Goal: Information Seeking & Learning: Learn about a topic

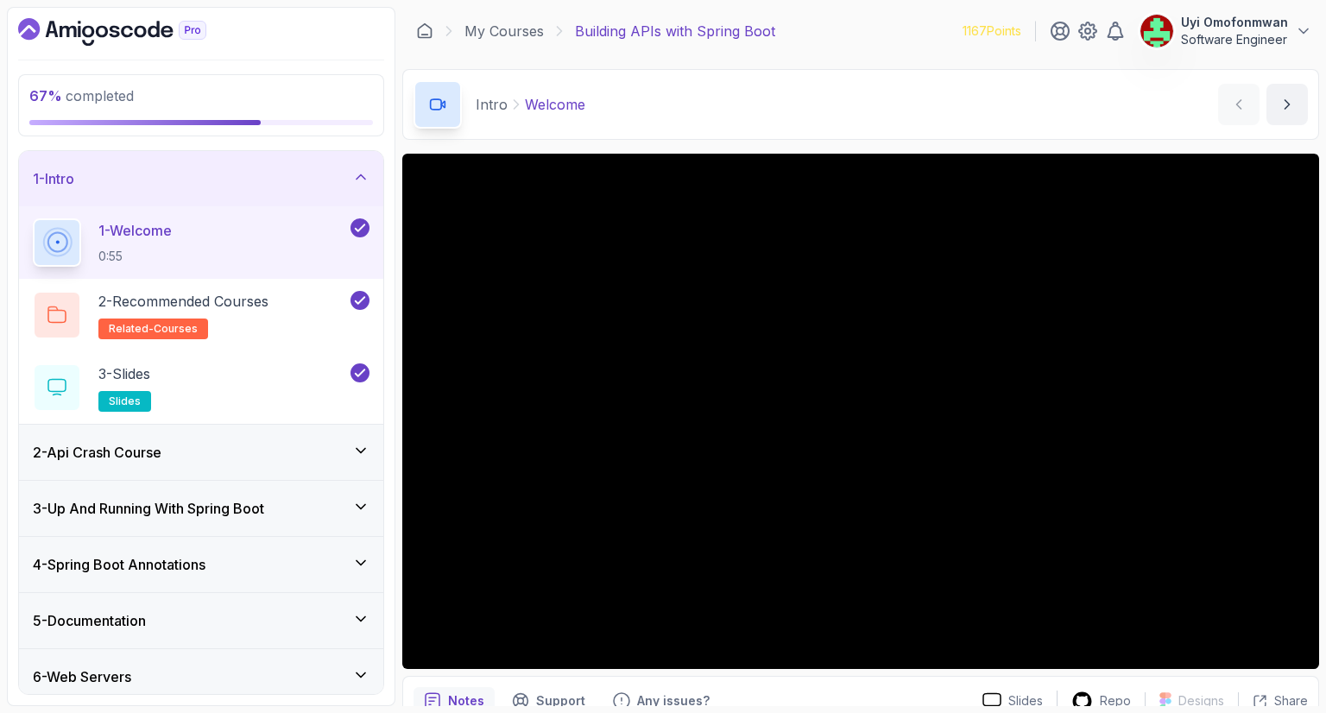
click at [71, 36] on icon "Dashboard" at bounding box center [112, 32] width 188 height 28
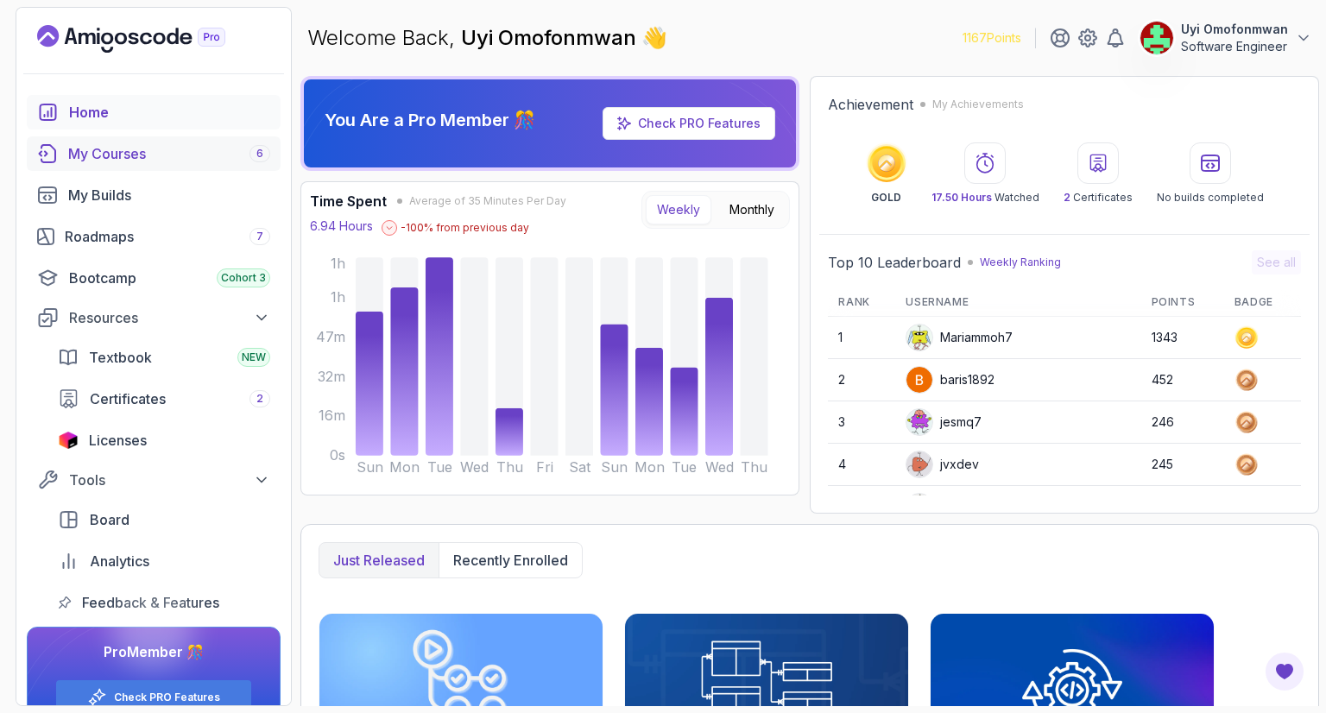
click at [152, 148] on div "My Courses 6" at bounding box center [169, 153] width 202 height 21
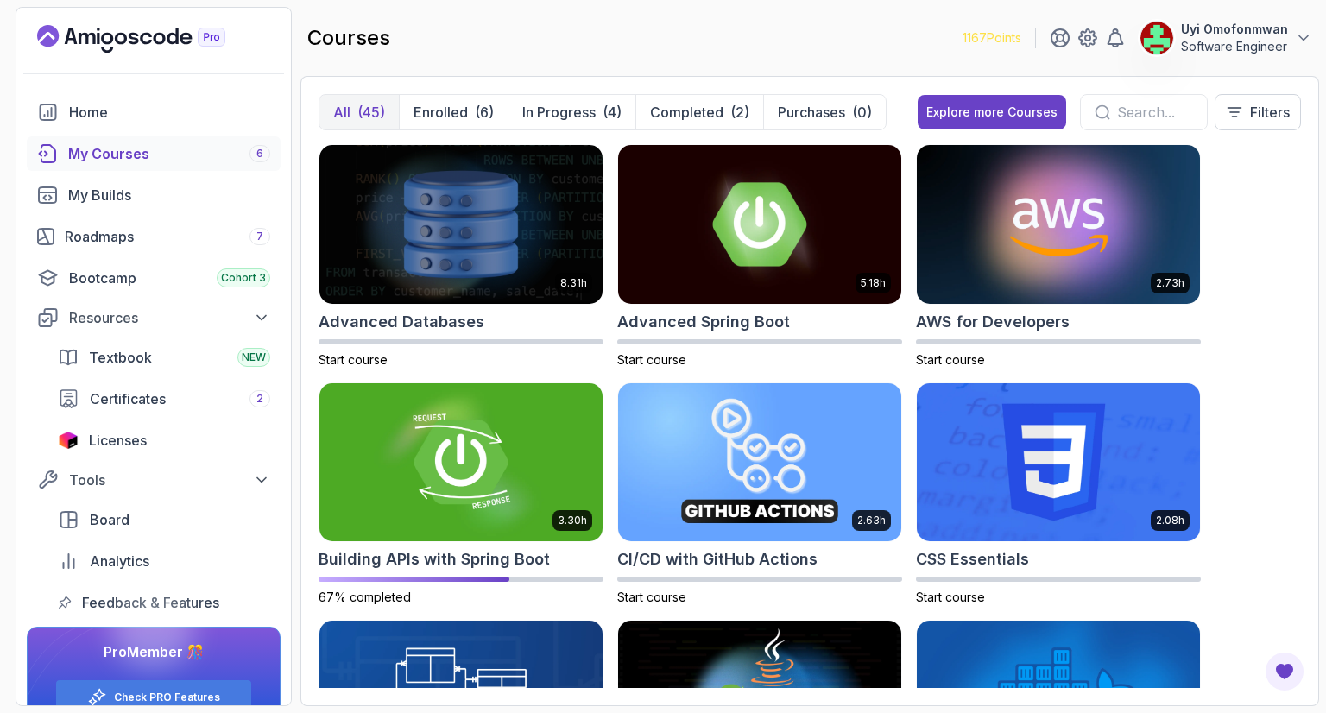
click at [1261, 231] on div "8.31h Advanced Databases Start course 5.18h Advanced Spring Boot Start course 2…" at bounding box center [809, 416] width 982 height 544
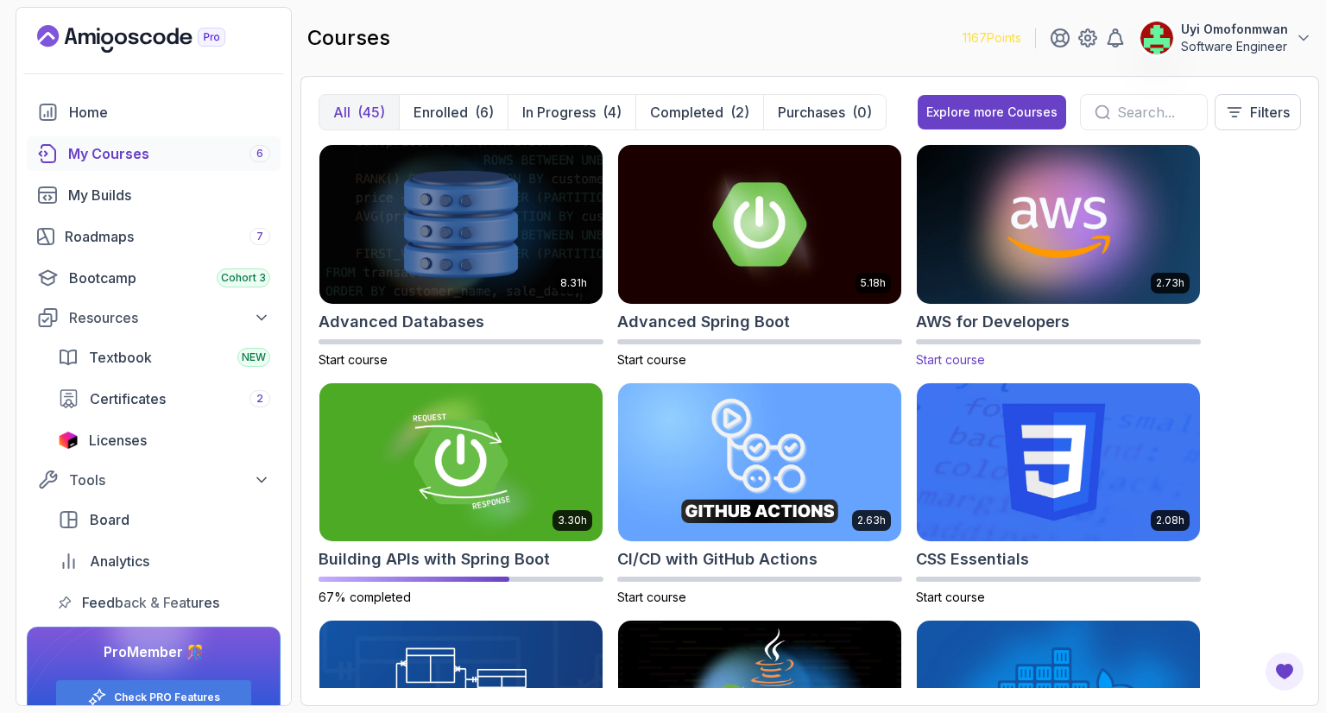
click at [1065, 303] on div "2.73h" at bounding box center [1058, 224] width 285 height 161
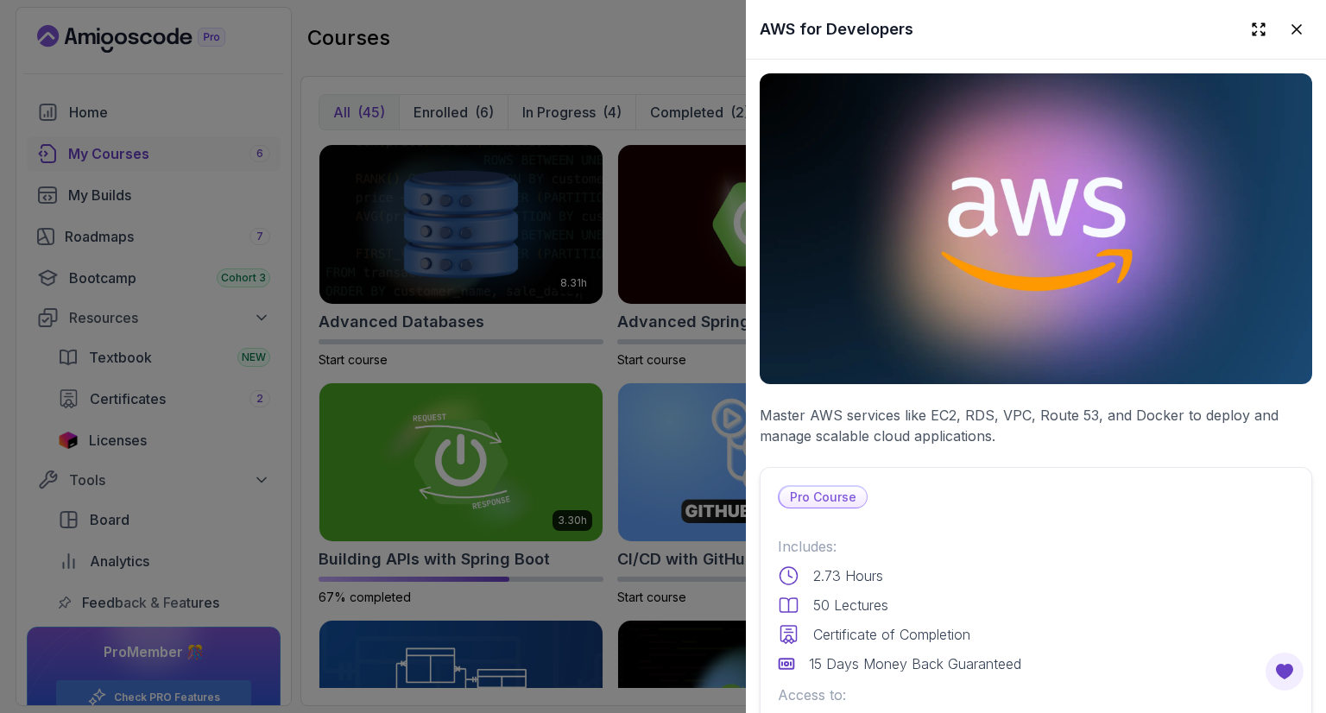
click at [1129, 409] on p "Master AWS services like EC2, RDS, VPC, Route 53, and Docker to deploy and mana…" at bounding box center [1035, 425] width 552 height 41
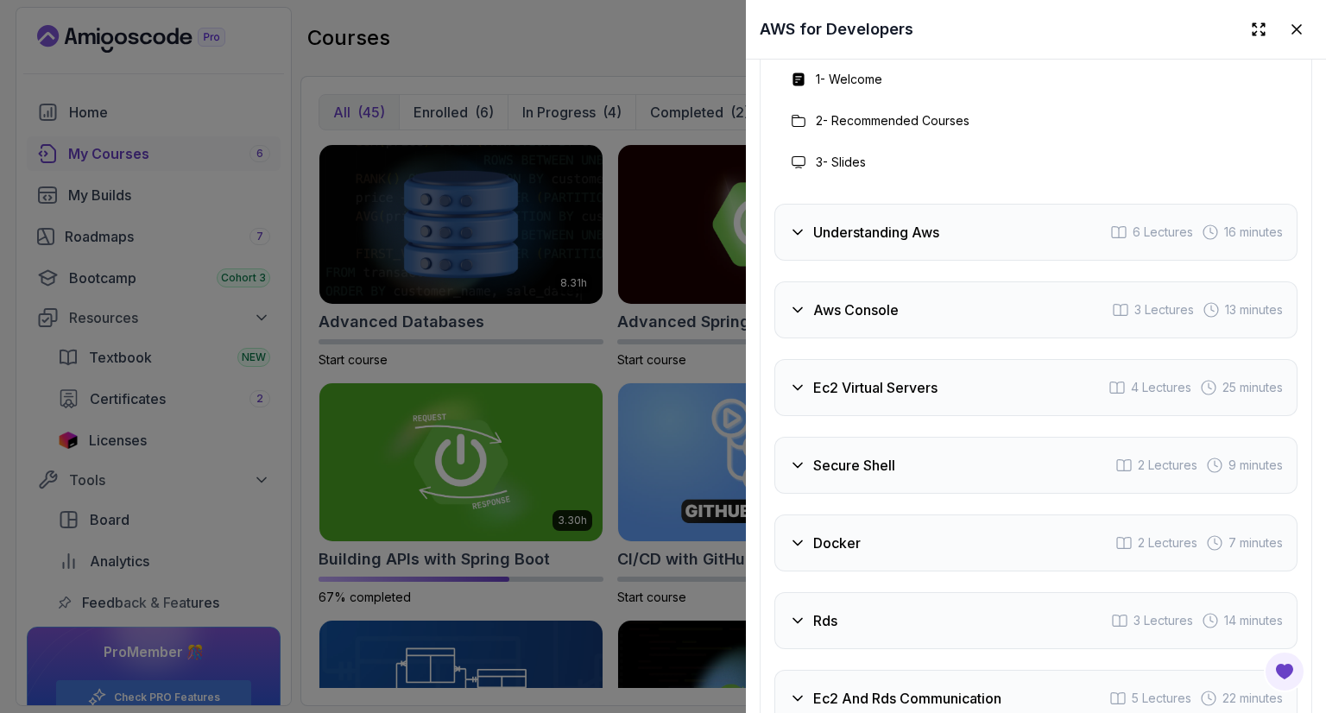
scroll to position [2761, 0]
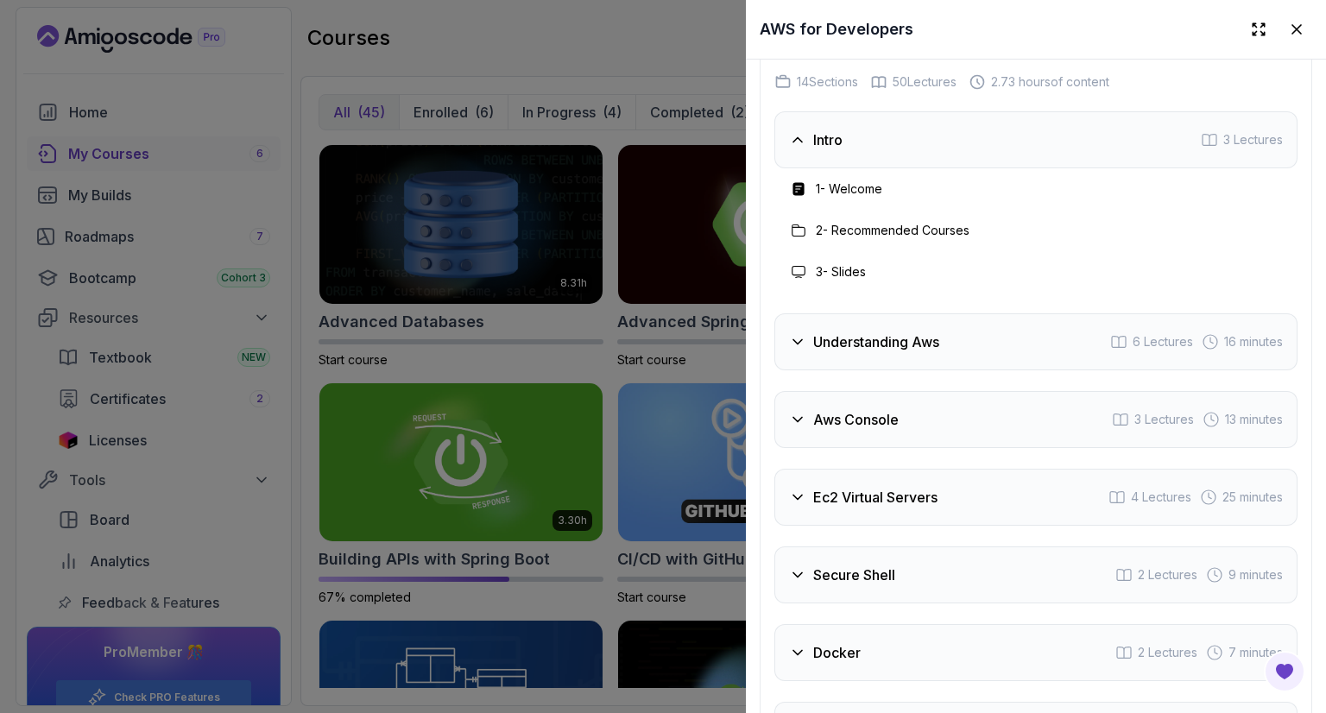
click at [955, 370] on div "Understanding Aws 6 Lectures 16 minutes" at bounding box center [1035, 341] width 523 height 57
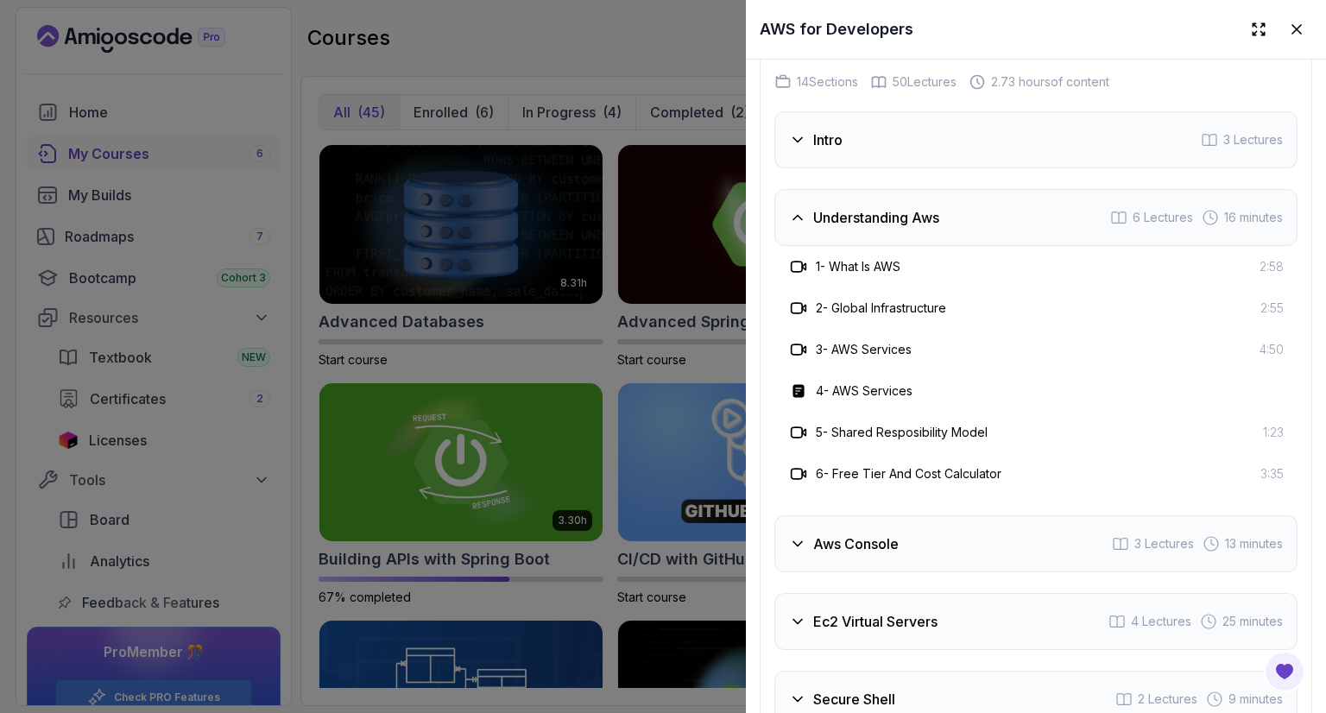
click at [891, 246] on div "Understanding Aws 6 Lectures 16 minutes" at bounding box center [1035, 217] width 523 height 57
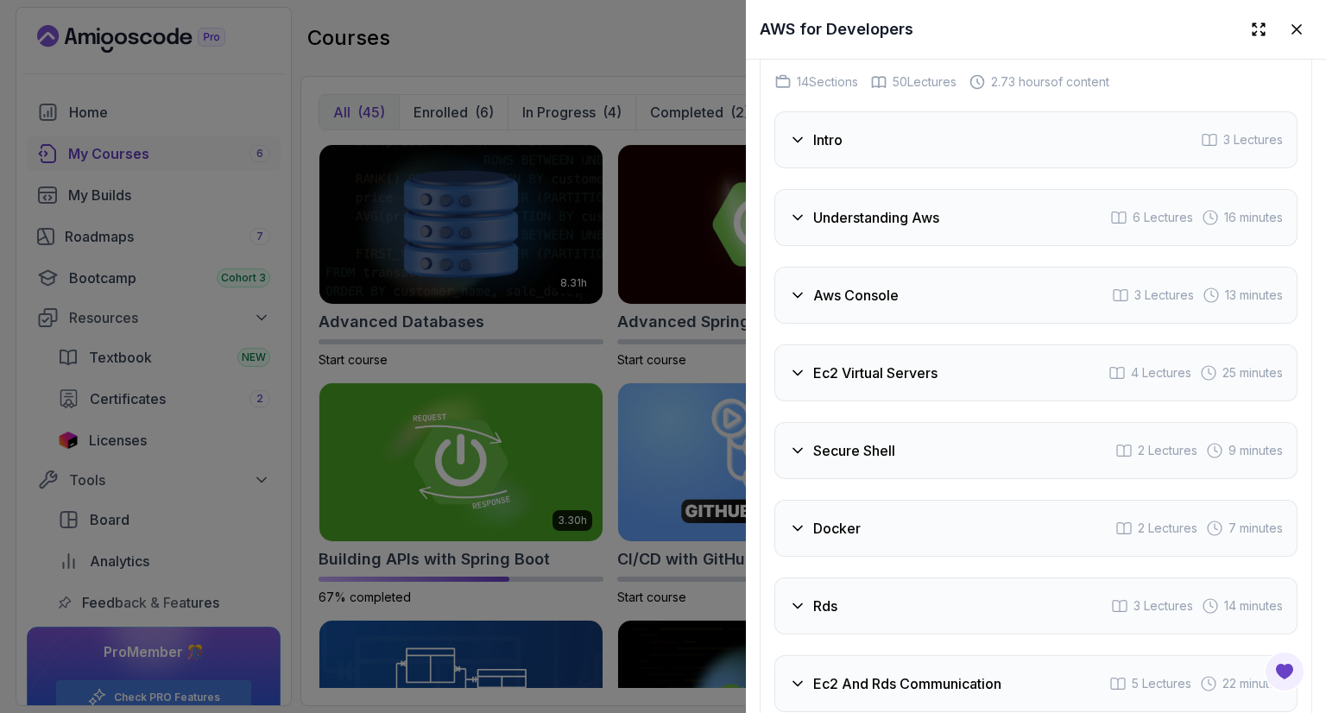
click at [932, 324] on div "Aws Console 3 Lectures 13 minutes" at bounding box center [1035, 295] width 523 height 57
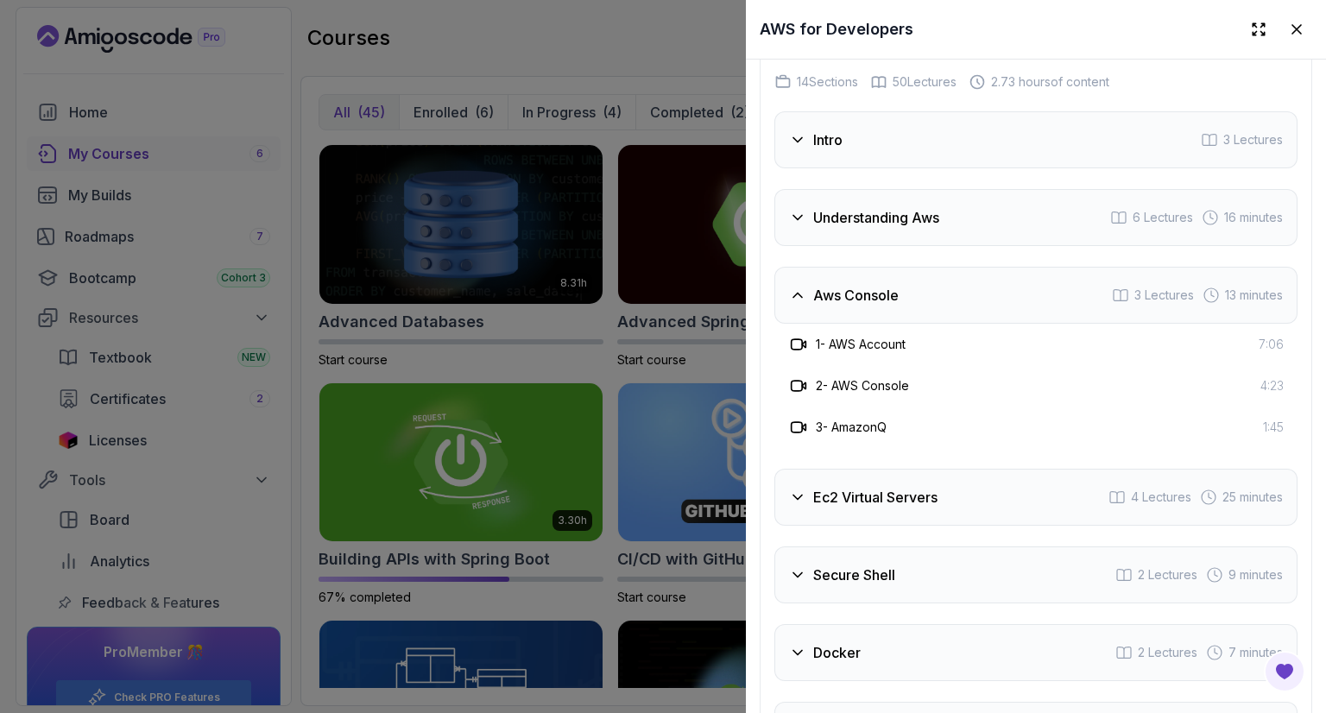
click at [921, 324] on div "Aws Console 3 Lectures 13 minutes" at bounding box center [1035, 295] width 523 height 57
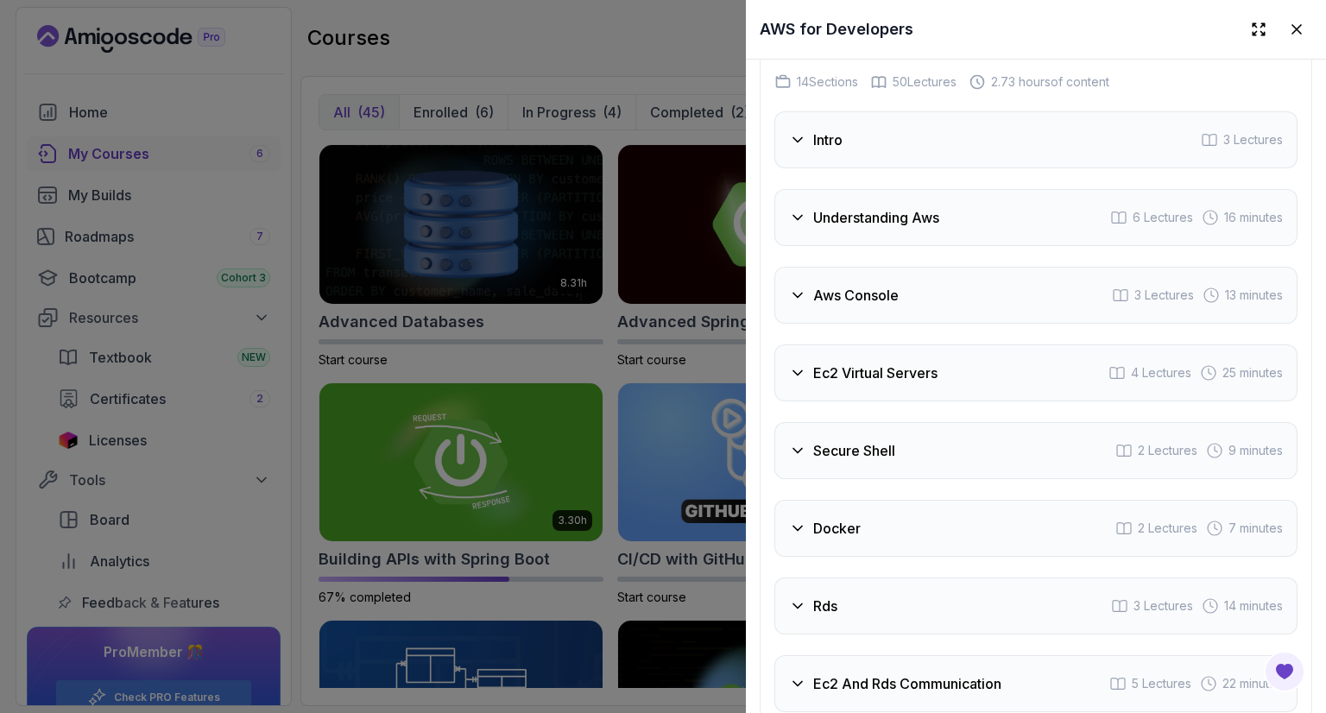
click at [917, 401] on div "Ec2 Virtual Servers 4 Lectures 25 minutes" at bounding box center [1035, 372] width 523 height 57
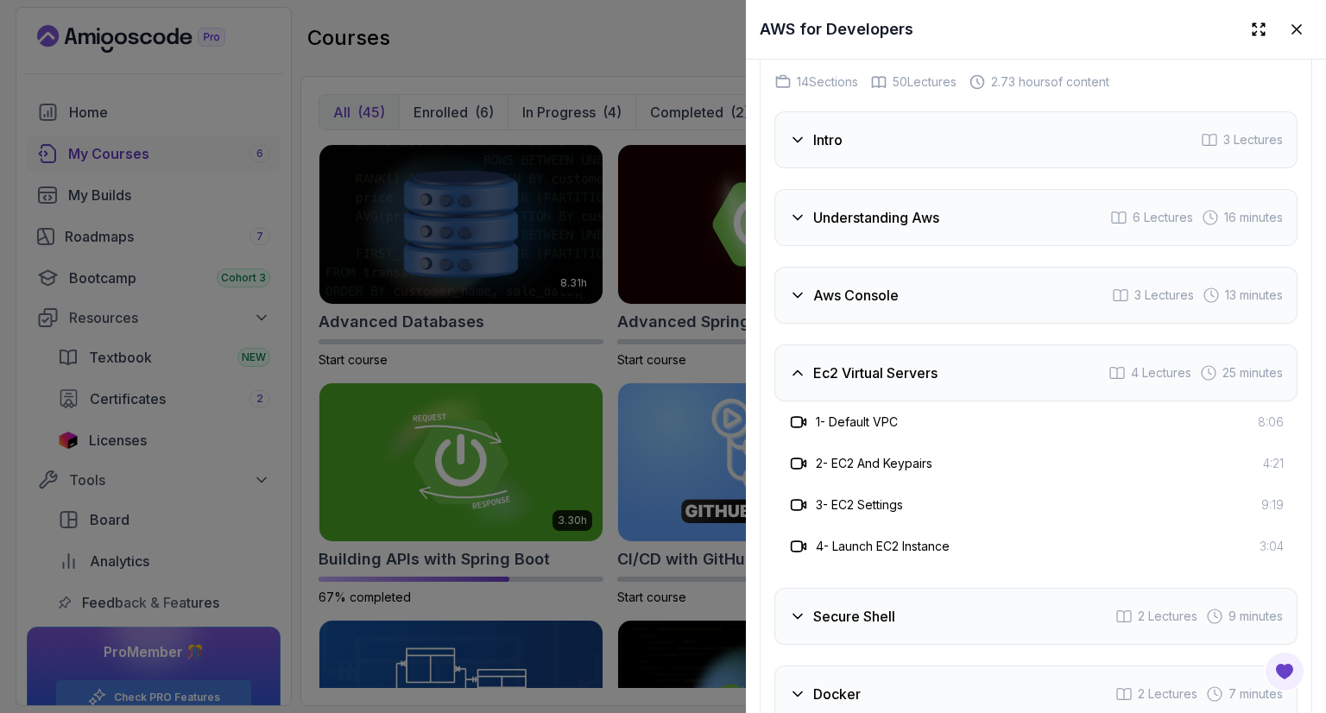
click at [917, 401] on div "Ec2 Virtual Servers 4 Lectures 25 minutes" at bounding box center [1035, 372] width 523 height 57
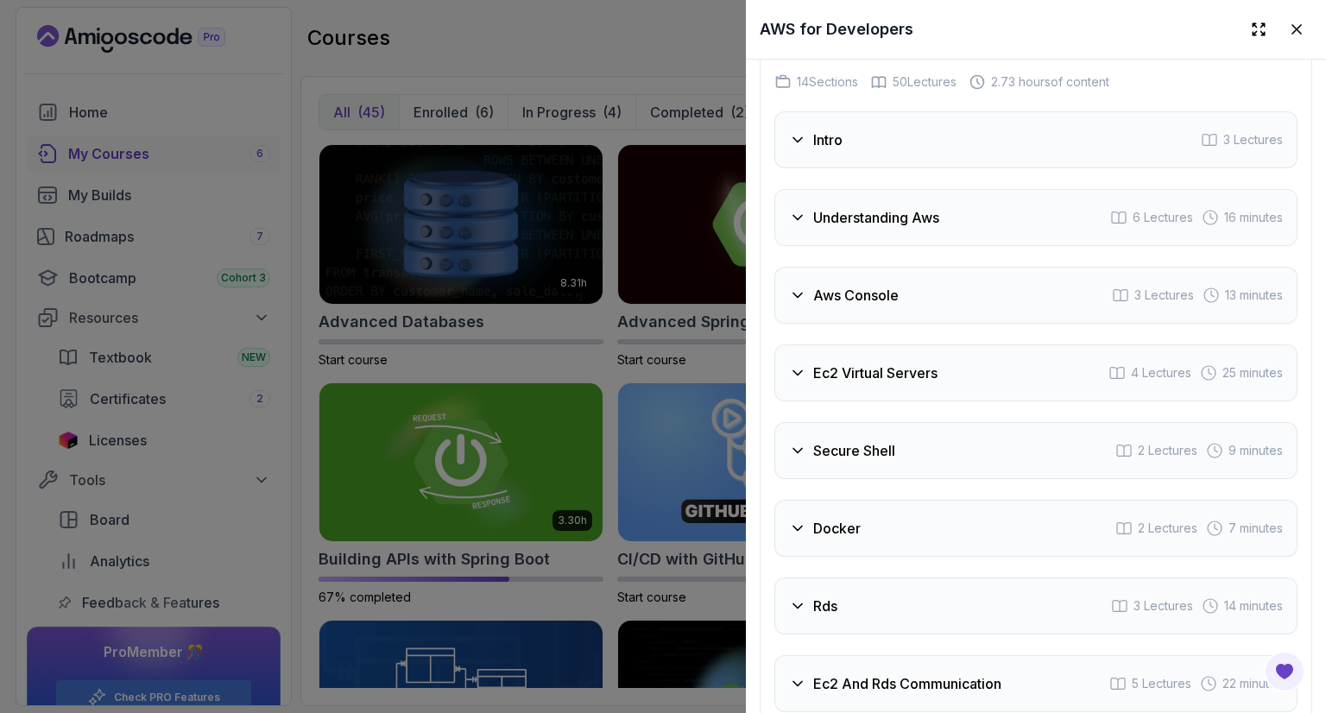
click at [906, 479] on div "Secure Shell 2 Lectures 9 minutes" at bounding box center [1035, 450] width 523 height 57
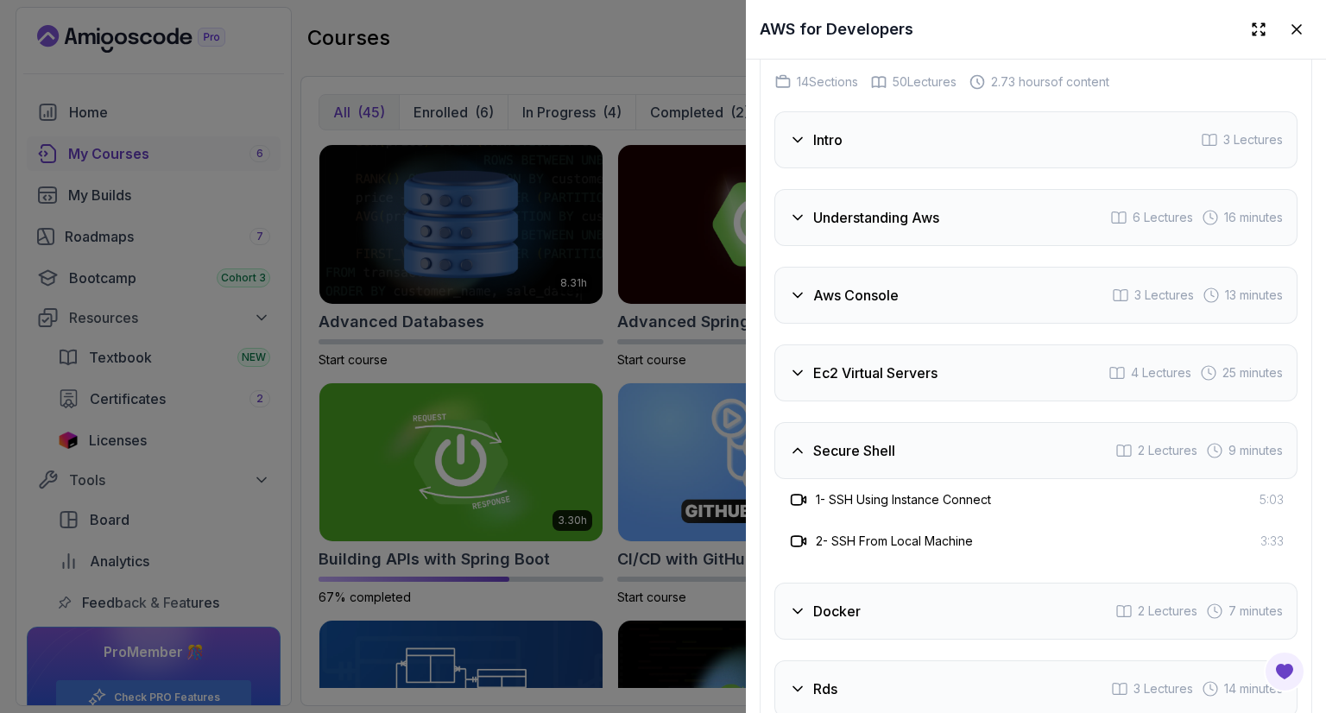
click at [906, 479] on div "Secure Shell 2 Lectures 9 minutes" at bounding box center [1035, 450] width 523 height 57
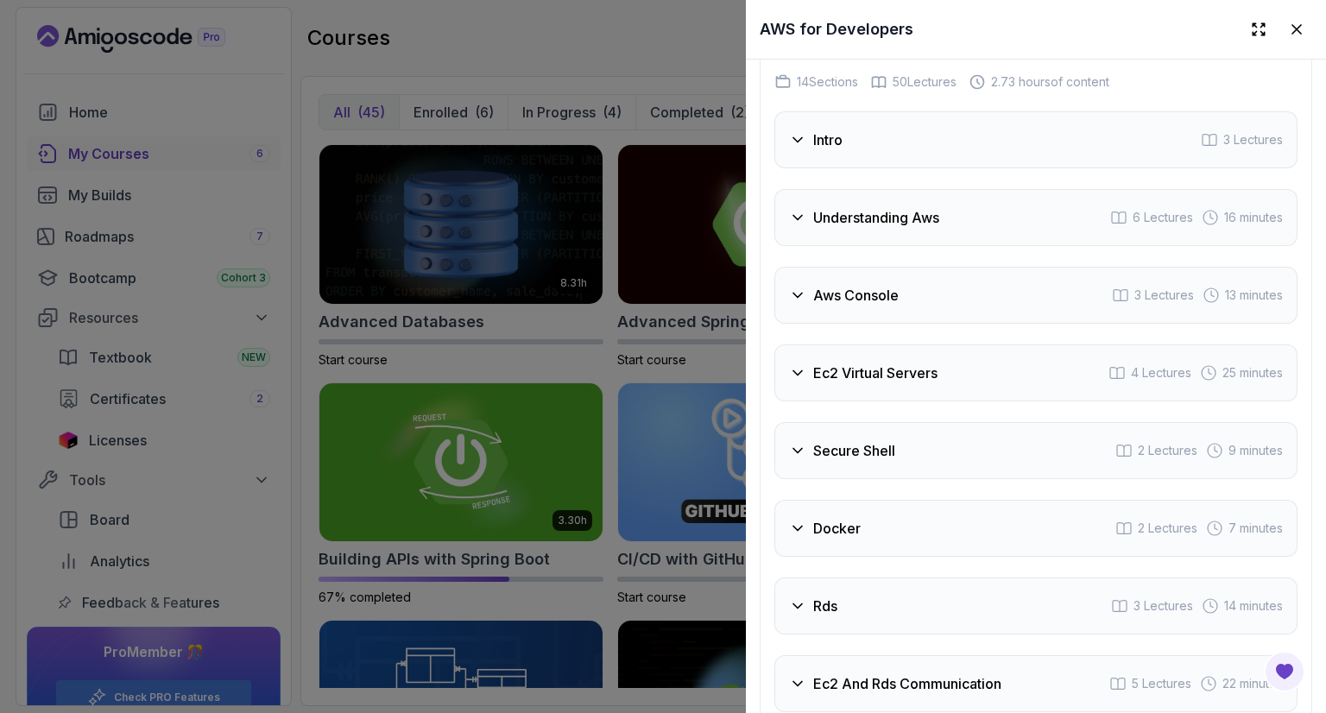
click at [919, 557] on div "Docker 2 Lectures 7 minutes" at bounding box center [1035, 528] width 523 height 57
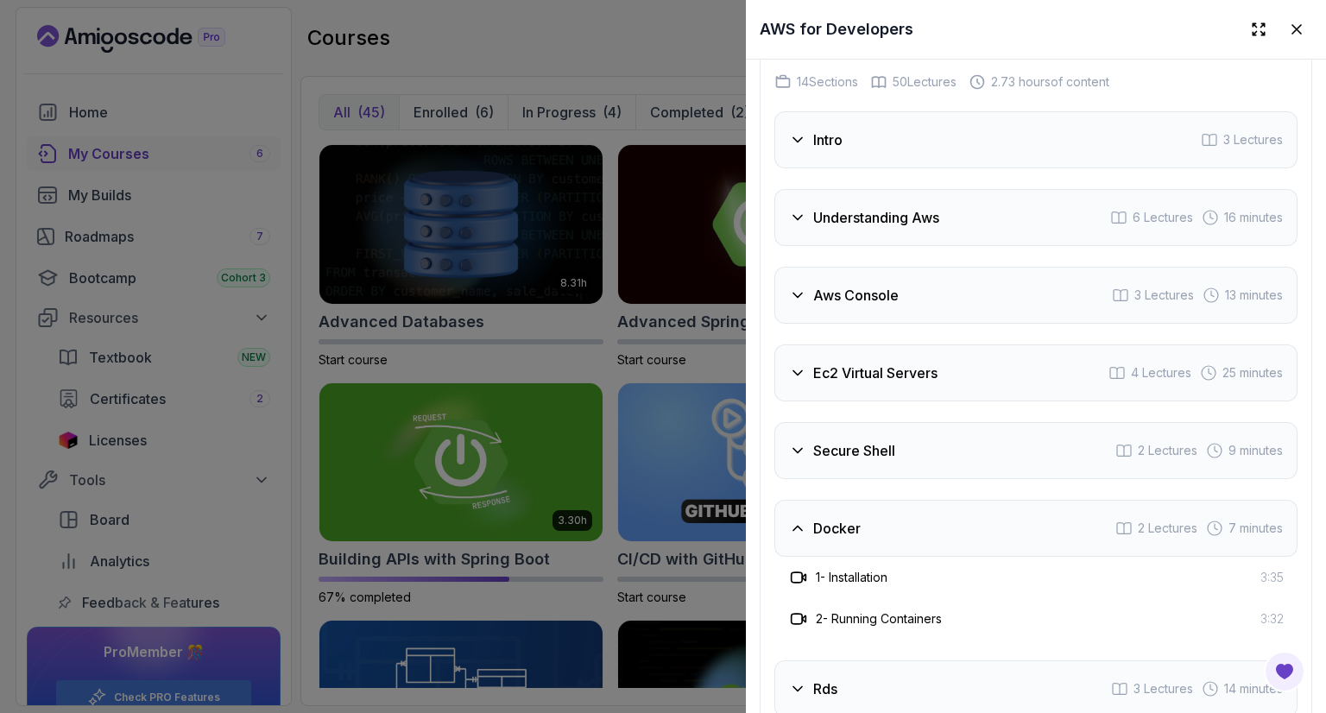
click at [919, 557] on div "Docker 2 Lectures 7 minutes" at bounding box center [1035, 528] width 523 height 57
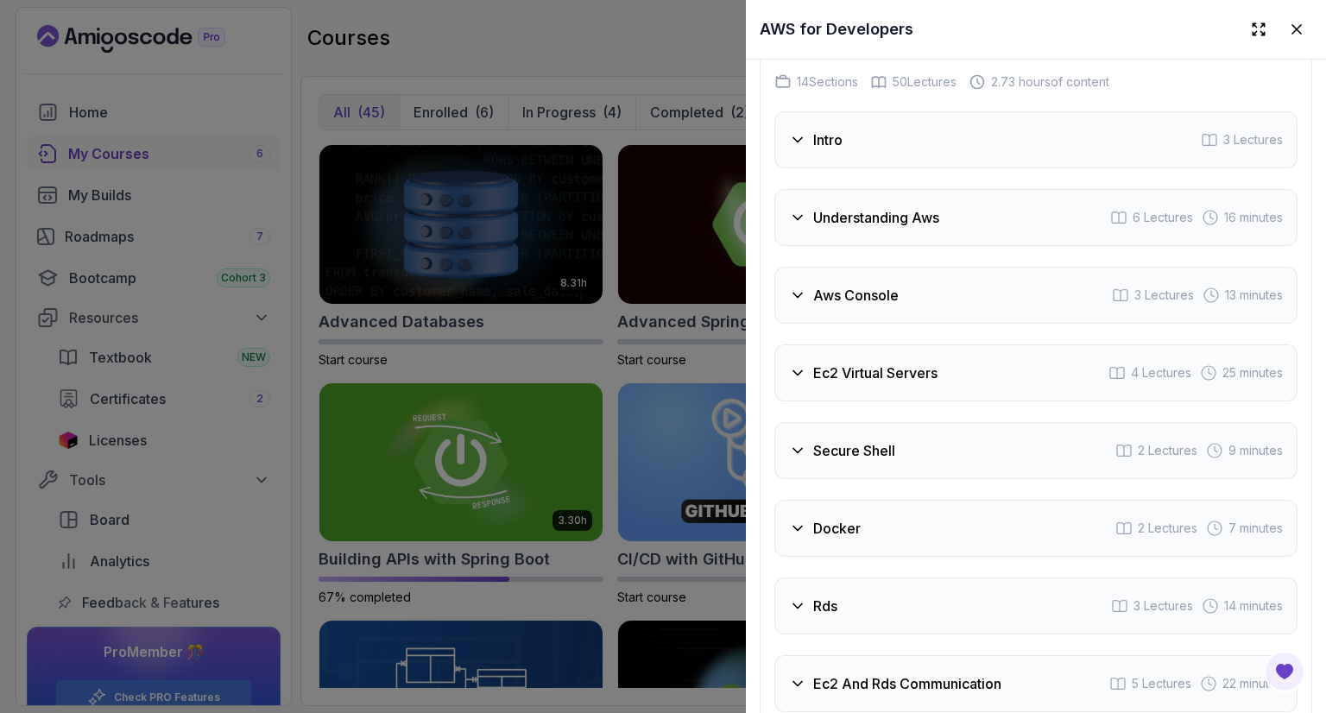
click at [918, 634] on div "Rds 3 Lectures 14 minutes" at bounding box center [1035, 605] width 523 height 57
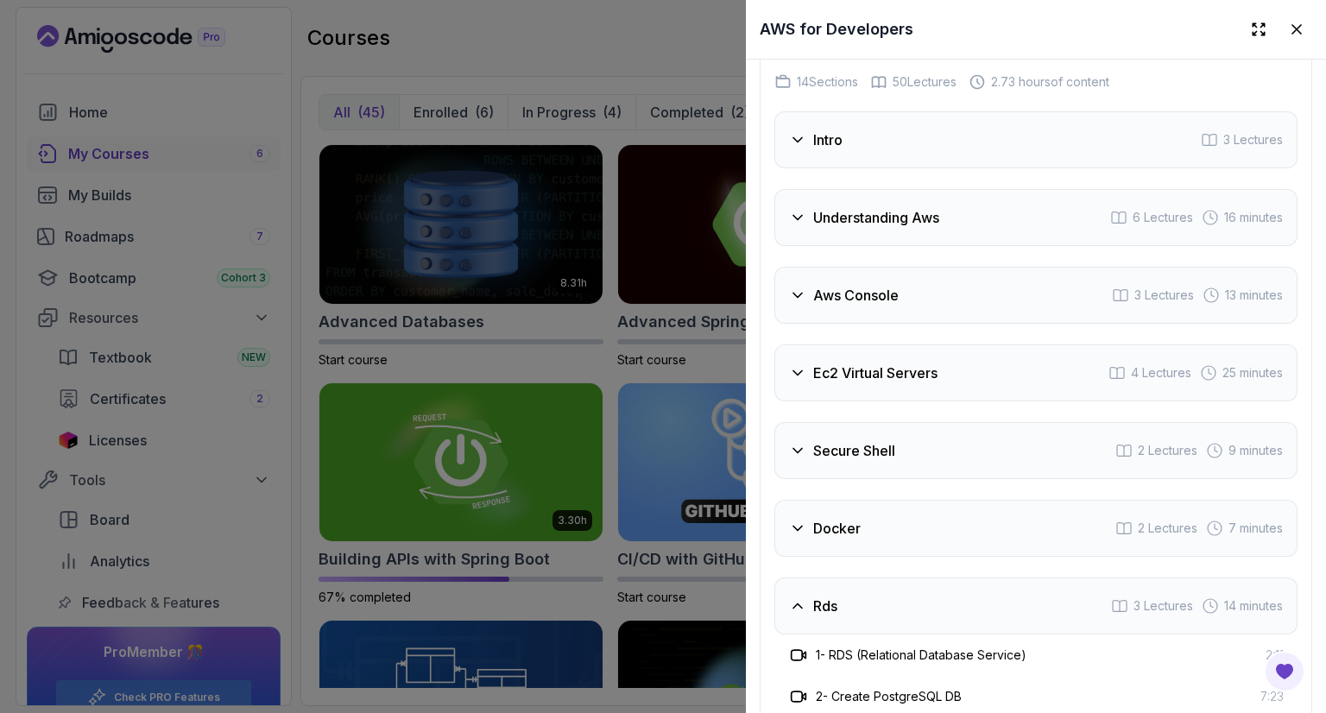
click at [918, 634] on div "Rds 3 Lectures 14 minutes" at bounding box center [1035, 605] width 523 height 57
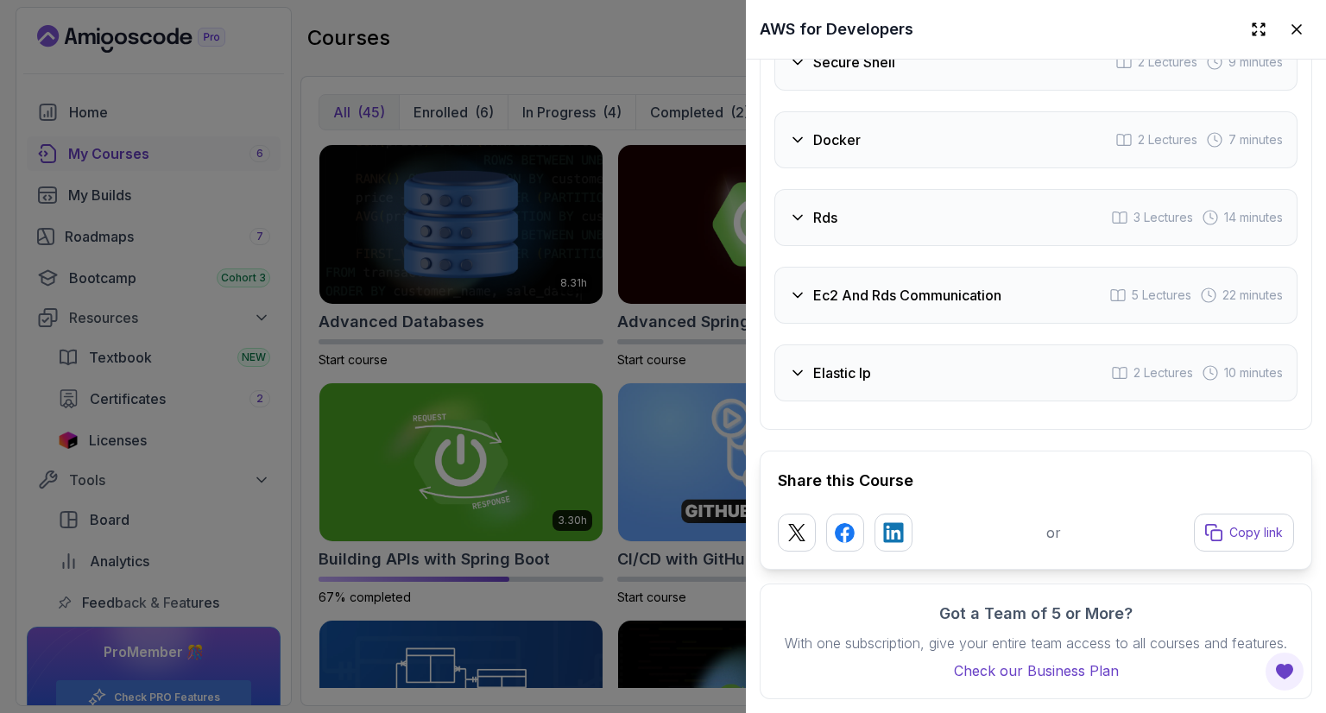
scroll to position [3182, 0]
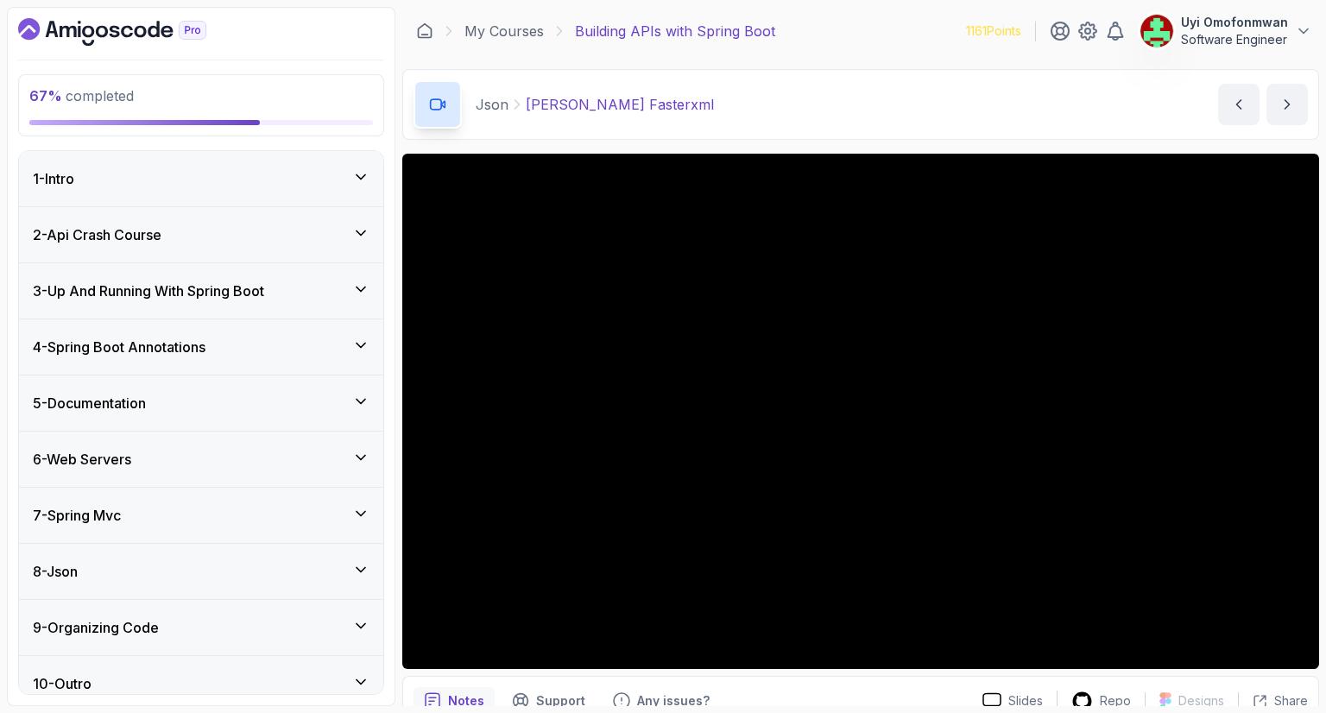
scroll to position [15, 0]
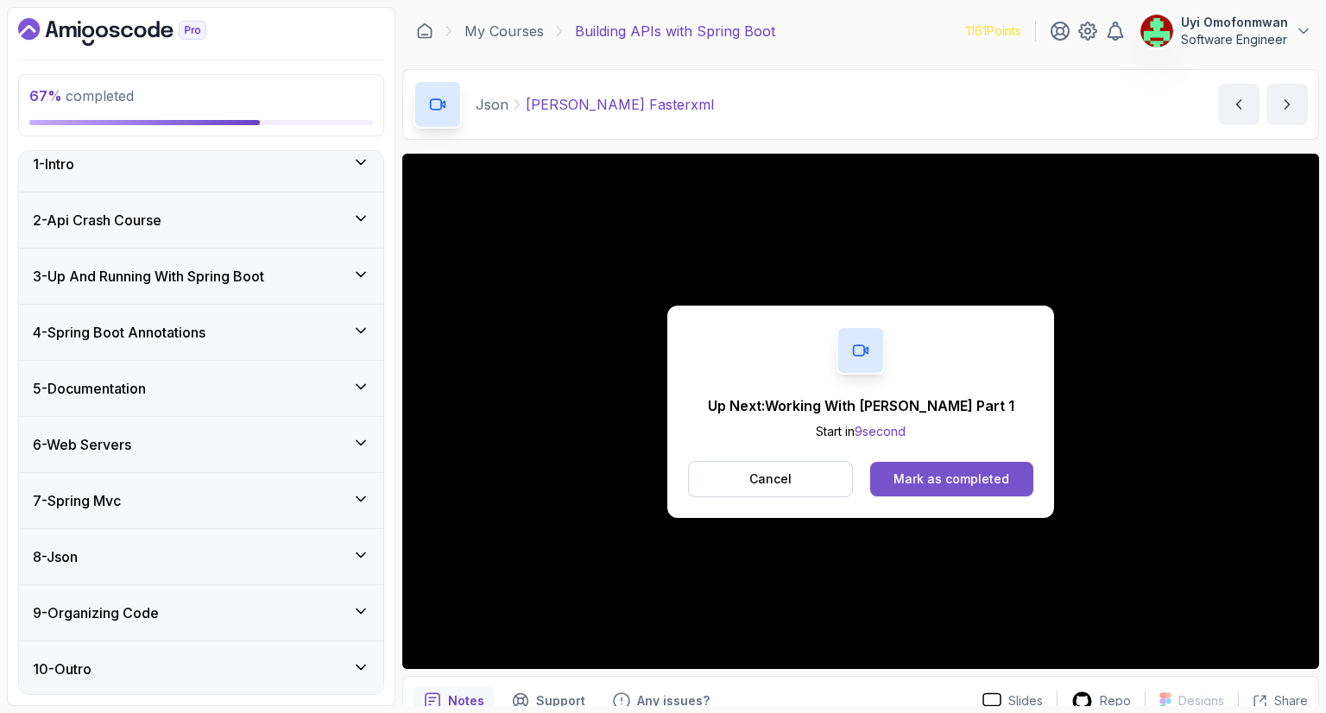
click at [985, 483] on div "Mark as completed" at bounding box center [951, 478] width 116 height 17
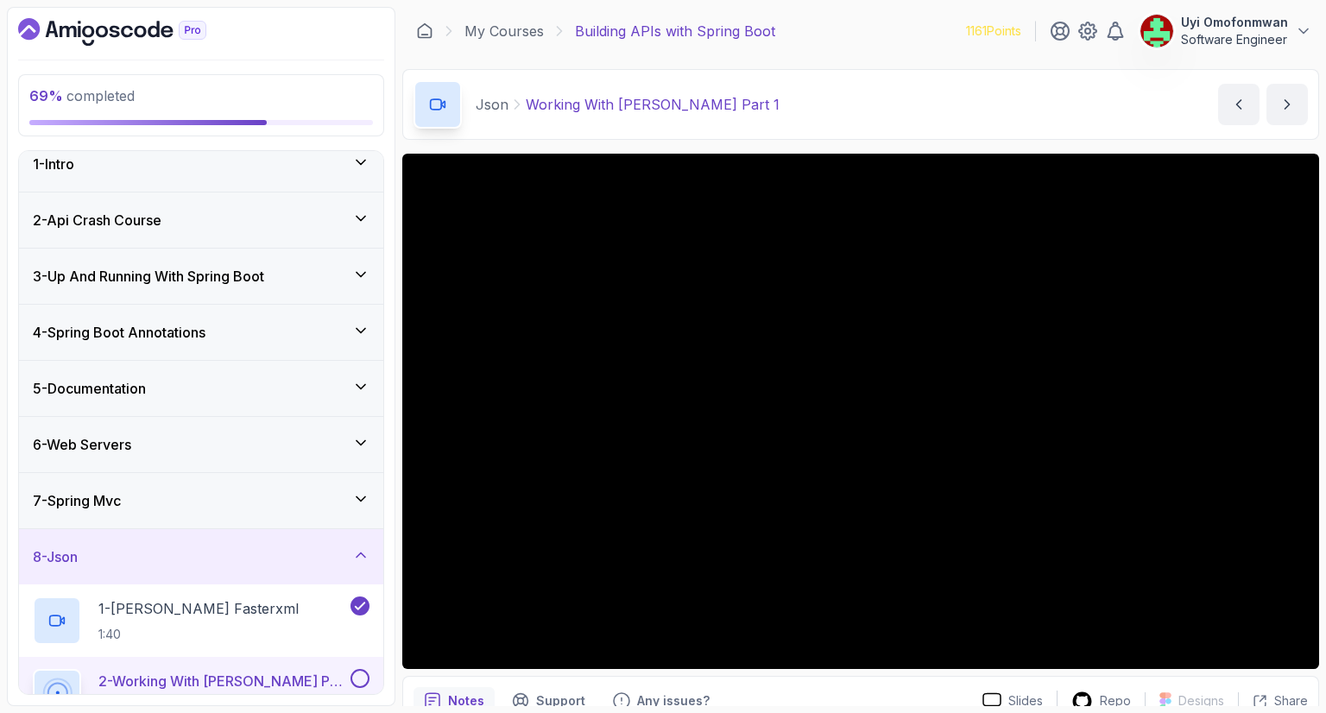
click at [353, 548] on icon at bounding box center [360, 554] width 17 height 17
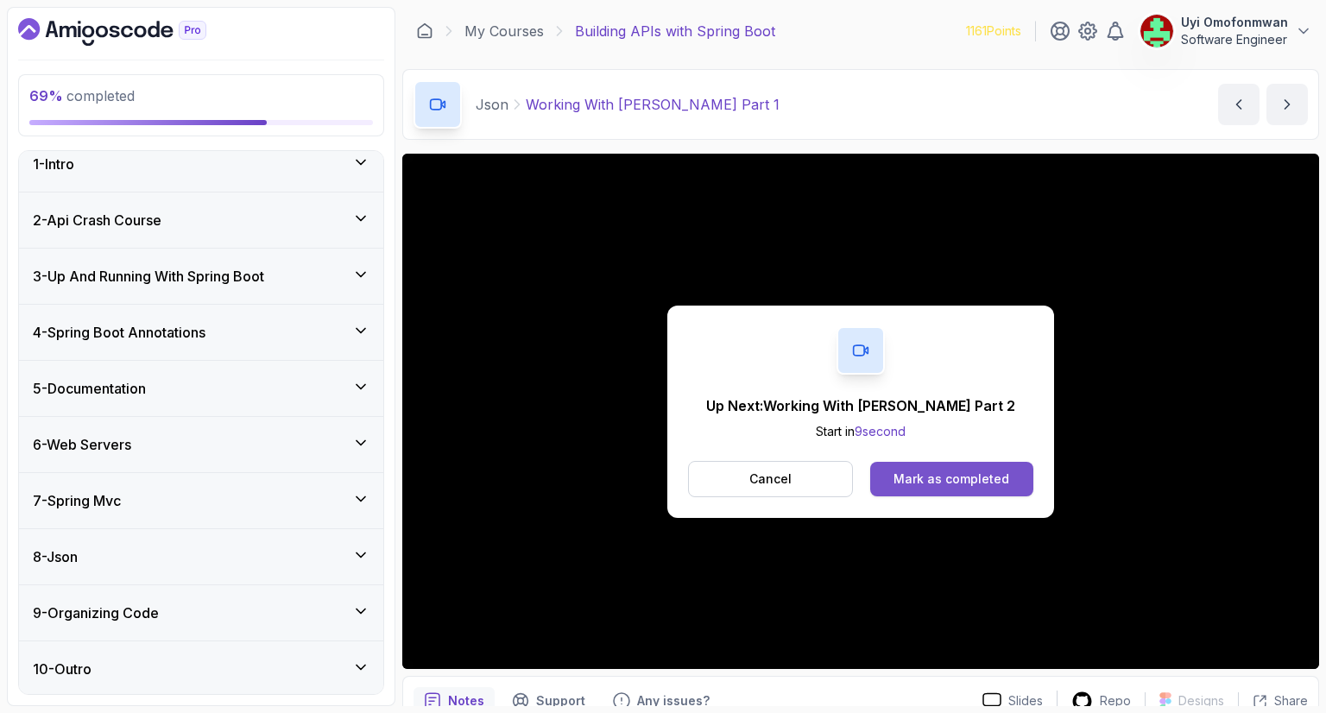
click at [941, 482] on div "Mark as completed" at bounding box center [951, 478] width 116 height 17
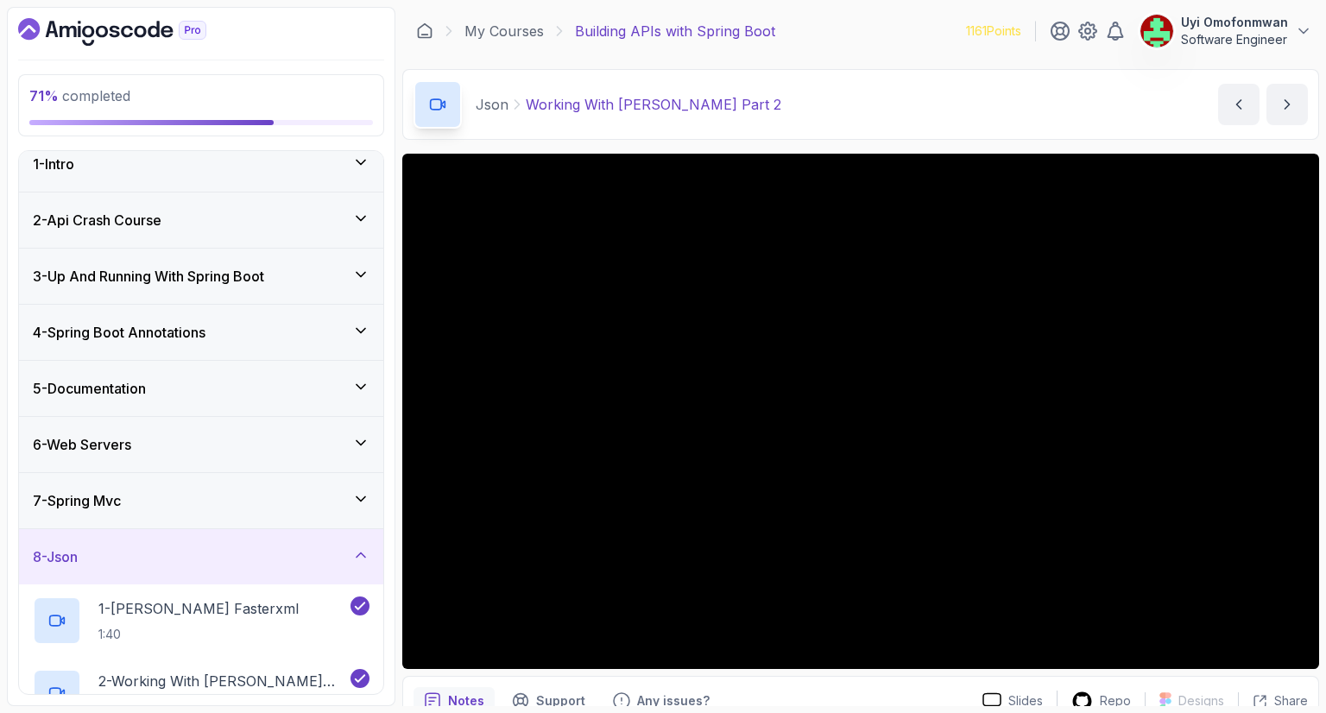
click at [211, 560] on div "8 - Json" at bounding box center [201, 556] width 337 height 21
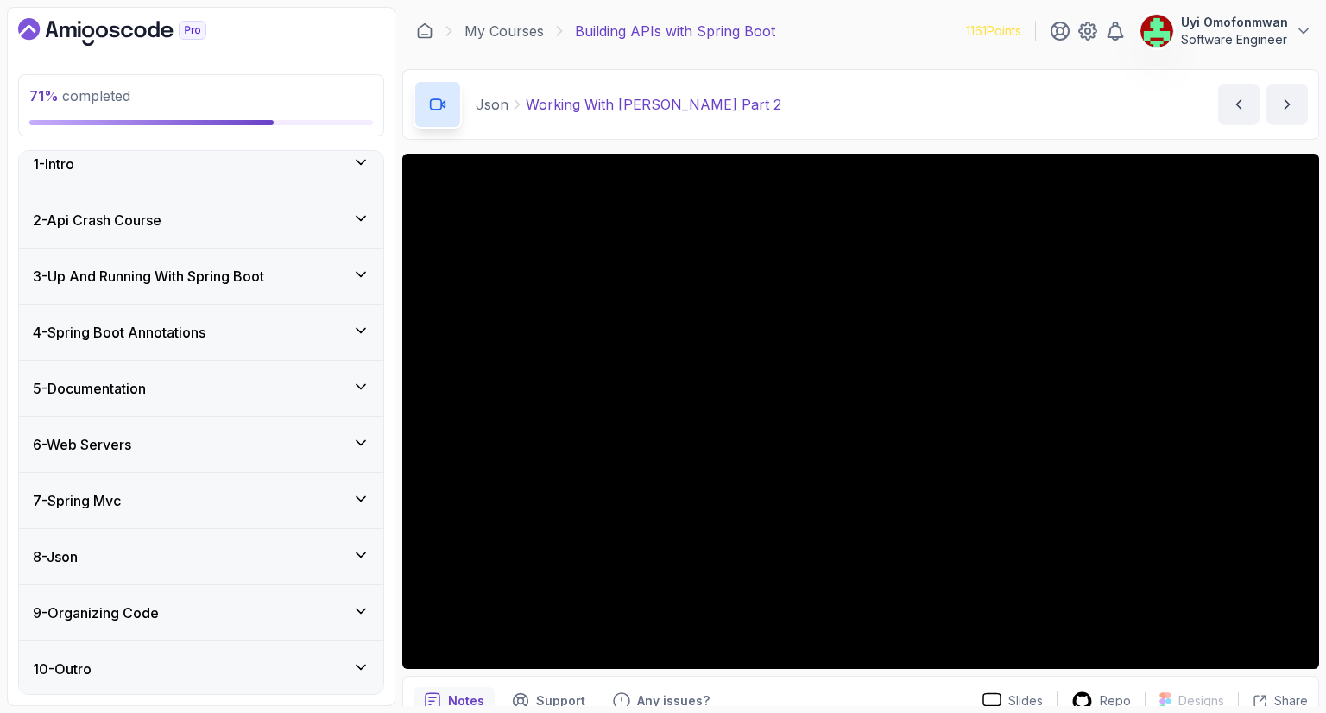
click at [211, 560] on div "8 - Json" at bounding box center [201, 556] width 337 height 21
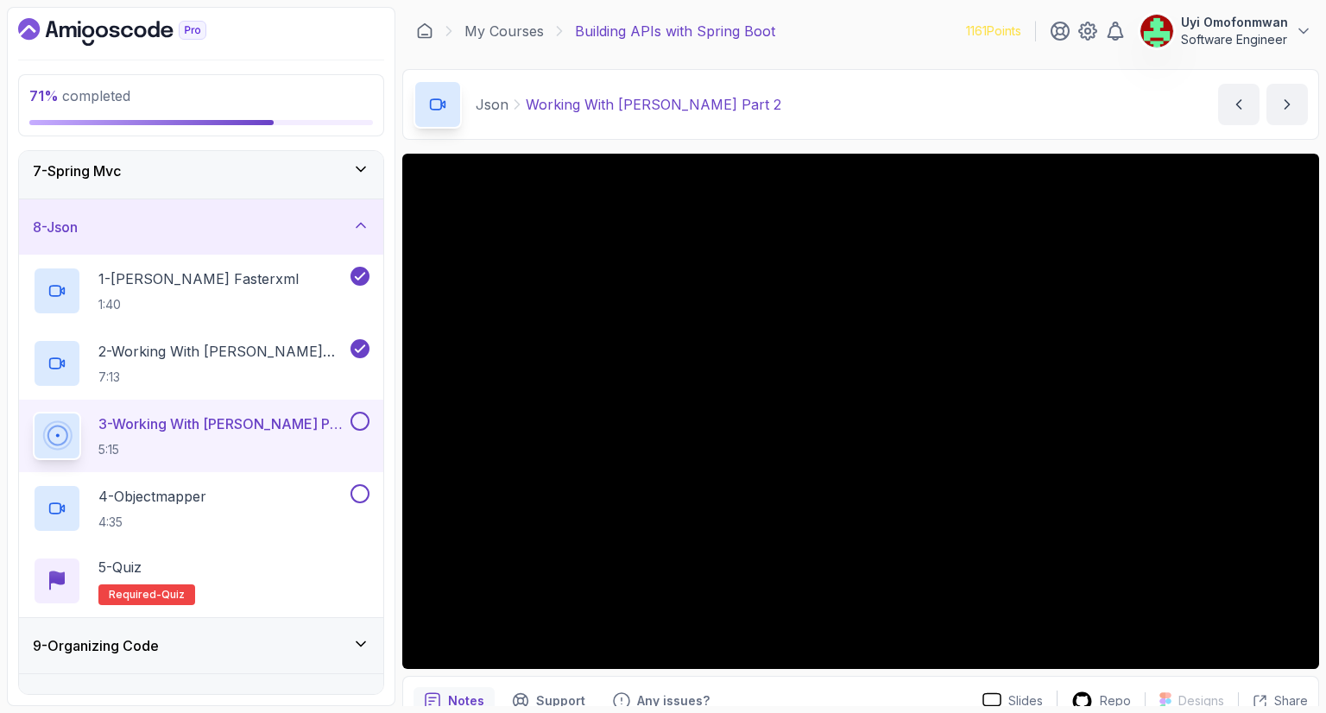
scroll to position [376, 0]
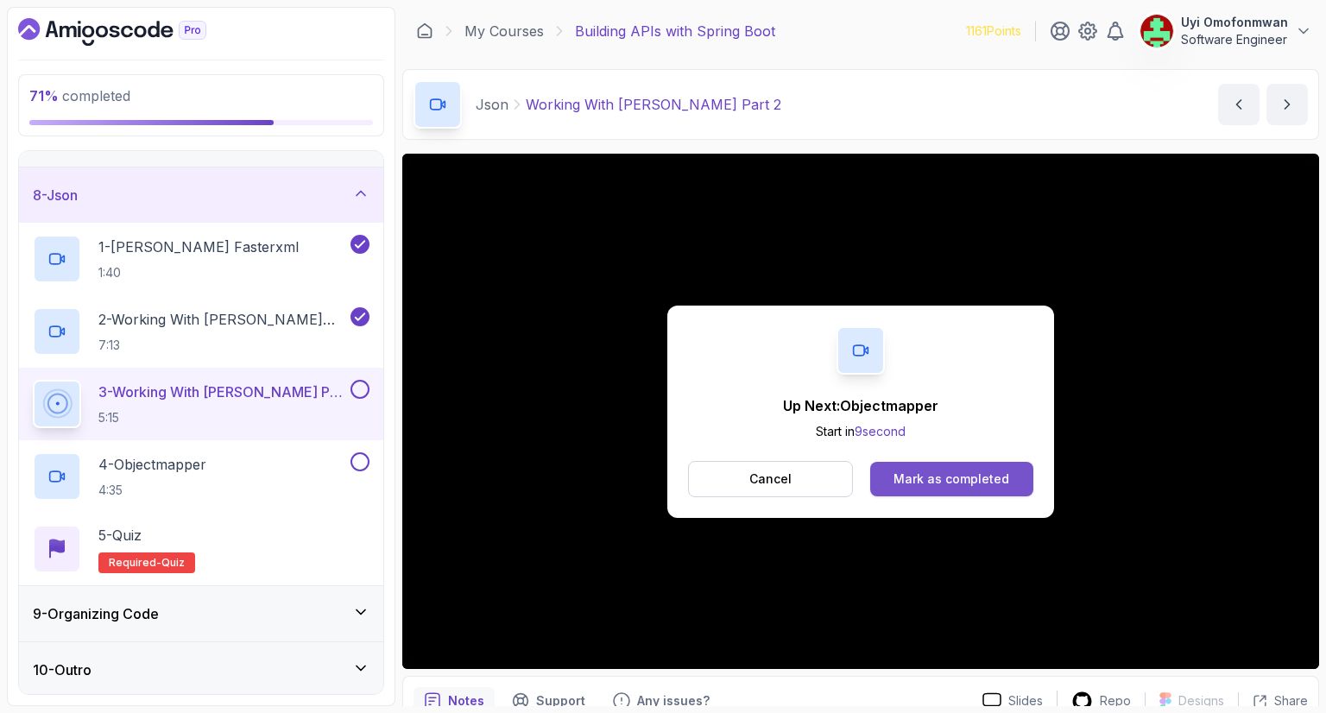
click at [960, 477] on div "Mark as completed" at bounding box center [951, 478] width 116 height 17
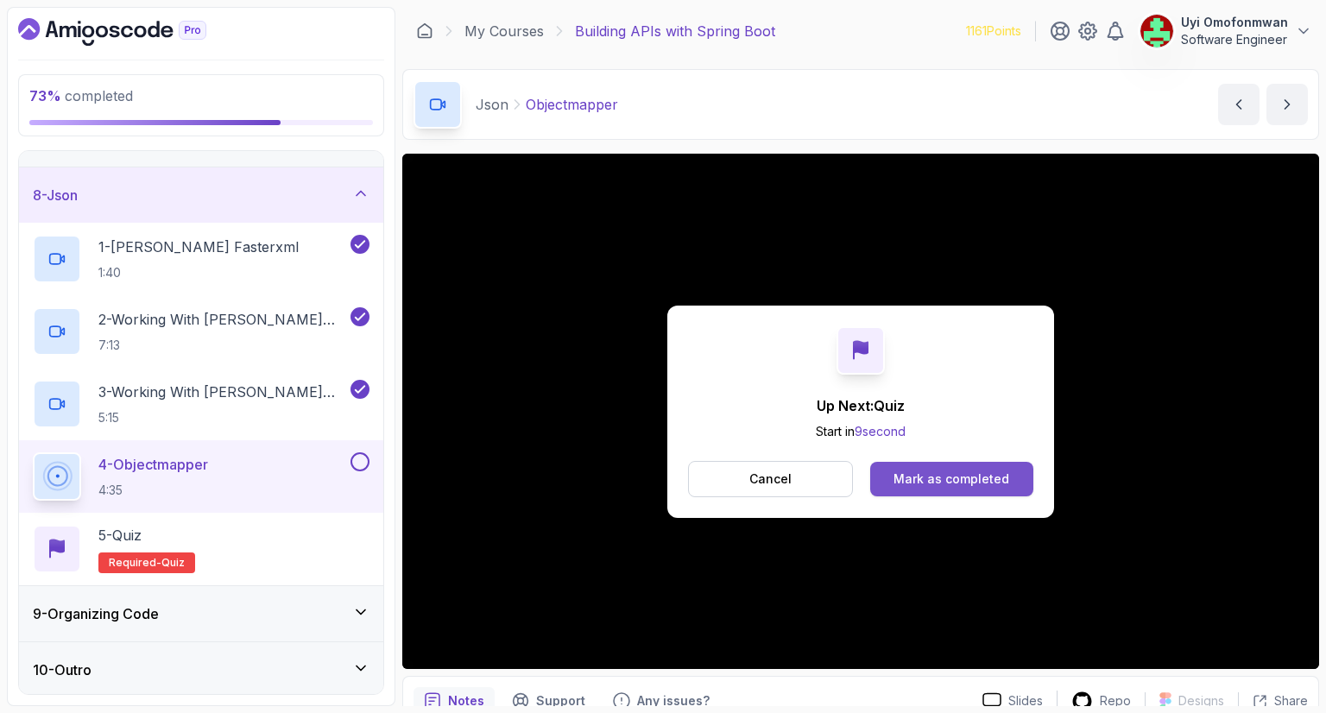
click at [1015, 484] on button "Mark as completed" at bounding box center [951, 479] width 163 height 35
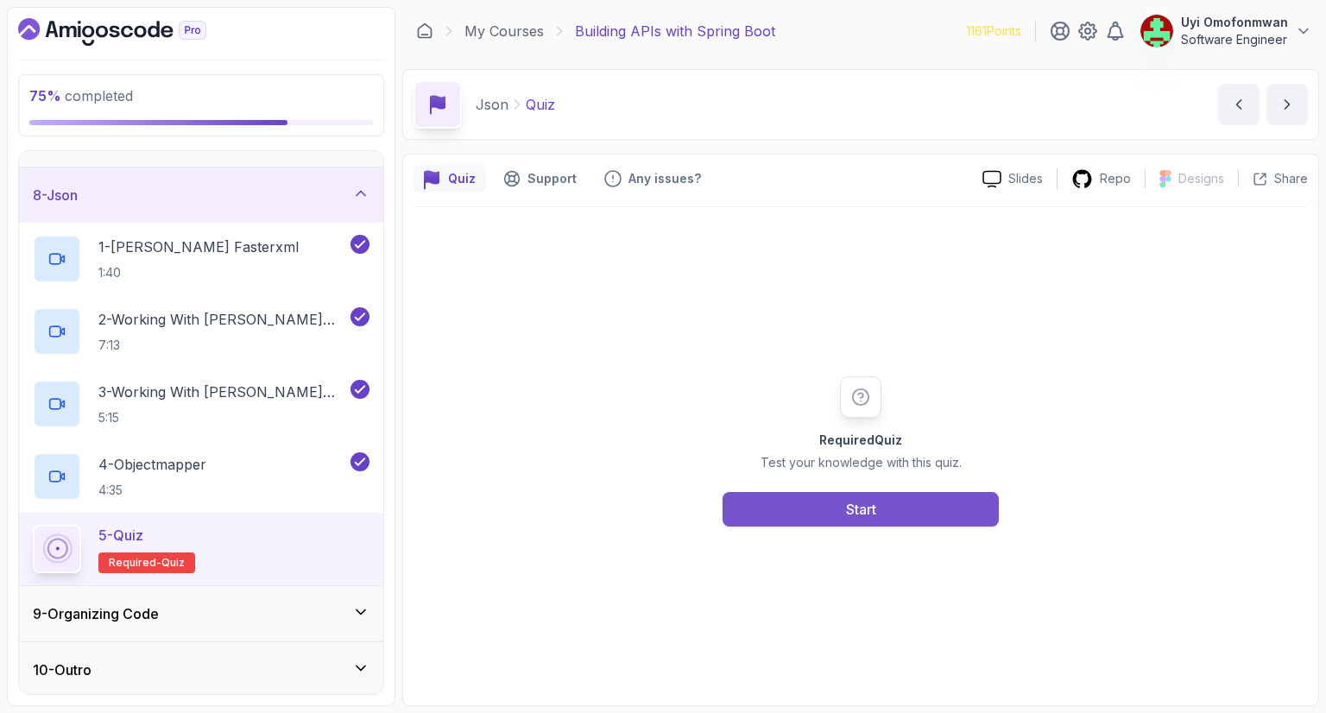
click at [950, 505] on button "Start" at bounding box center [860, 509] width 276 height 35
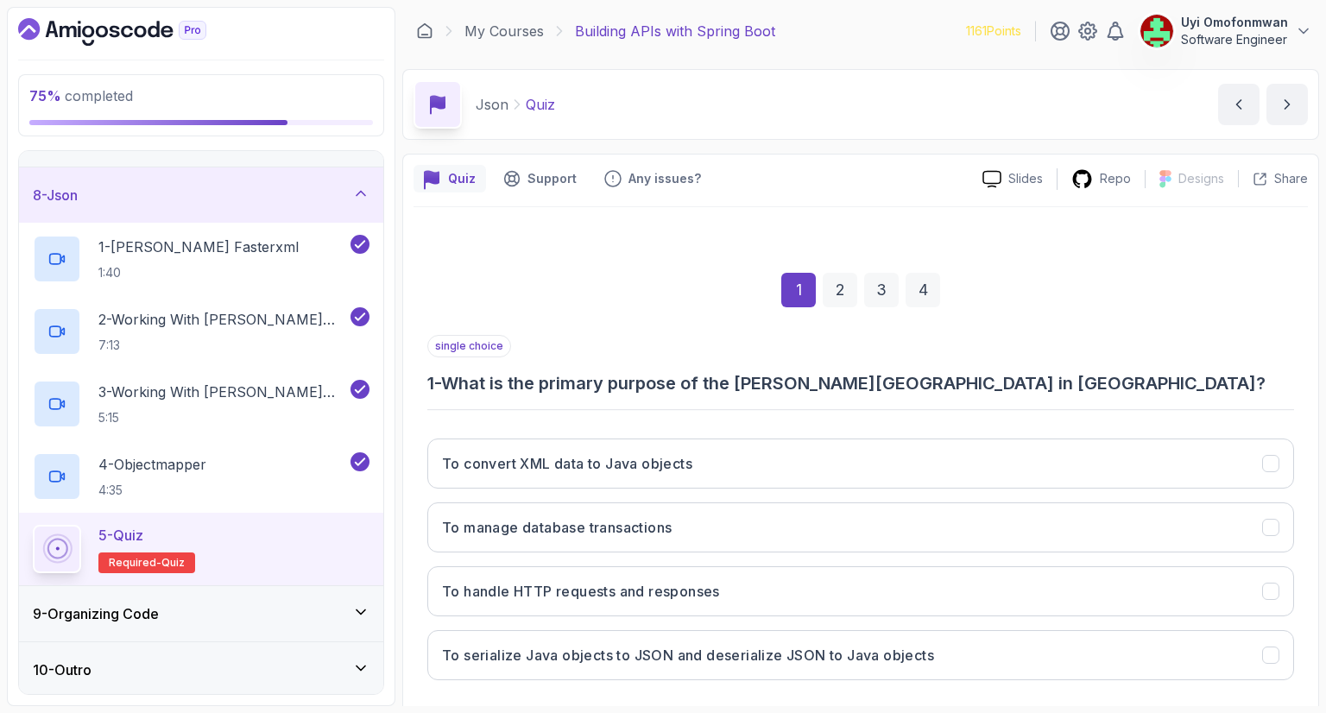
click at [994, 360] on div "single choice 1 - What is the primary purpose of the [PERSON_NAME][GEOGRAPHIC_D…" at bounding box center [860, 365] width 866 height 60
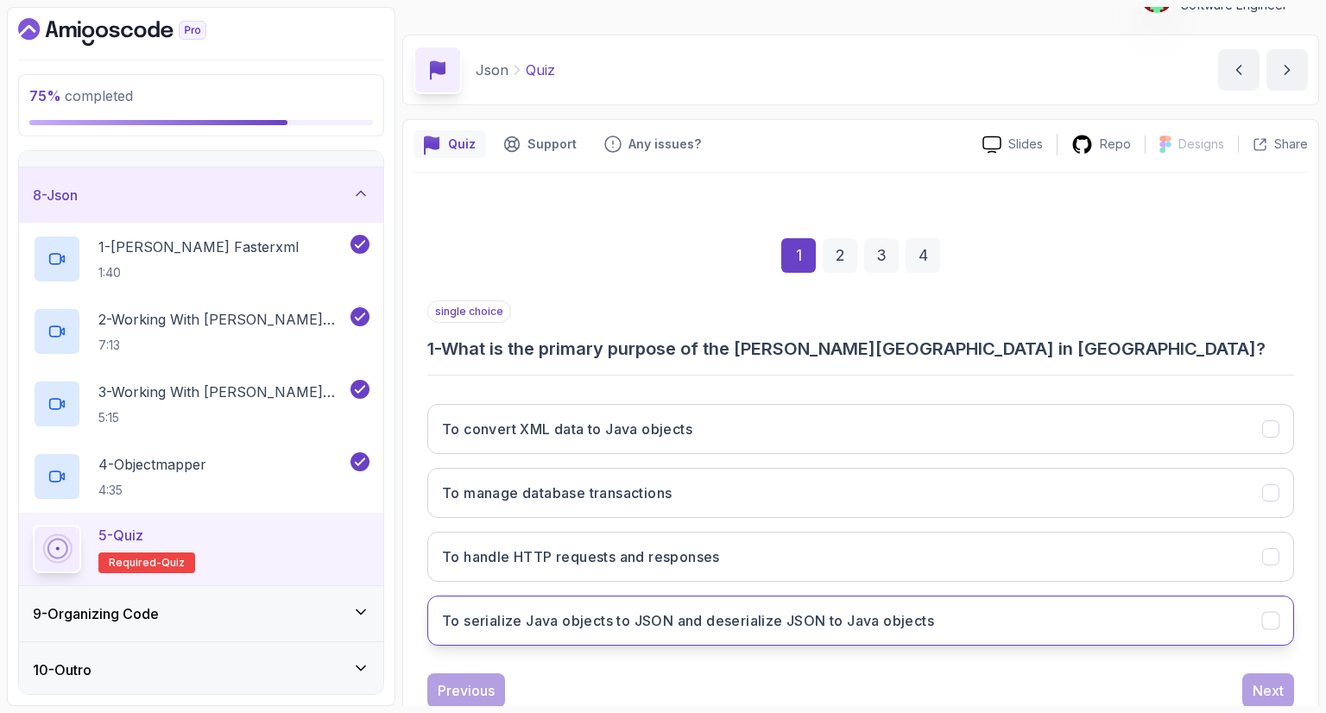
click at [940, 608] on button "To serialize Java objects to JSON and deserialize JSON to Java objects" at bounding box center [860, 620] width 866 height 50
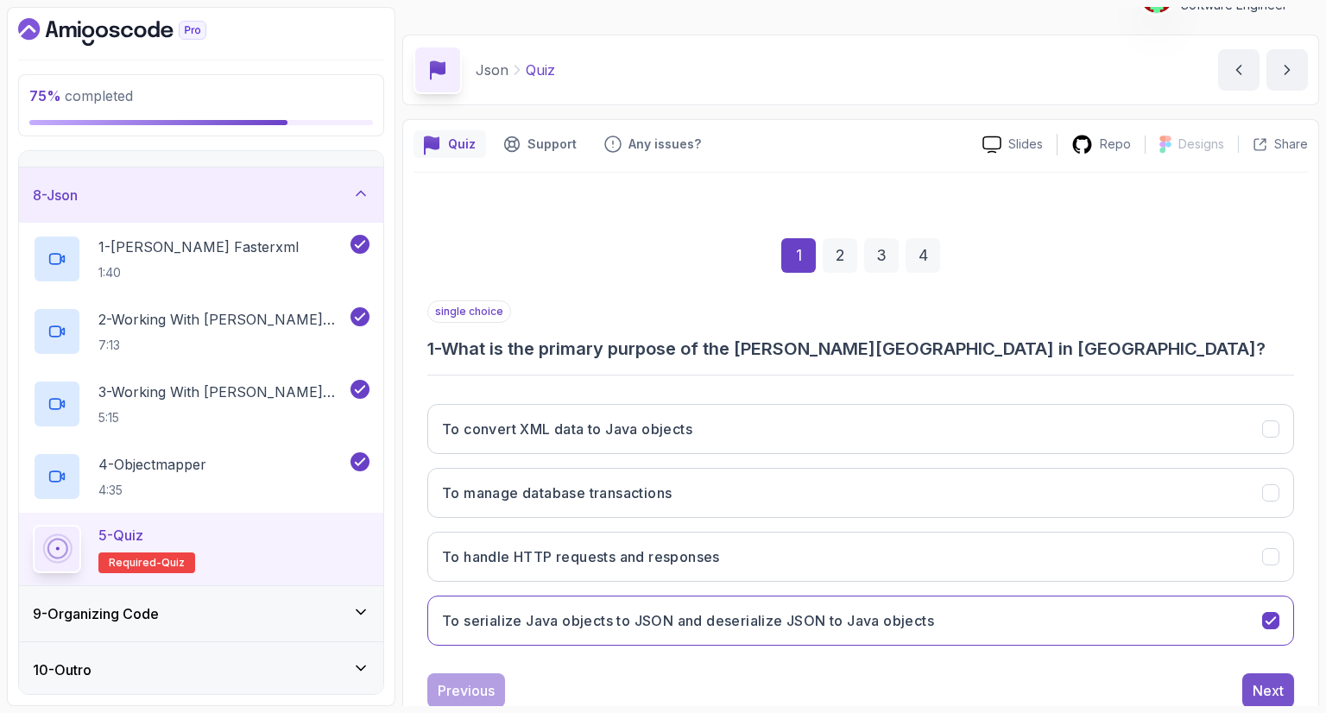
click at [1269, 698] on div "Next" at bounding box center [1267, 690] width 31 height 21
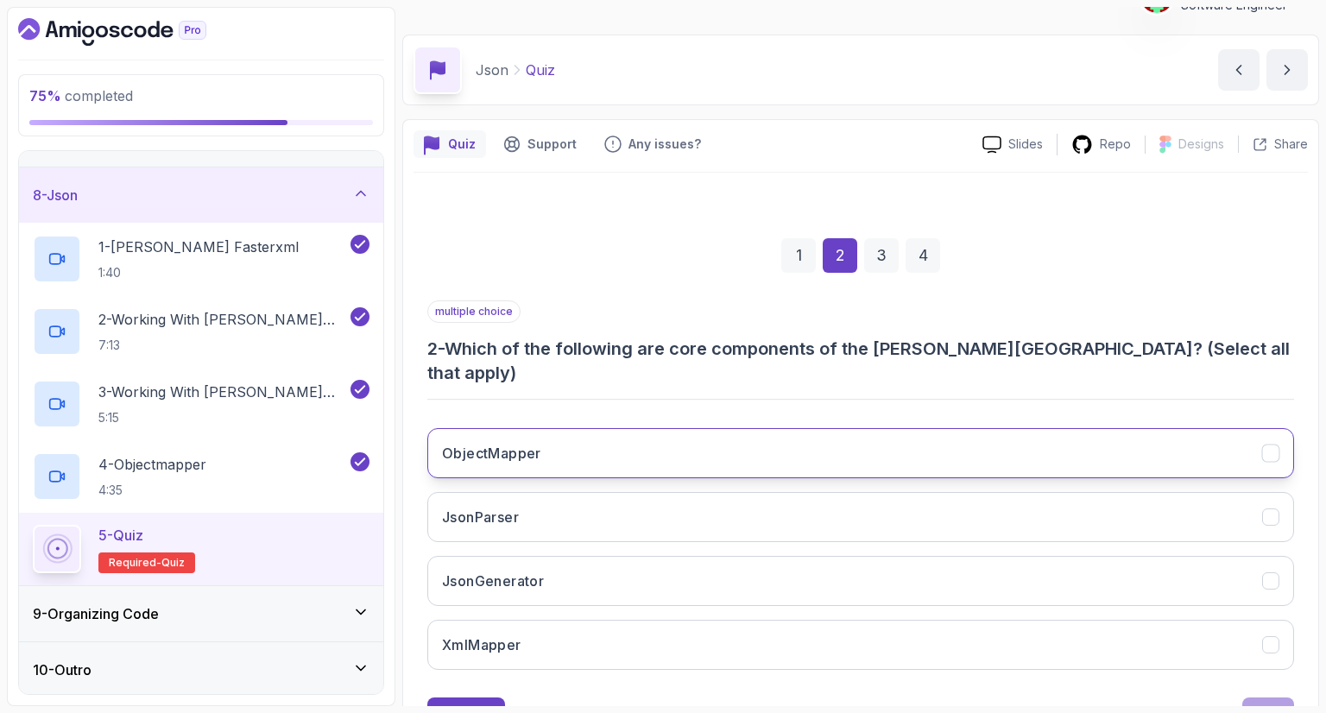
click at [1271, 450] on icon "ObjectMapper" at bounding box center [1269, 453] width 9 height 7
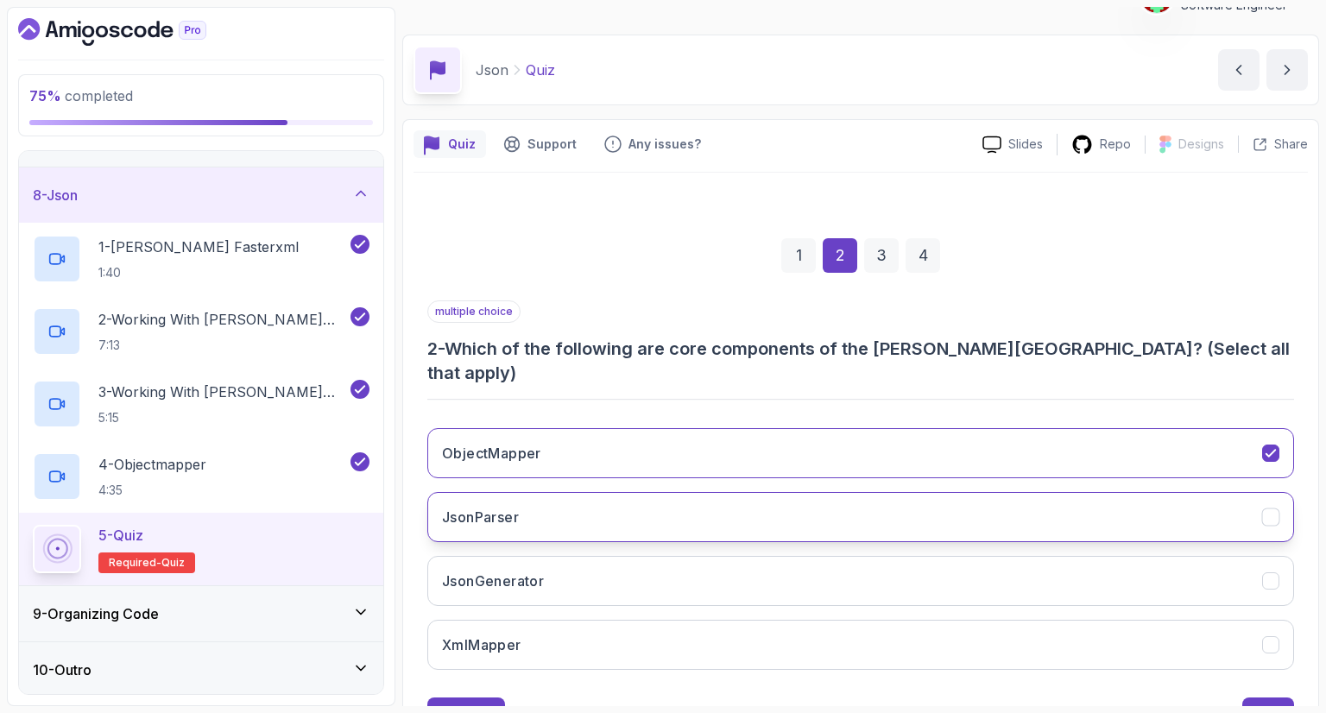
click at [1267, 509] on icon "JsonParser" at bounding box center [1271, 517] width 16 height 16
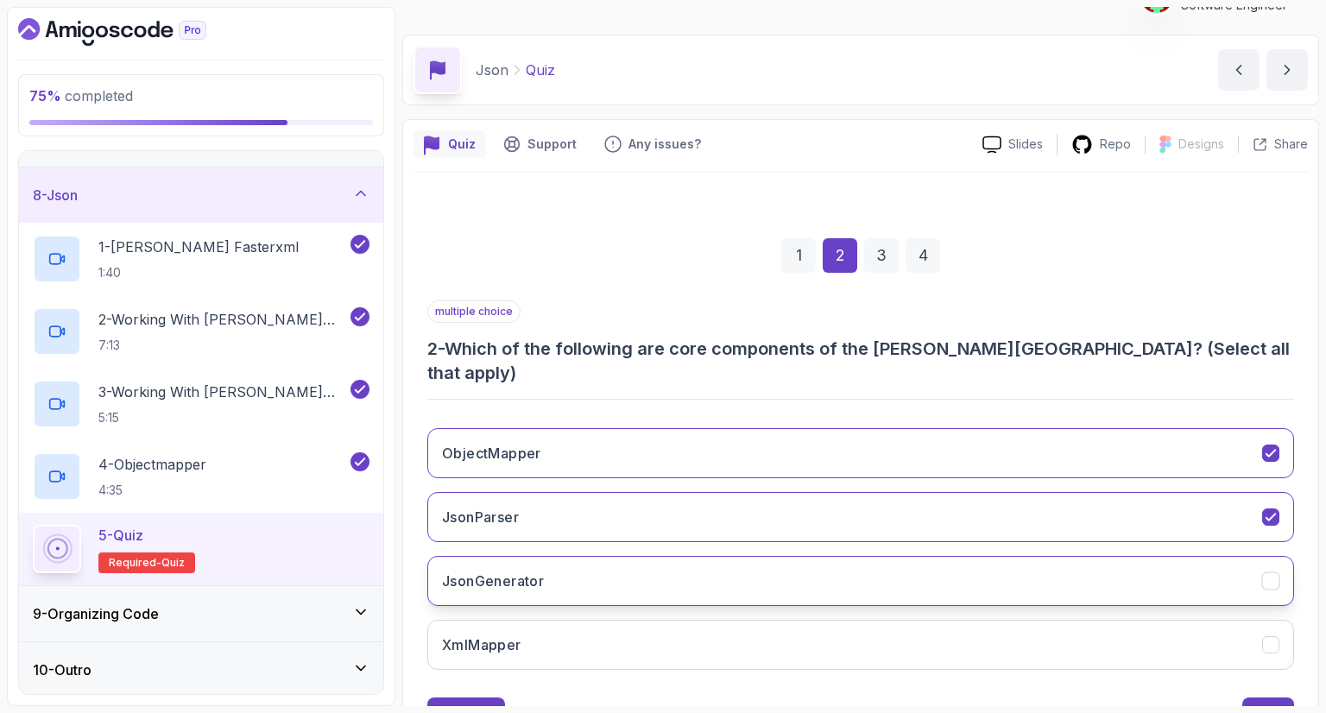
click at [1267, 573] on icon "JsonGenerator" at bounding box center [1271, 581] width 16 height 16
click at [1265, 704] on div "Next" at bounding box center [1267, 714] width 31 height 21
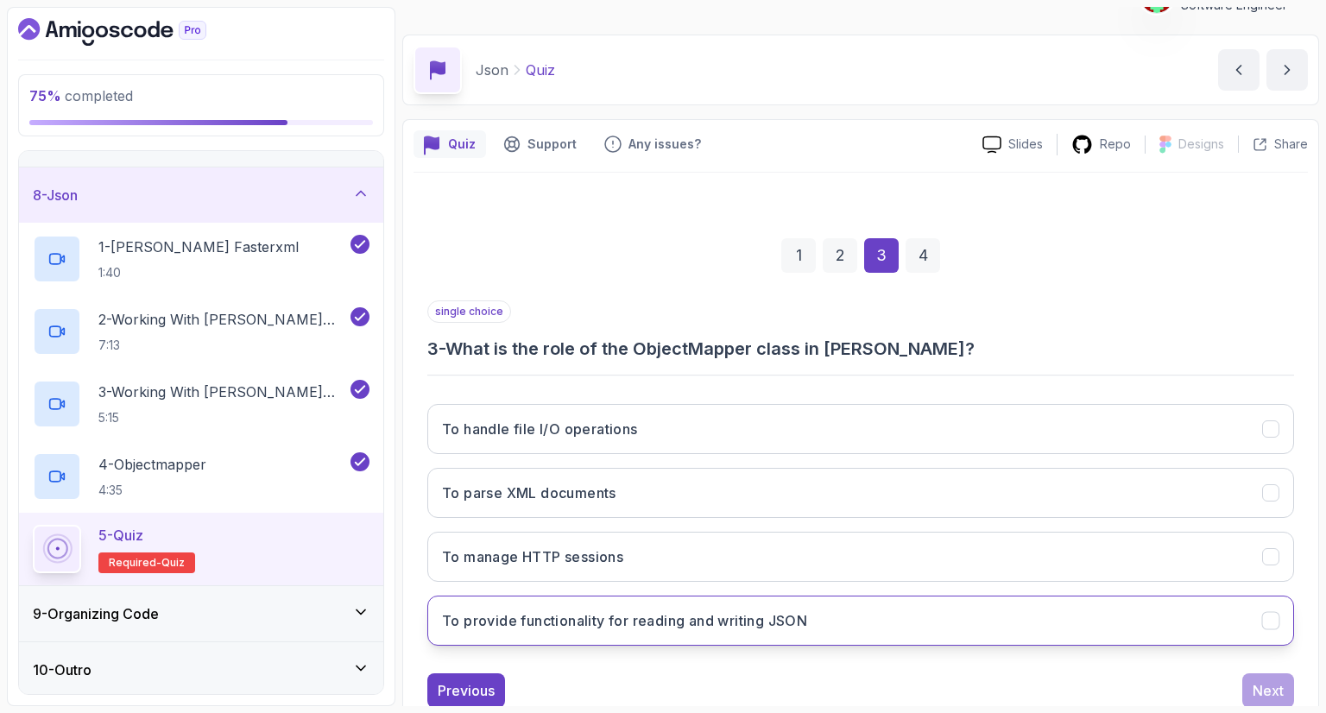
click at [614, 626] on h3 "To provide functionality for reading and writing JSON" at bounding box center [624, 620] width 365 height 21
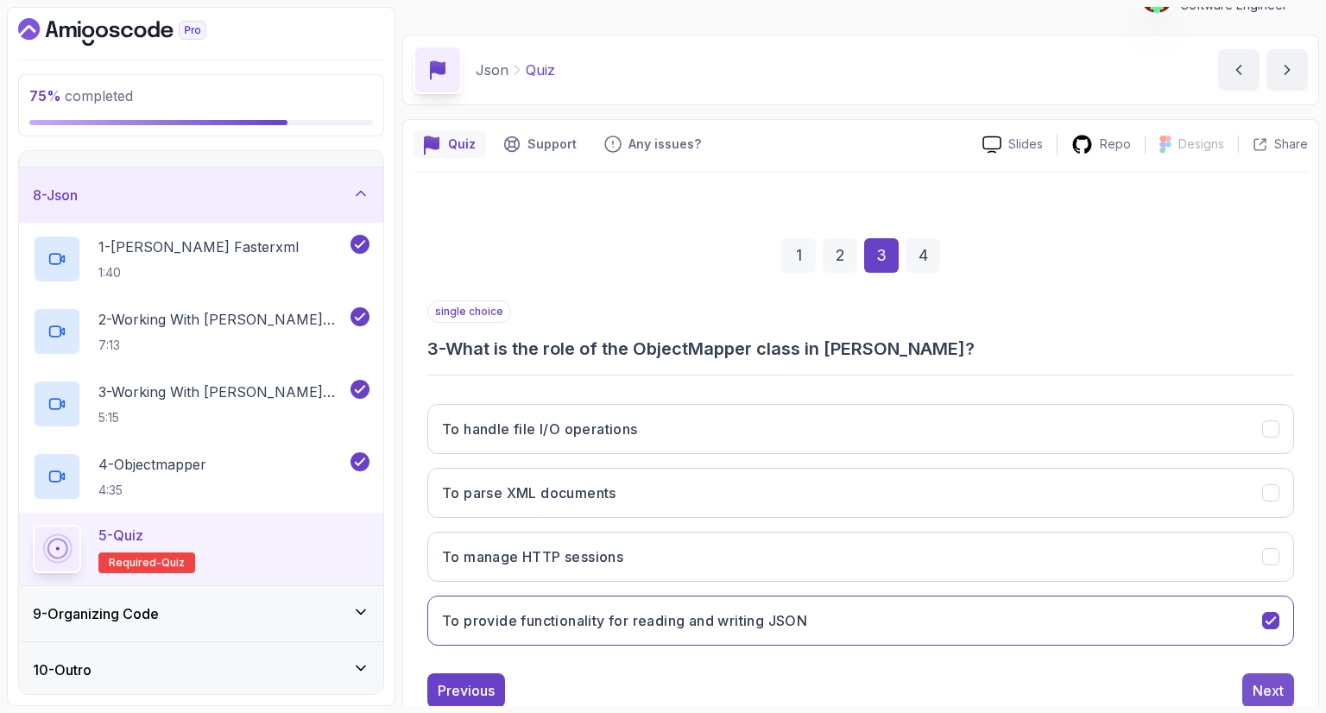
click at [1257, 688] on div "Next" at bounding box center [1267, 690] width 31 height 21
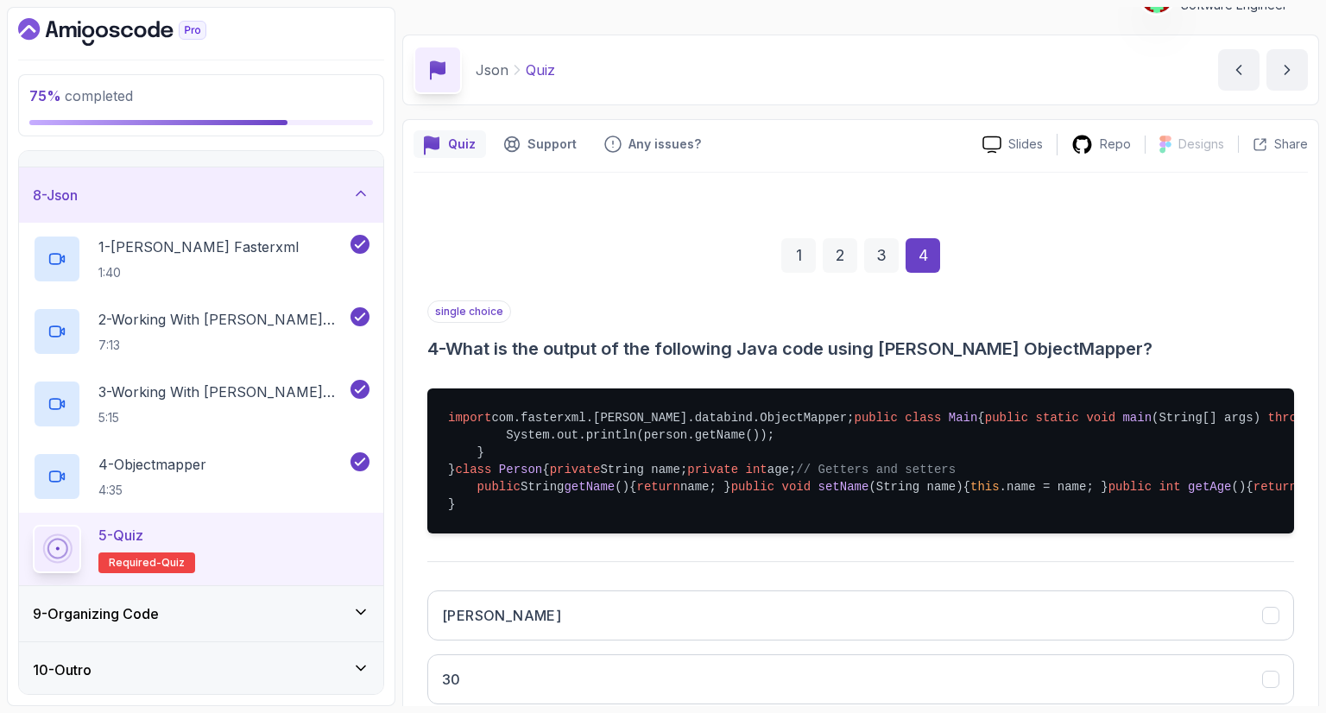
click at [1024, 324] on div "single choice 4 - What is the output of the following Java code using [PERSON_N…" at bounding box center [860, 330] width 866 height 60
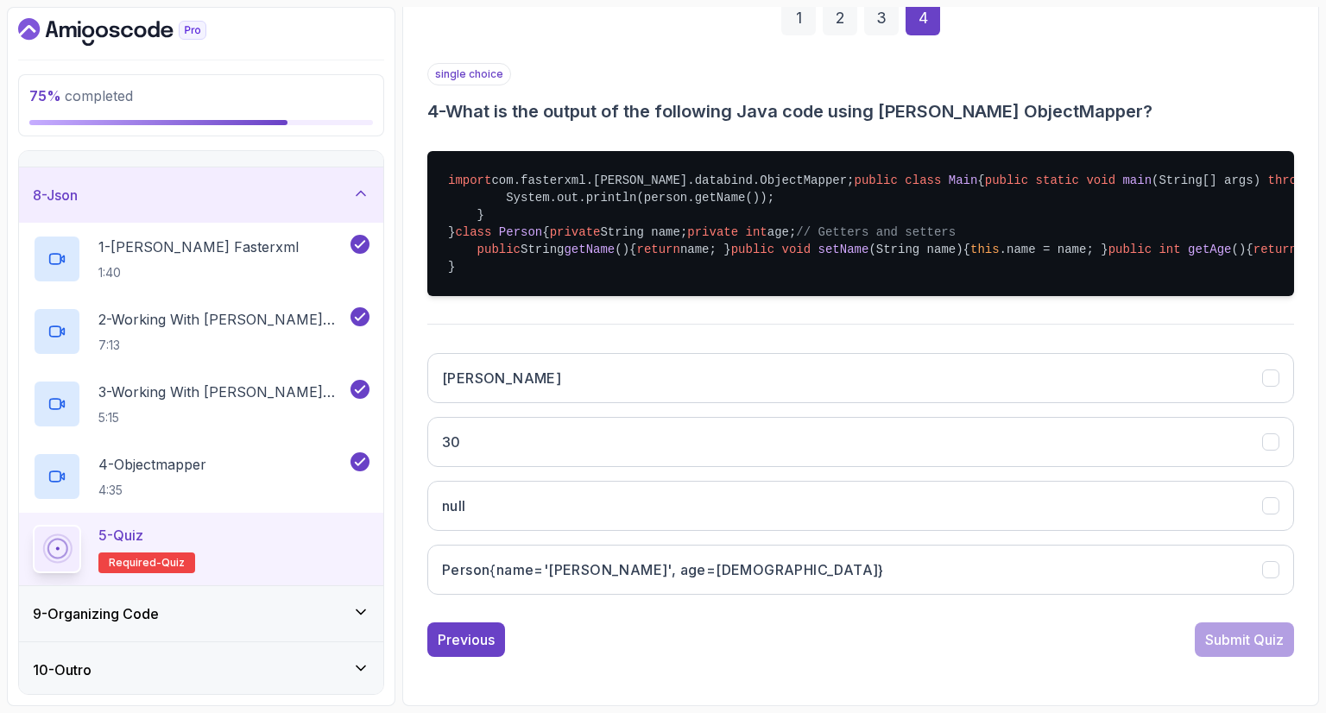
scroll to position [483, 0]
click at [790, 403] on button "[PERSON_NAME]" at bounding box center [860, 378] width 866 height 50
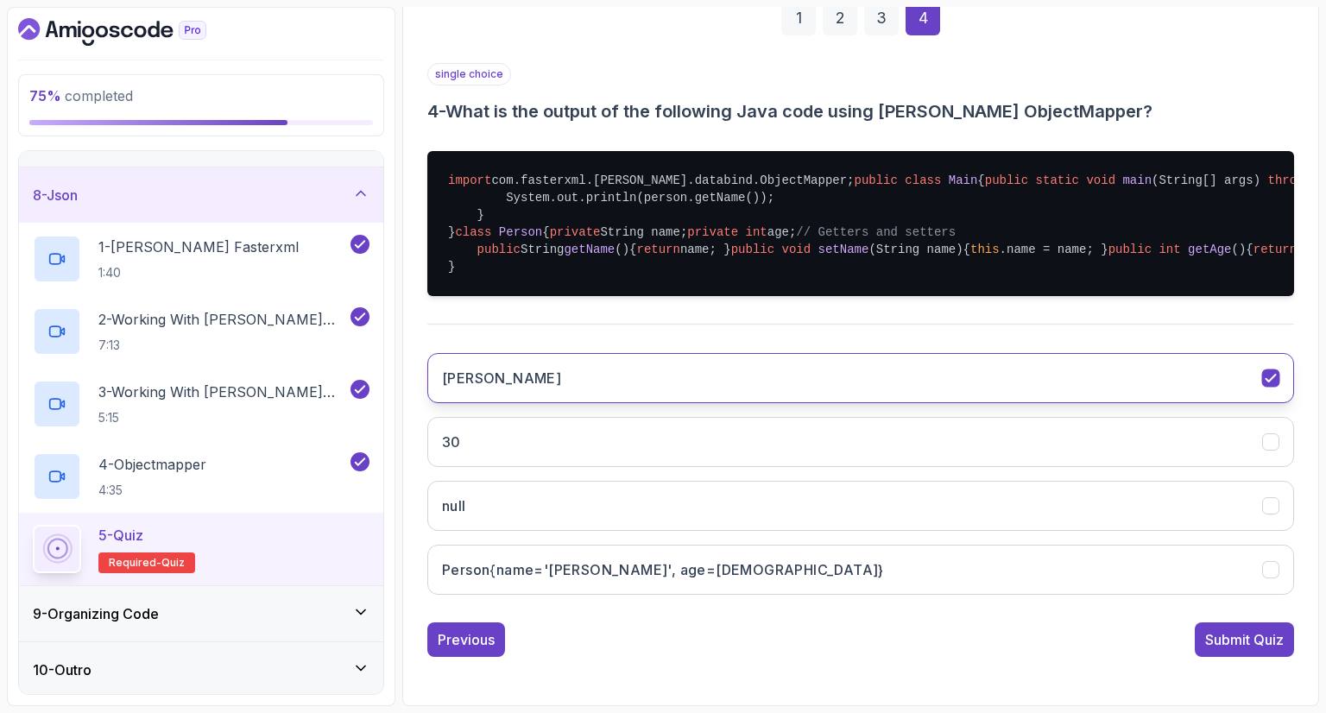
scroll to position [518, 0]
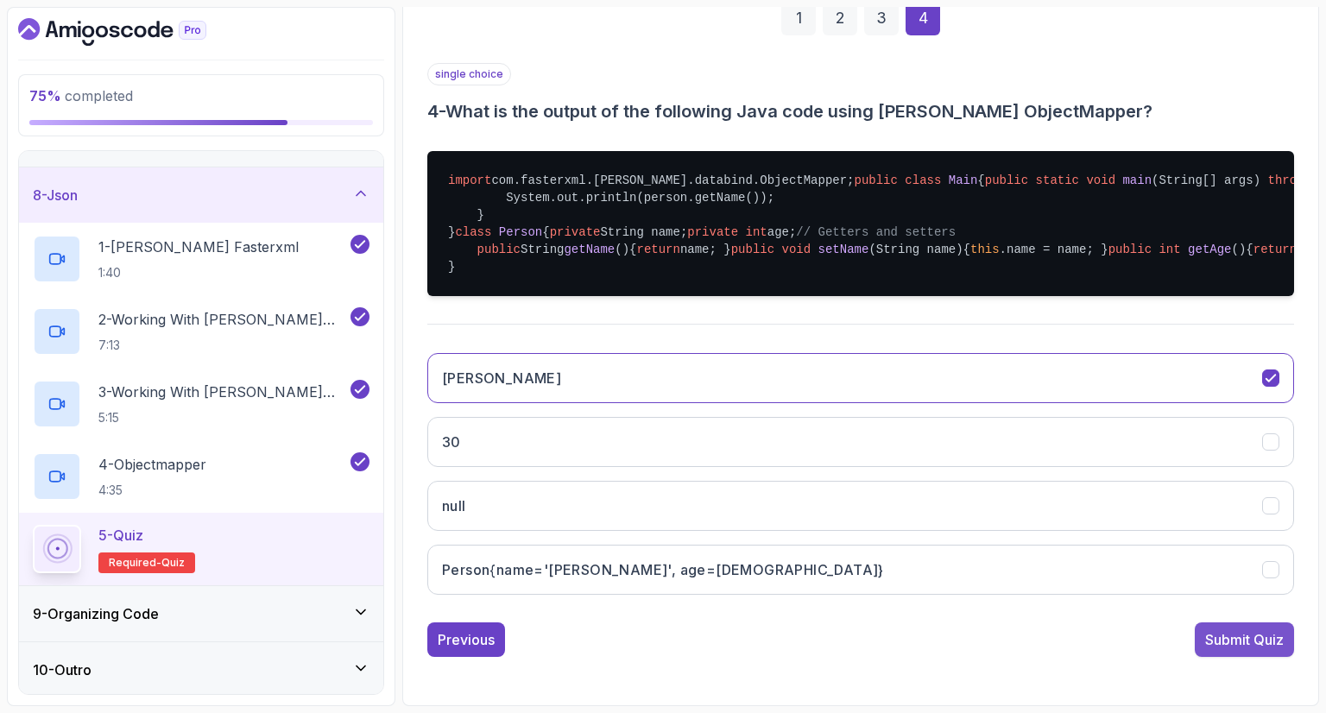
click at [1244, 643] on div "Submit Quiz" at bounding box center [1244, 639] width 79 height 21
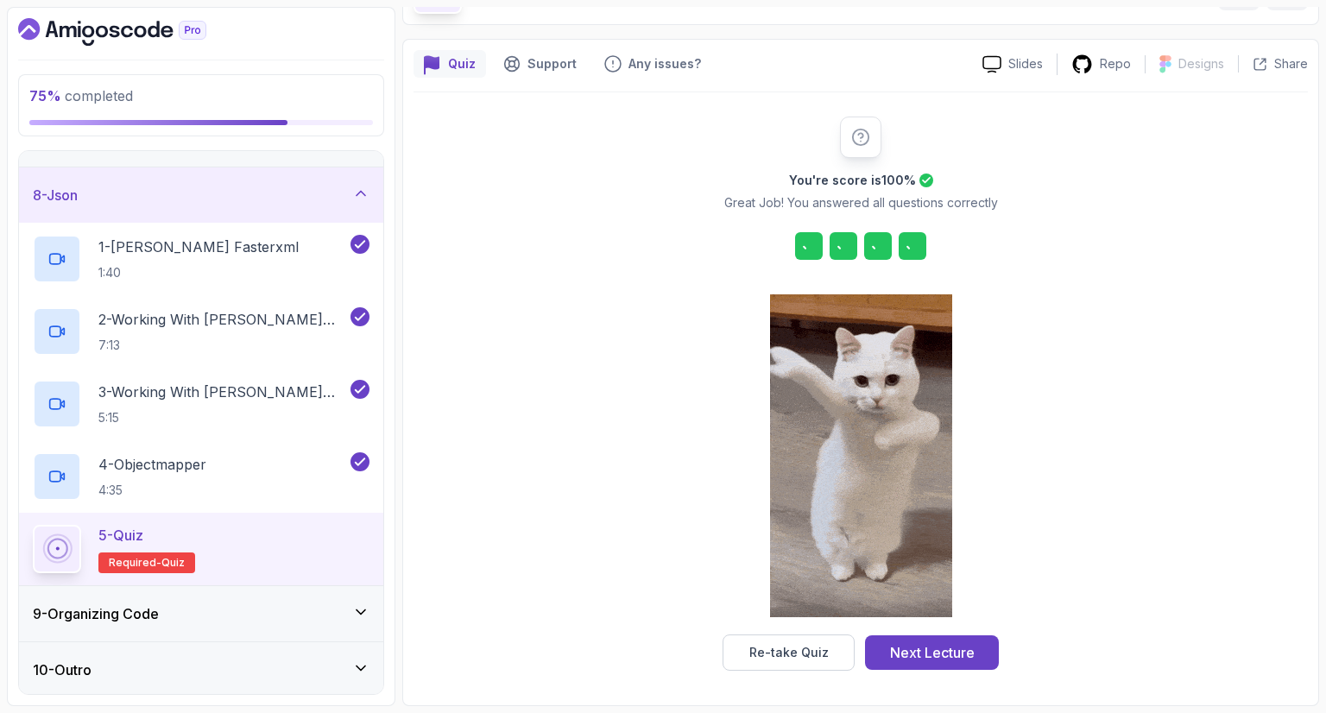
scroll to position [114, 0]
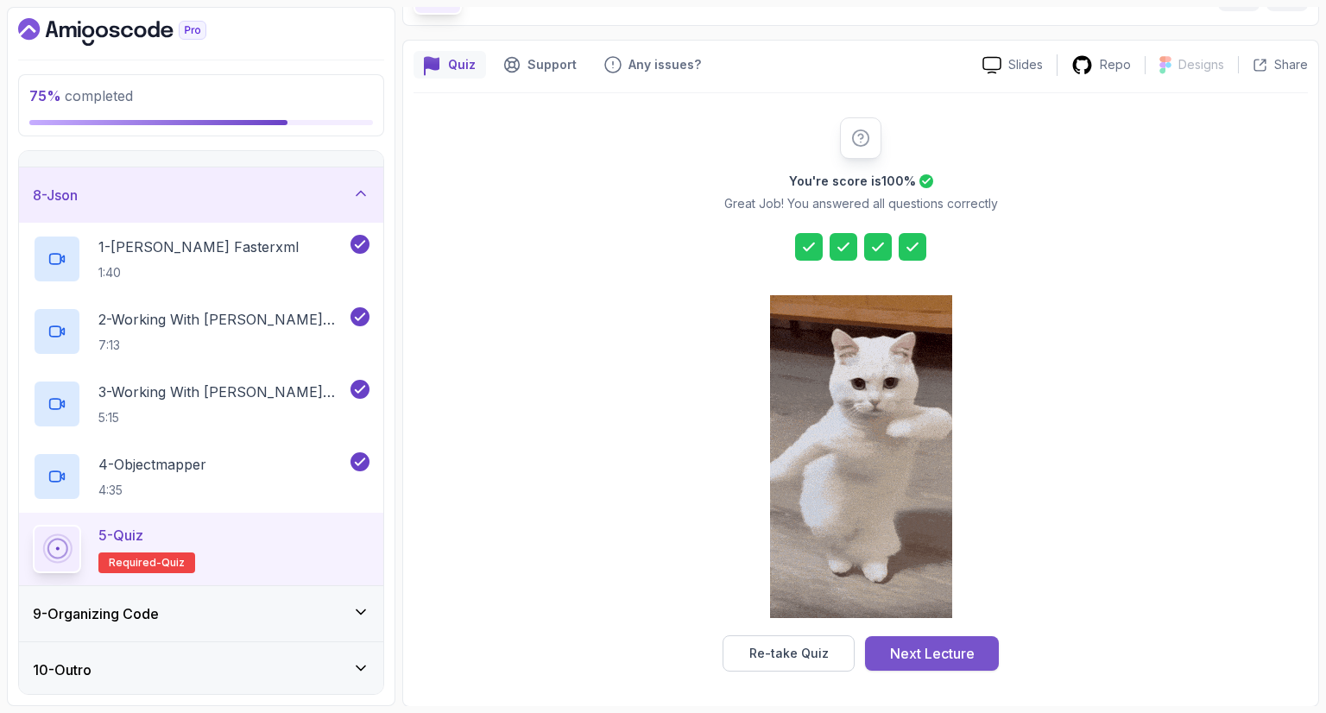
click at [950, 655] on div "Next Lecture" at bounding box center [932, 653] width 85 height 21
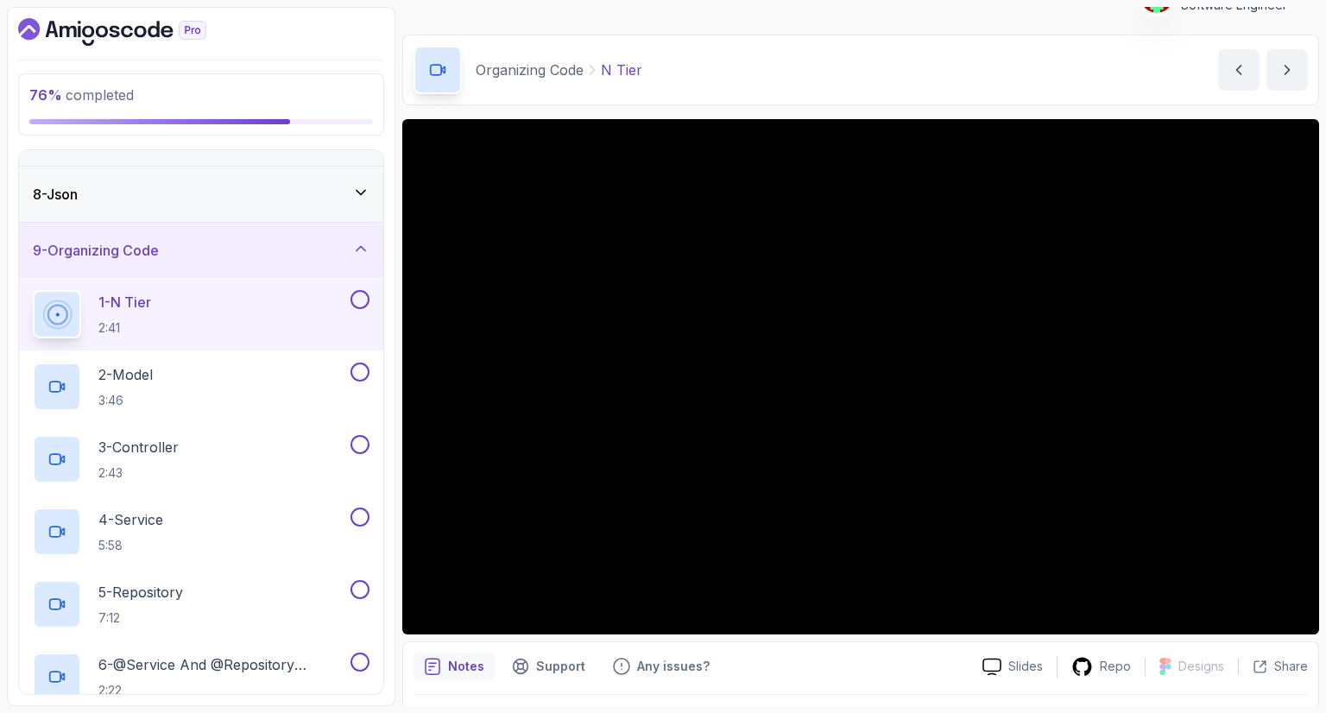
scroll to position [83, 0]
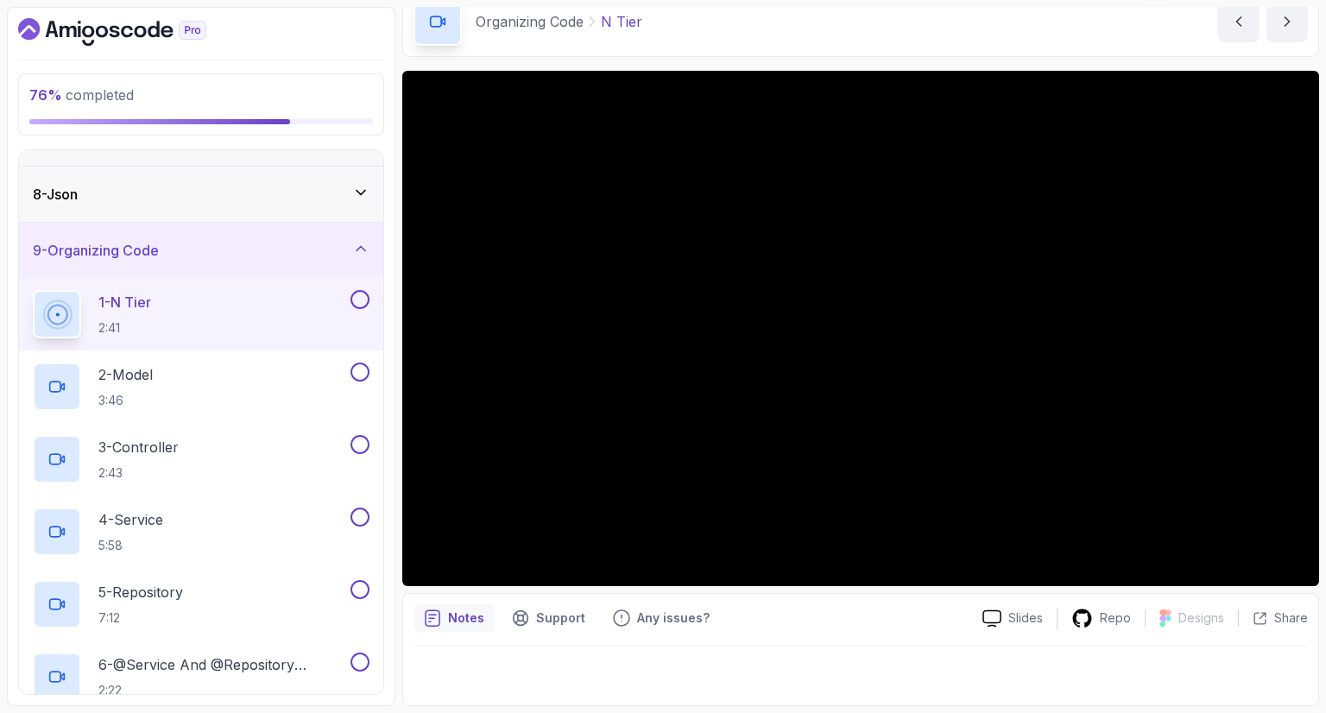
click at [71, 254] on h3 "9 - Organizing Code" at bounding box center [96, 250] width 126 height 21
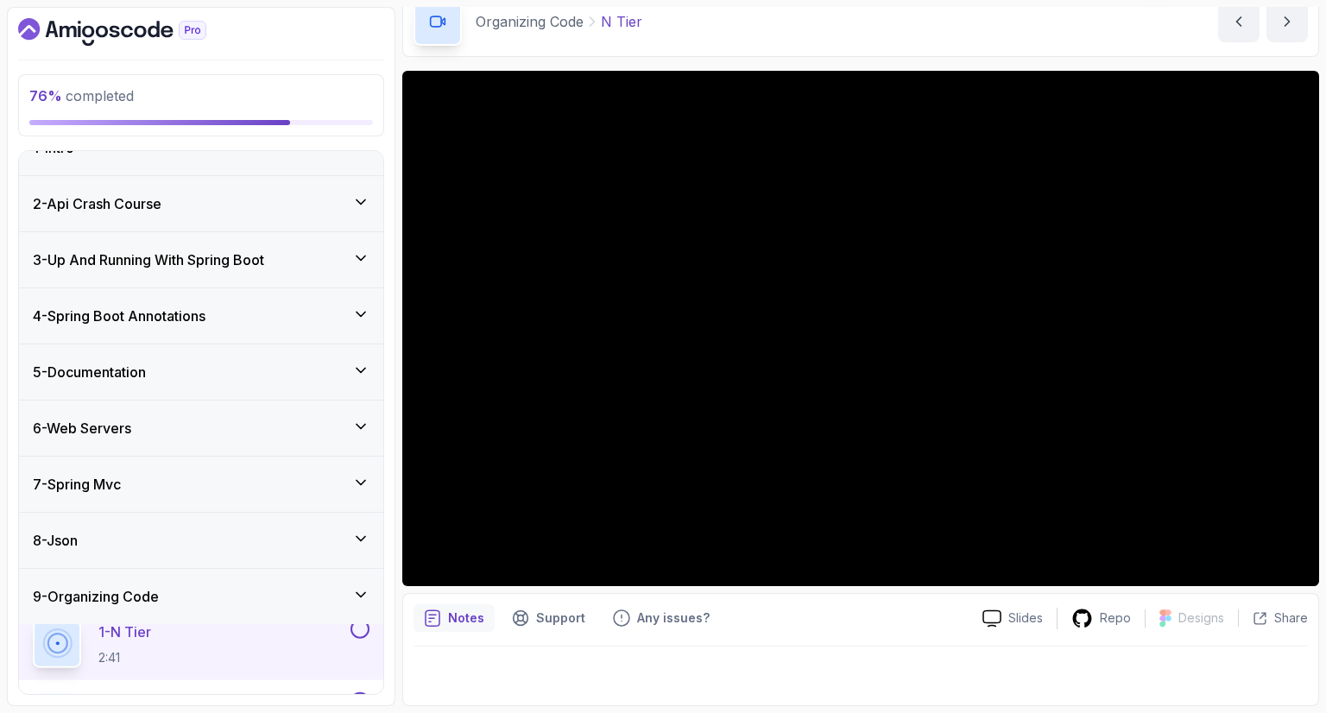
scroll to position [15, 0]
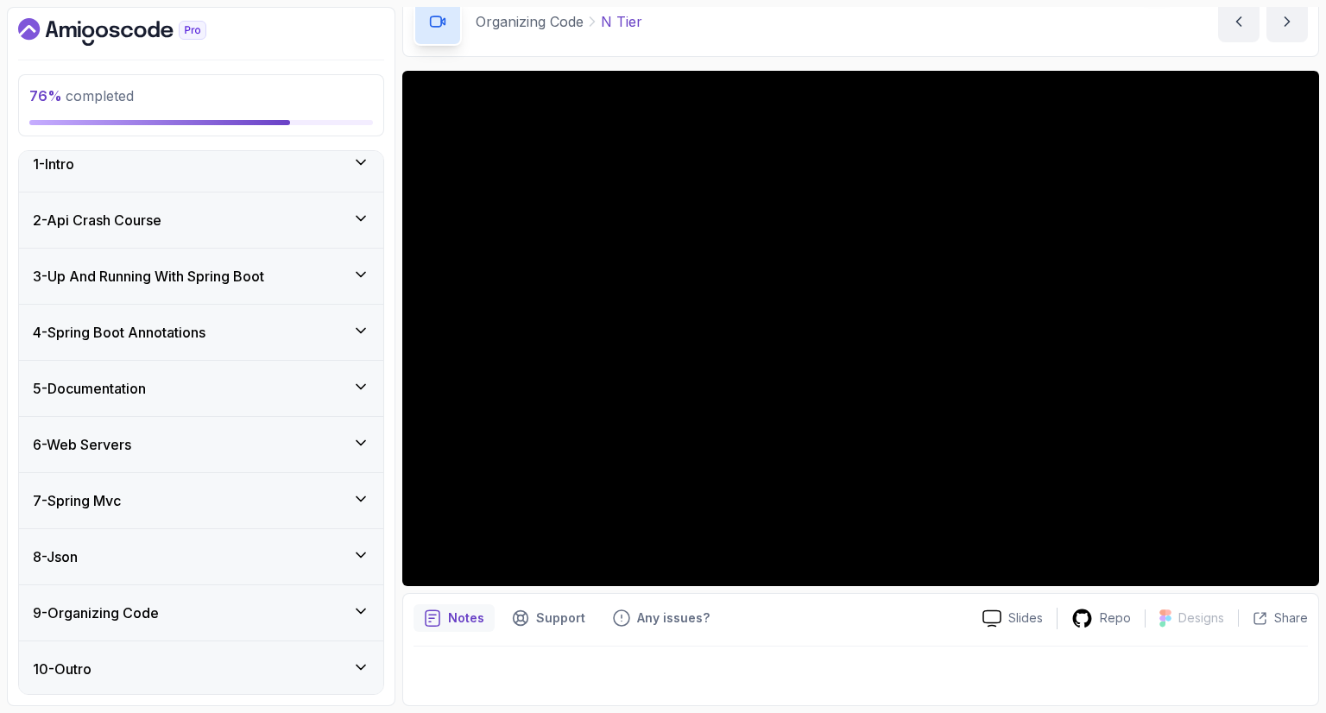
click at [84, 615] on h3 "9 - Organizing Code" at bounding box center [96, 612] width 126 height 21
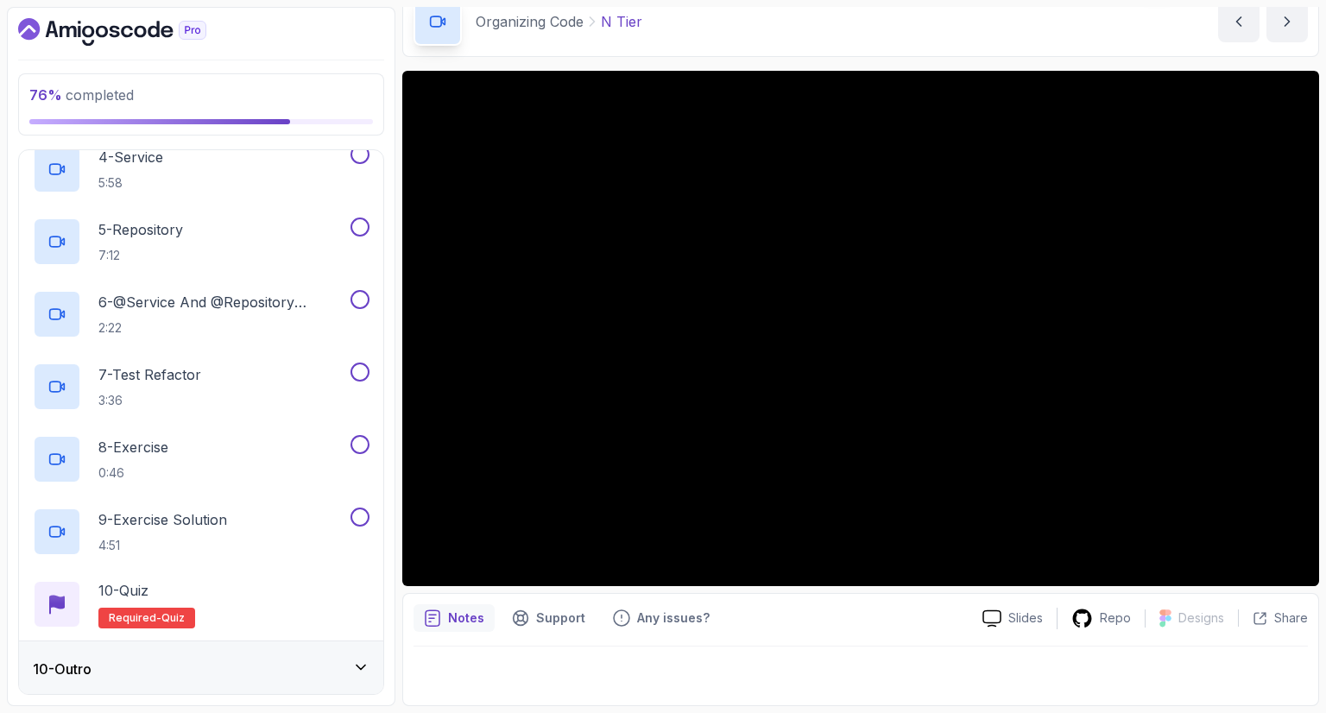
scroll to position [739, 0]
click at [122, 681] on div "10 - Outro" at bounding box center [201, 668] width 364 height 55
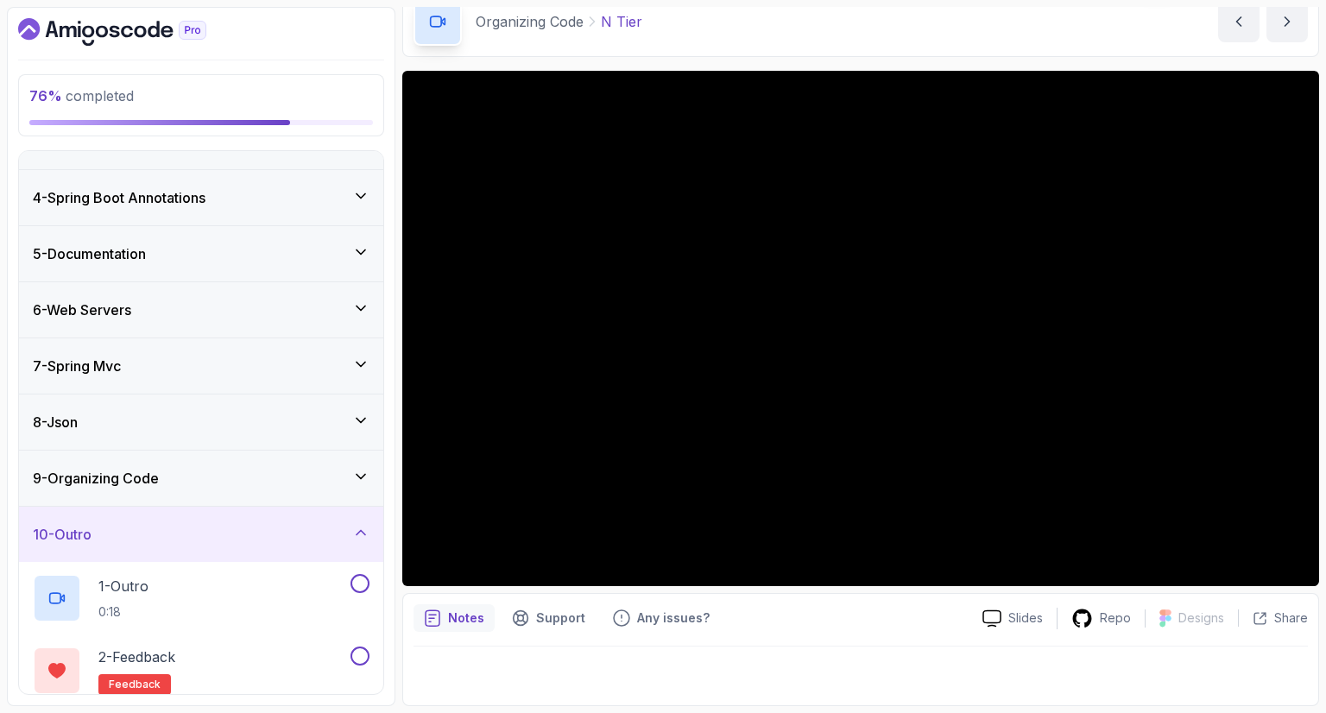
scroll to position [231, 0]
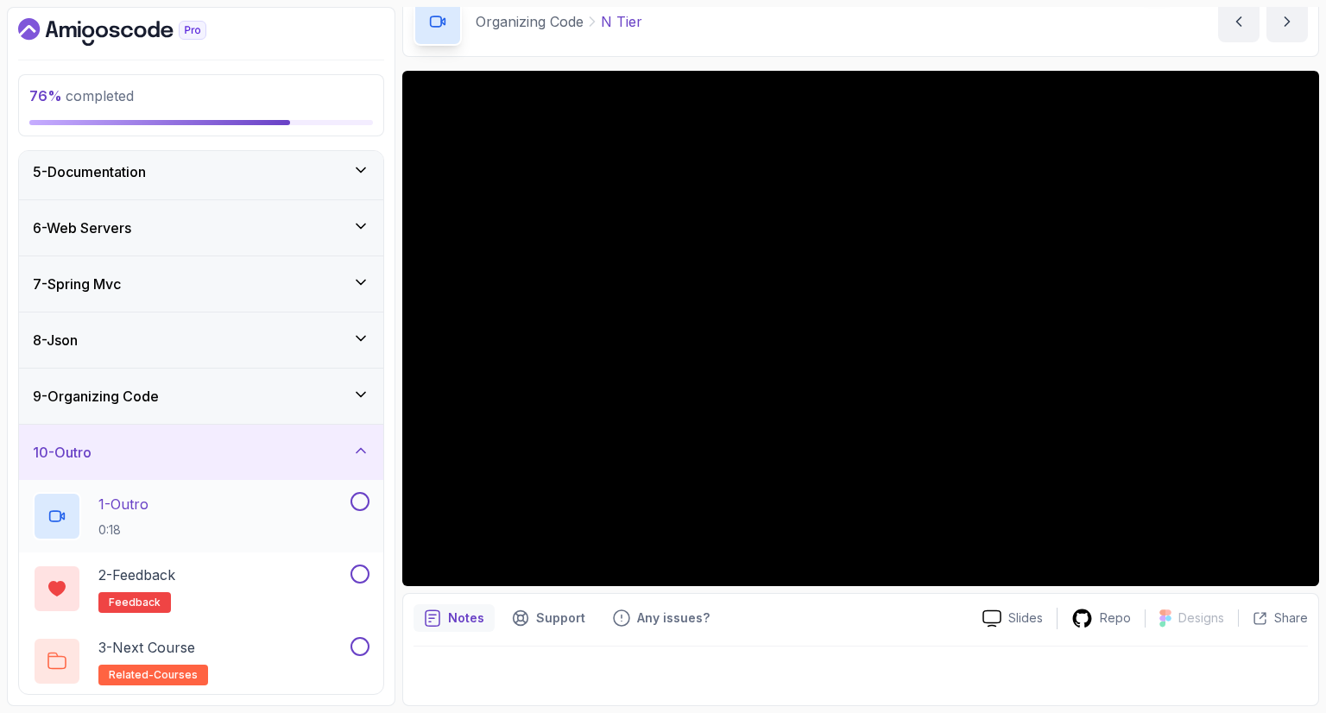
click at [368, 494] on button at bounding box center [359, 501] width 19 height 19
click at [359, 577] on button at bounding box center [359, 573] width 19 height 19
click at [359, 643] on button at bounding box center [359, 646] width 19 height 19
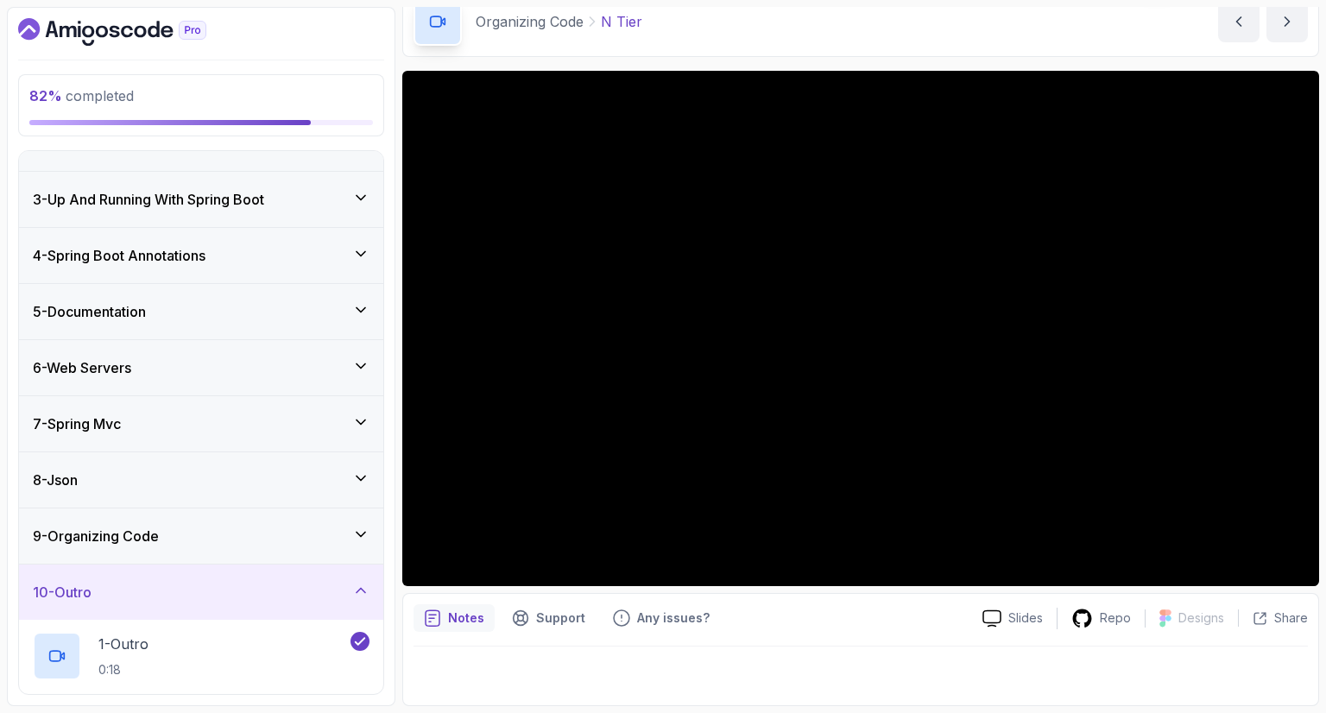
scroll to position [59, 0]
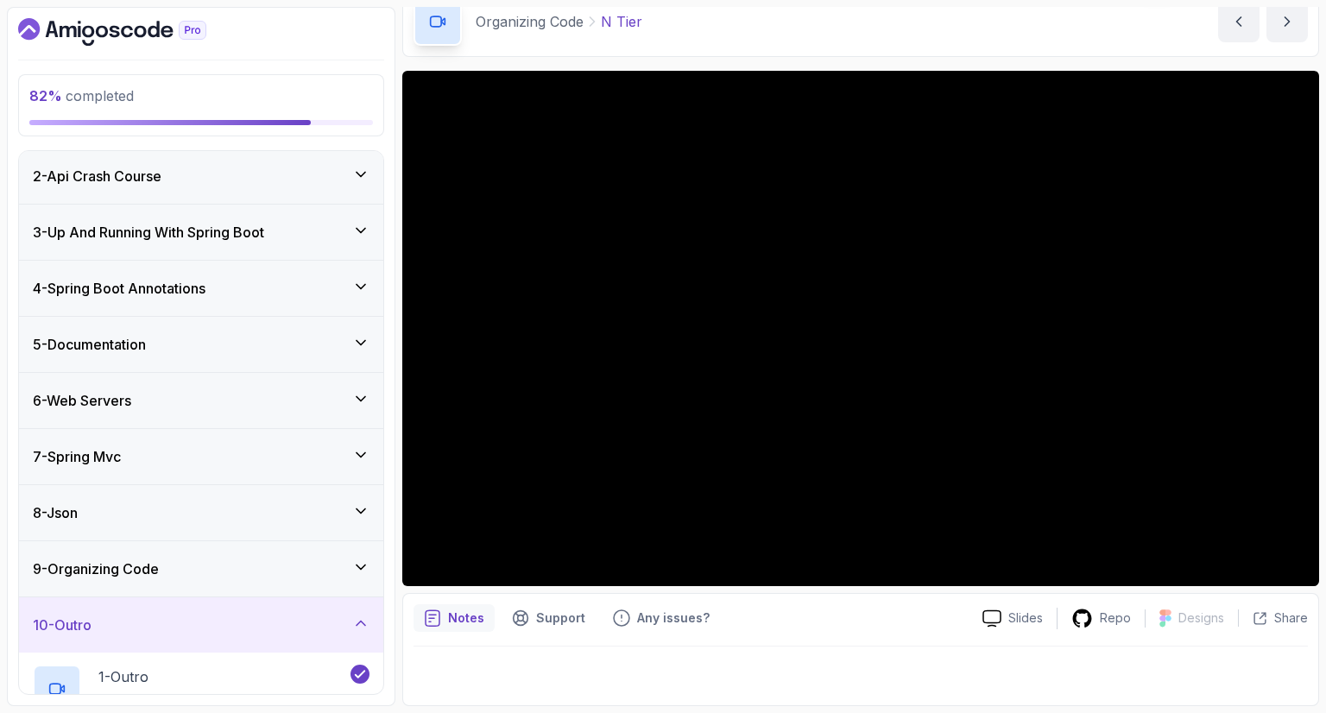
click at [335, 629] on div "10 - Outro" at bounding box center [201, 624] width 337 height 21
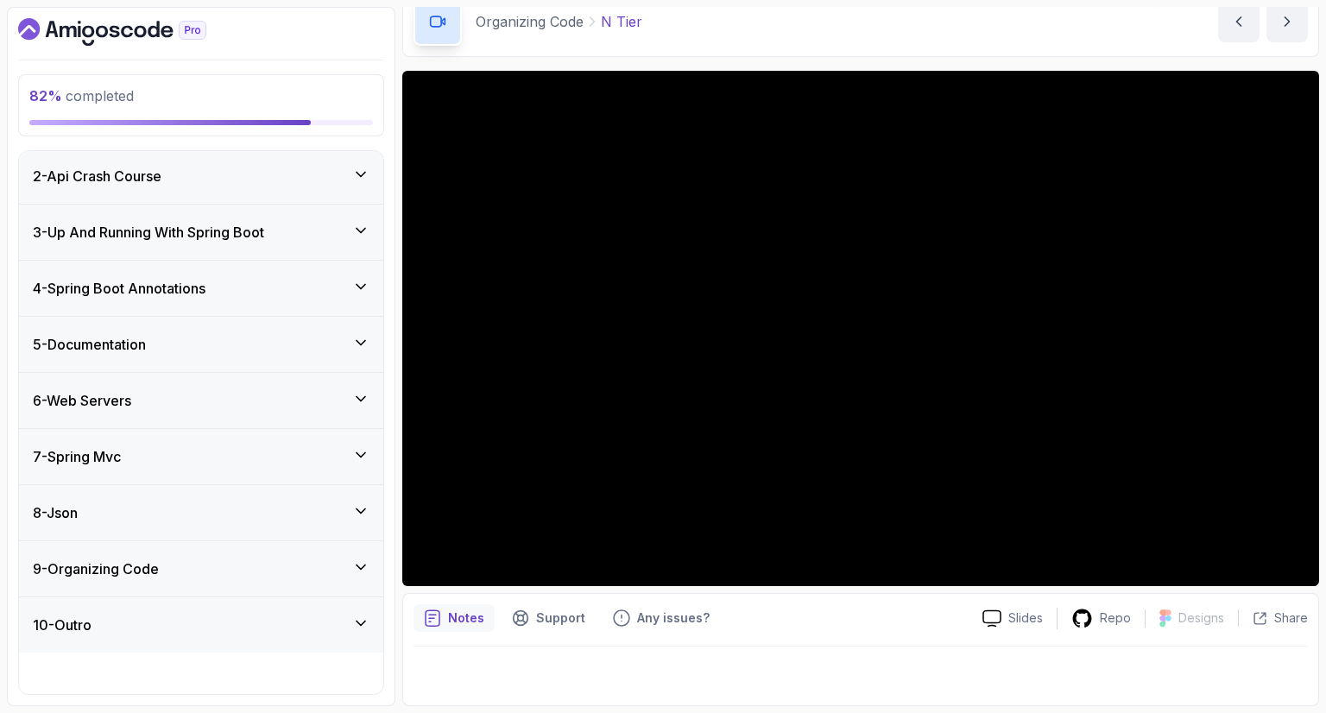
scroll to position [15, 0]
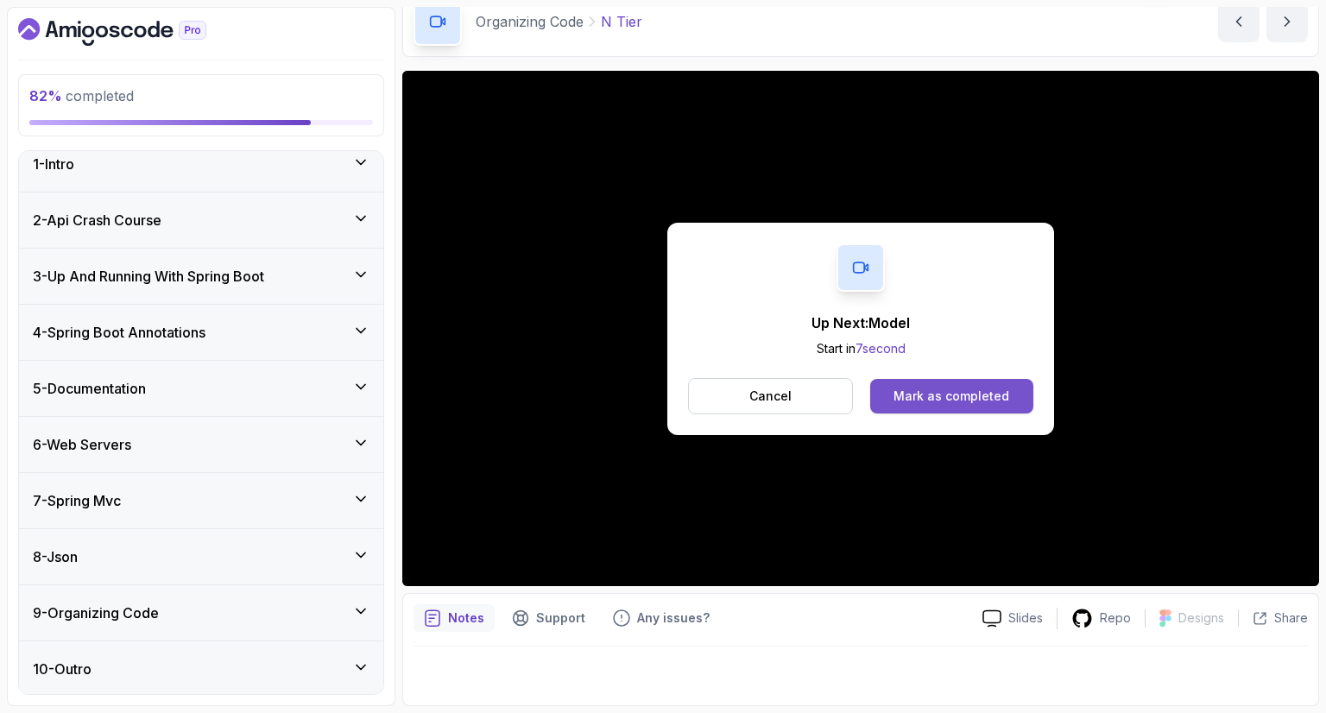
click at [936, 405] on button "Mark as completed" at bounding box center [951, 396] width 163 height 35
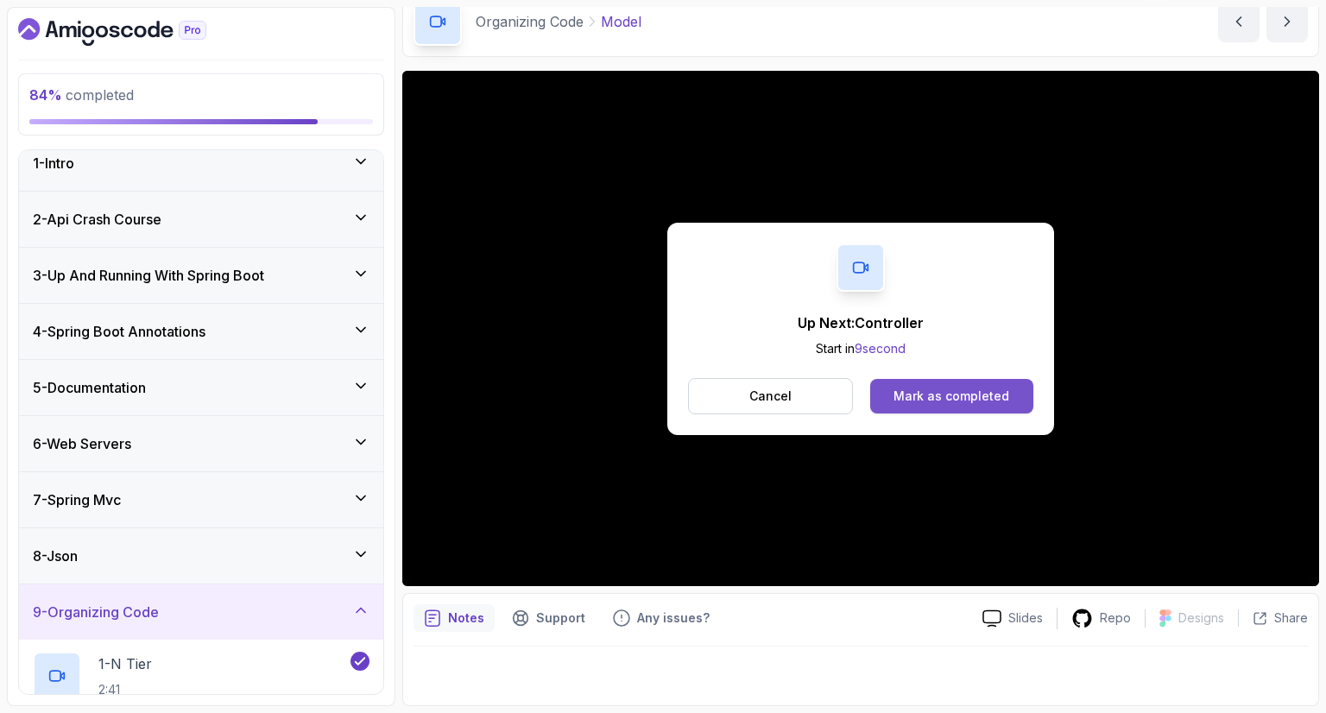
click at [1007, 404] on button "Mark as completed" at bounding box center [951, 396] width 163 height 35
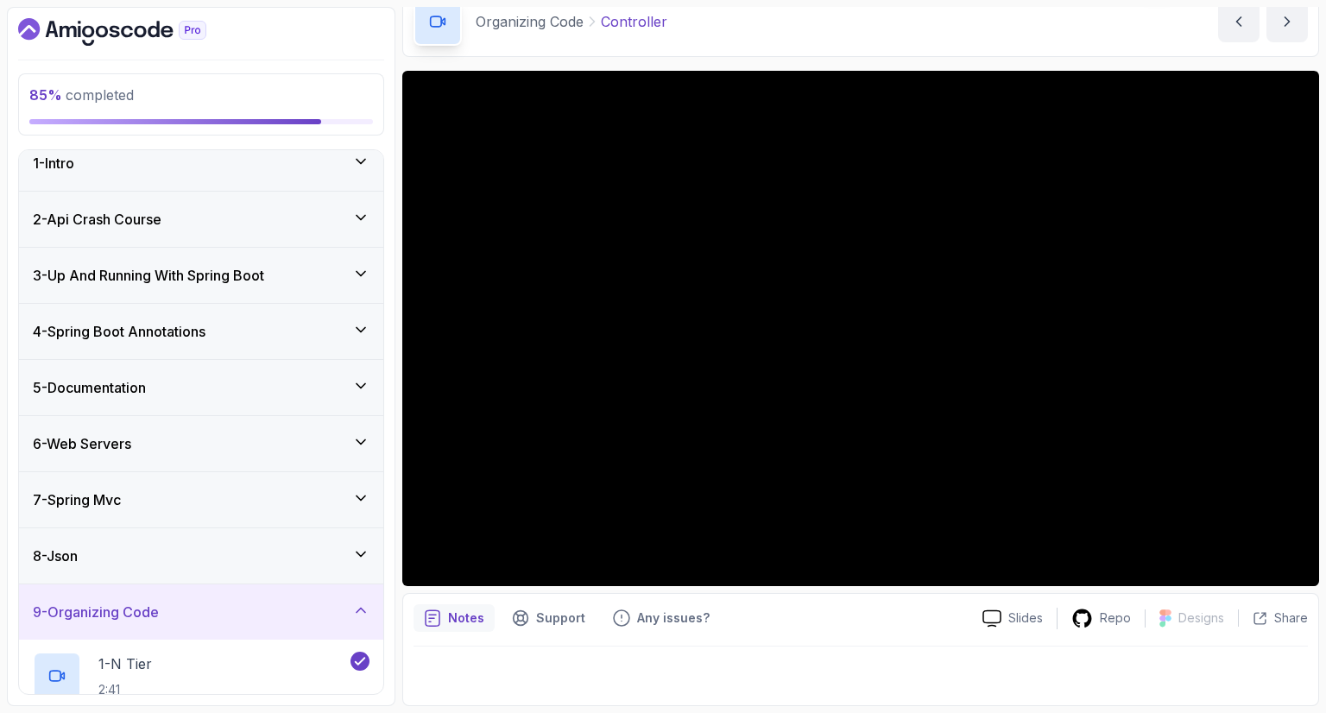
click at [116, 611] on h3 "9 - Organizing Code" at bounding box center [96, 611] width 126 height 21
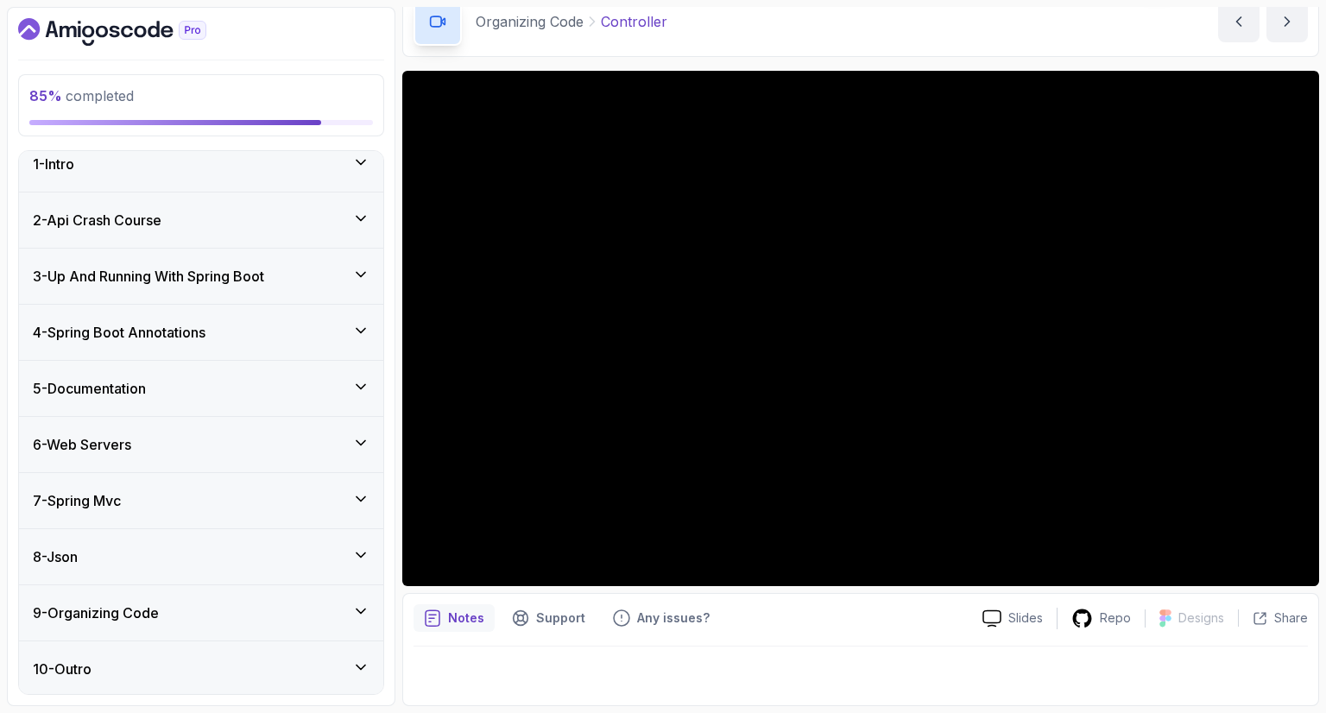
click at [116, 611] on h3 "9 - Organizing Code" at bounding box center [96, 612] width 126 height 21
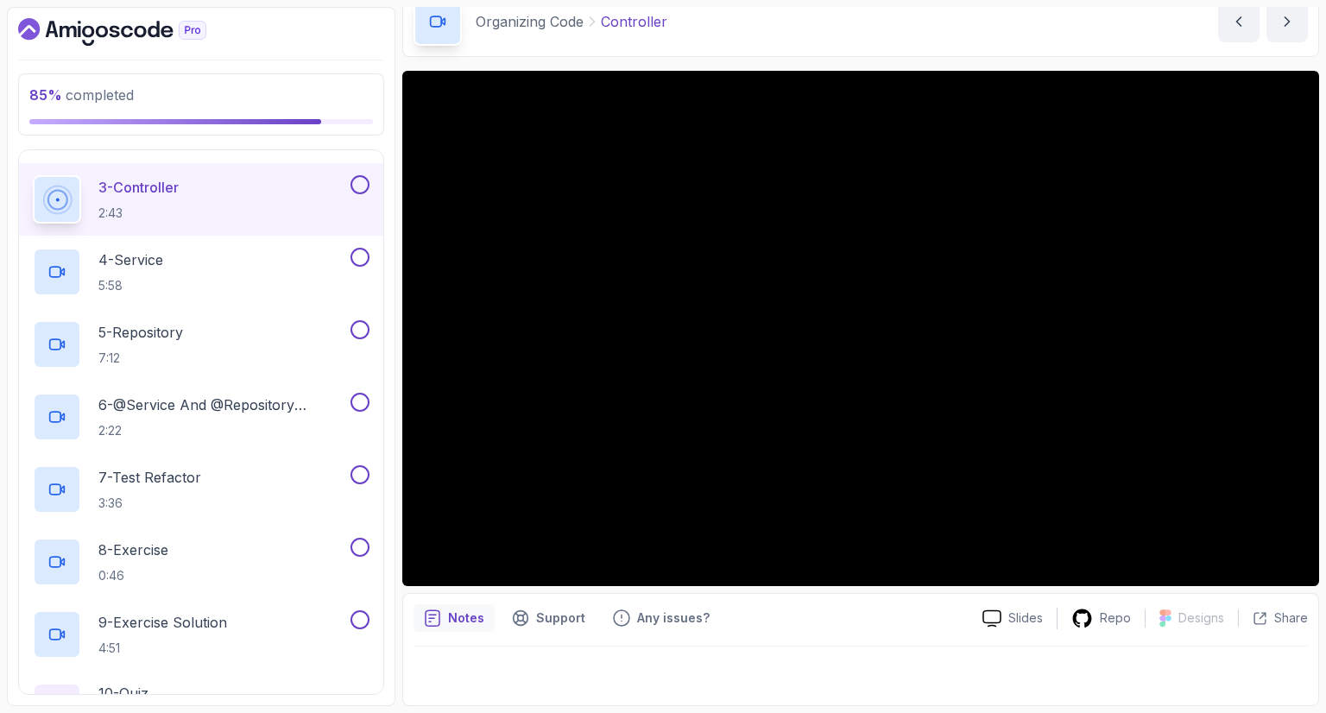
scroll to position [601, 0]
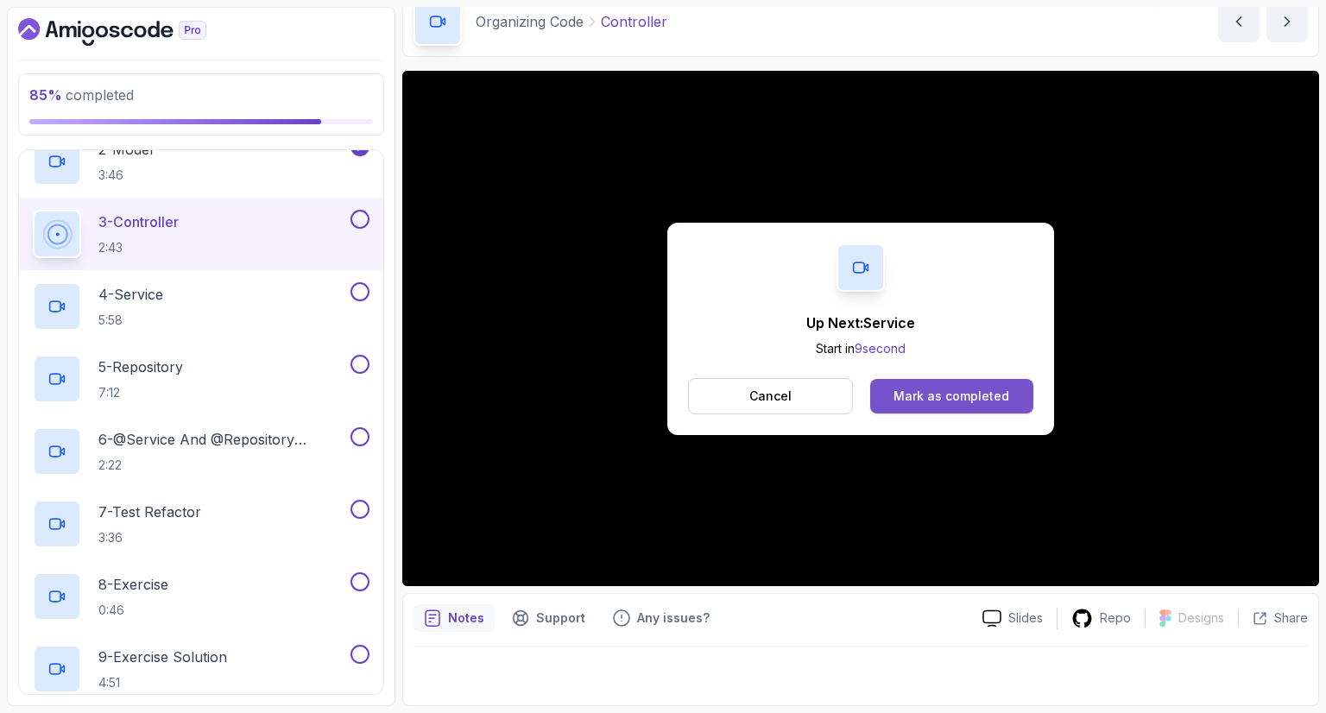
click at [972, 394] on div "Mark as completed" at bounding box center [951, 395] width 116 height 17
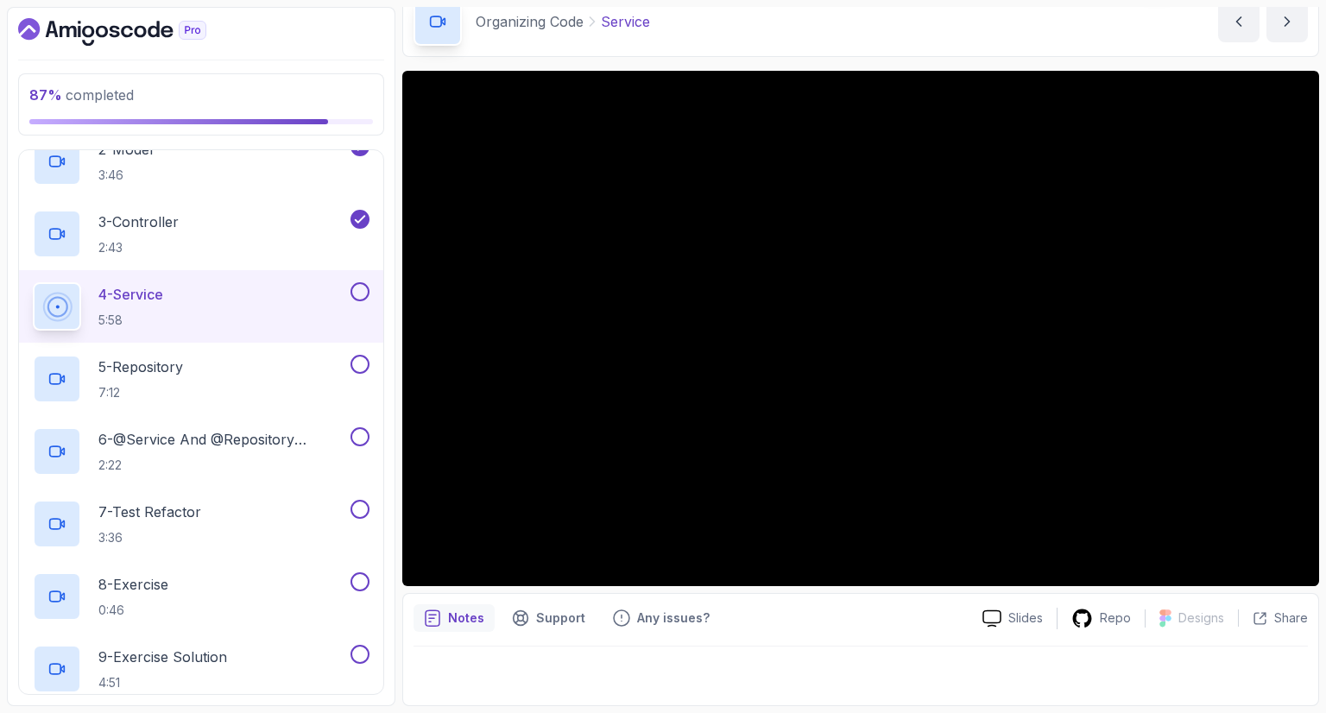
click at [123, 312] on p "5:58" at bounding box center [130, 320] width 65 height 17
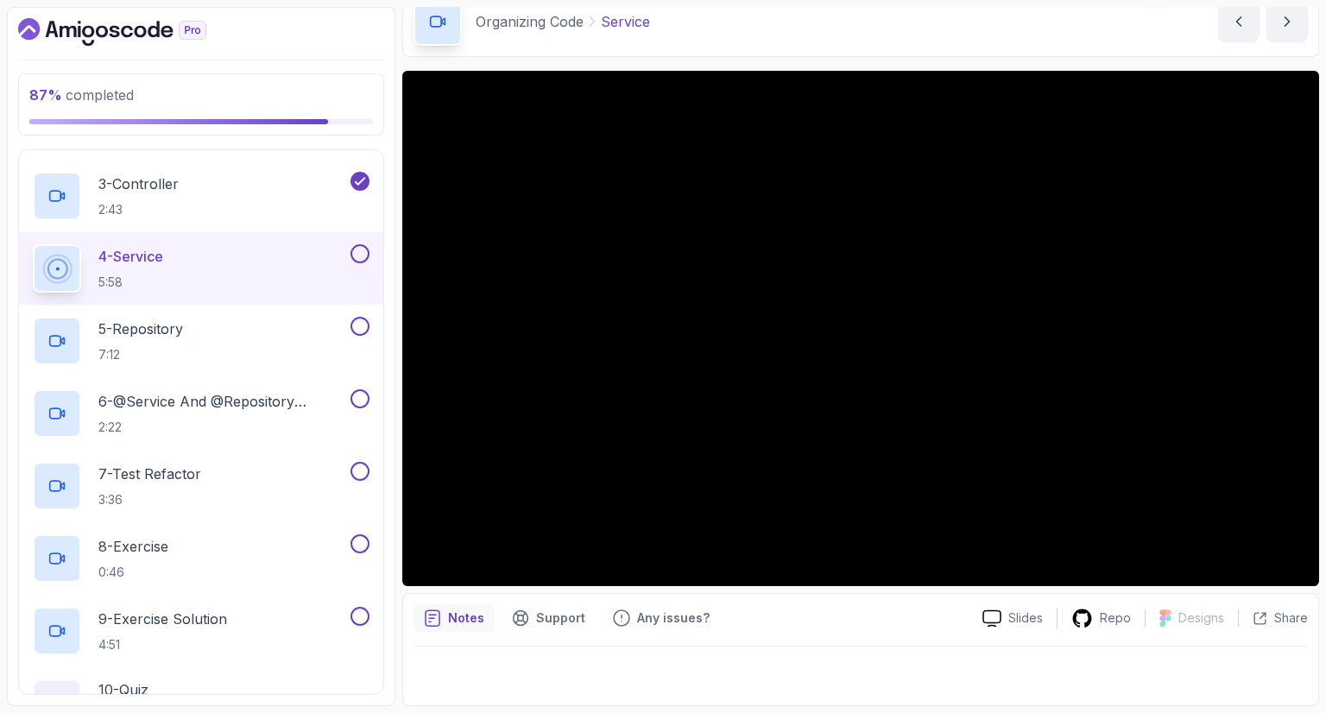
scroll to position [635, 0]
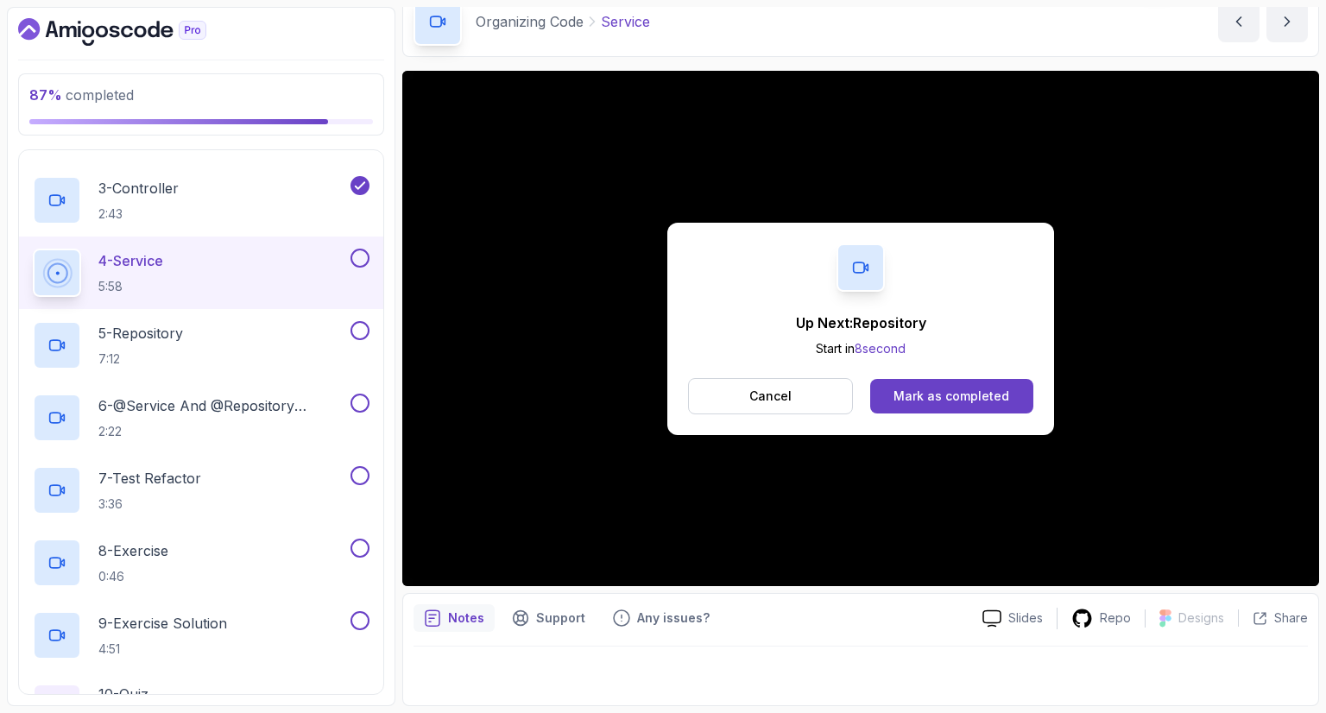
click at [359, 256] on button at bounding box center [359, 258] width 19 height 19
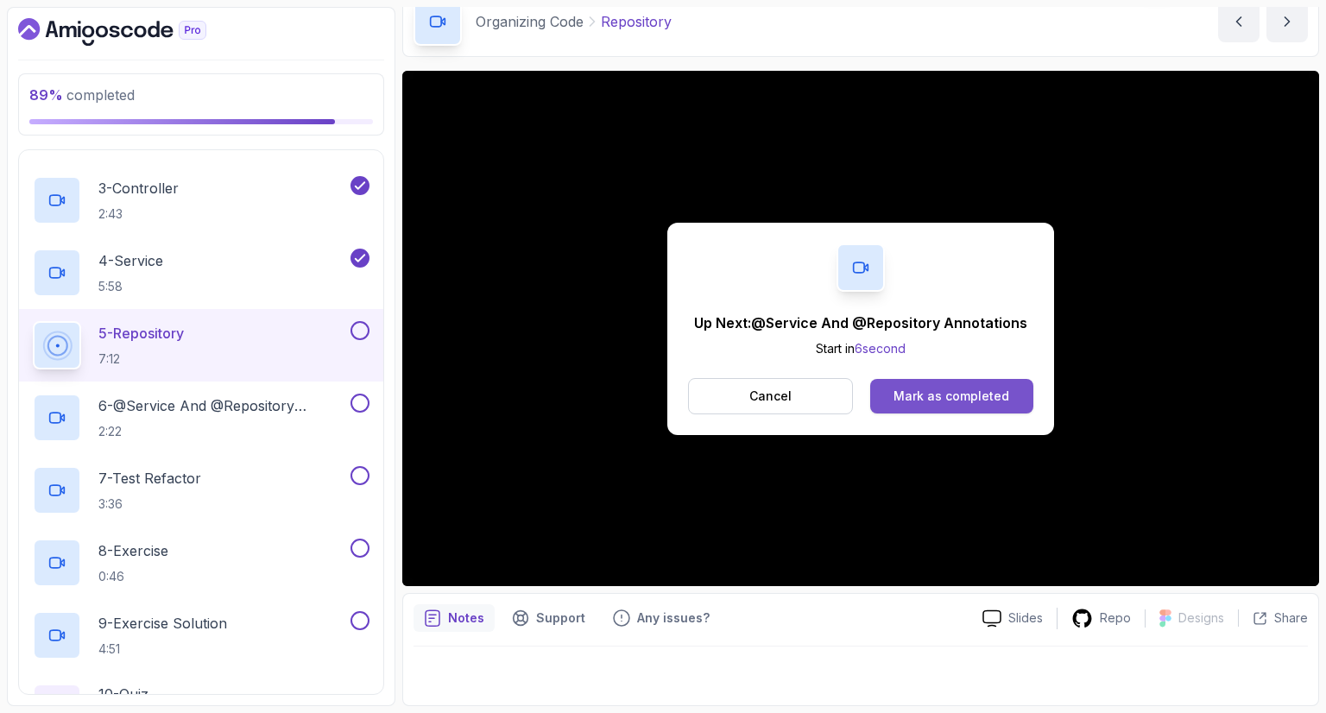
click at [960, 391] on div "Mark as completed" at bounding box center [951, 395] width 116 height 17
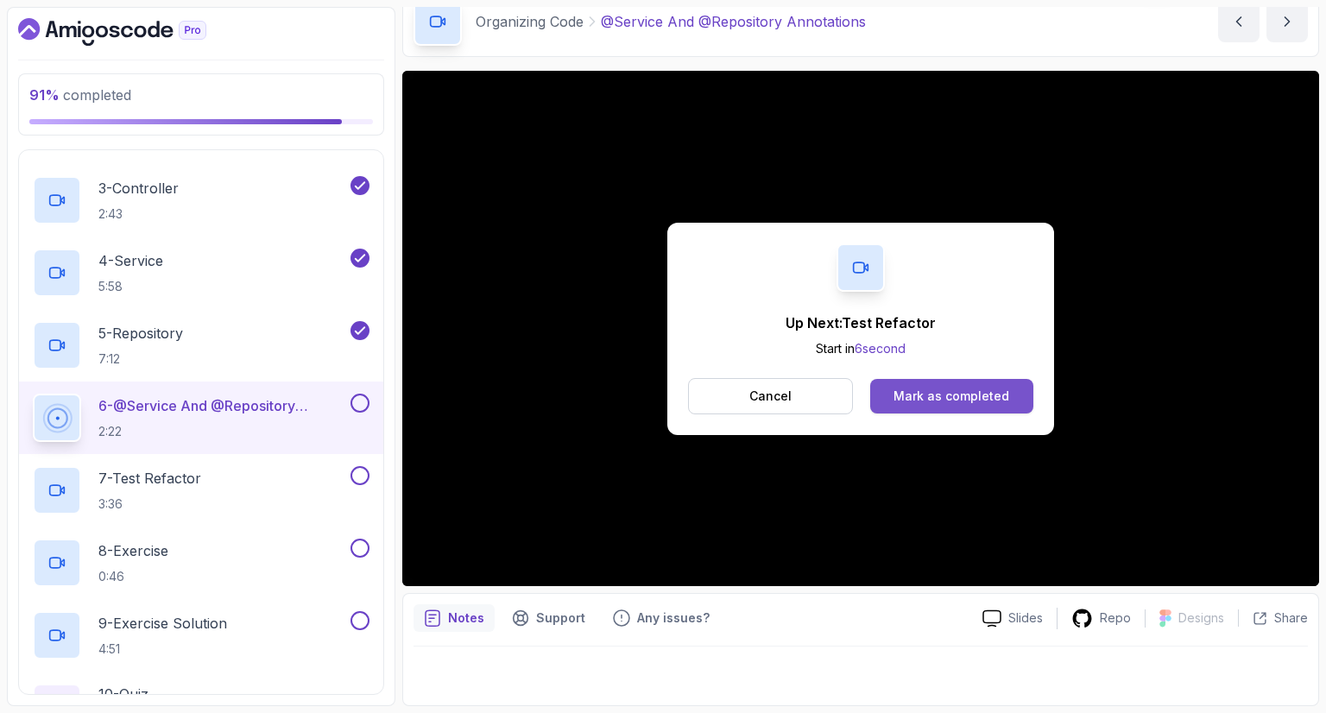
click at [960, 404] on div "Mark as completed" at bounding box center [951, 395] width 116 height 17
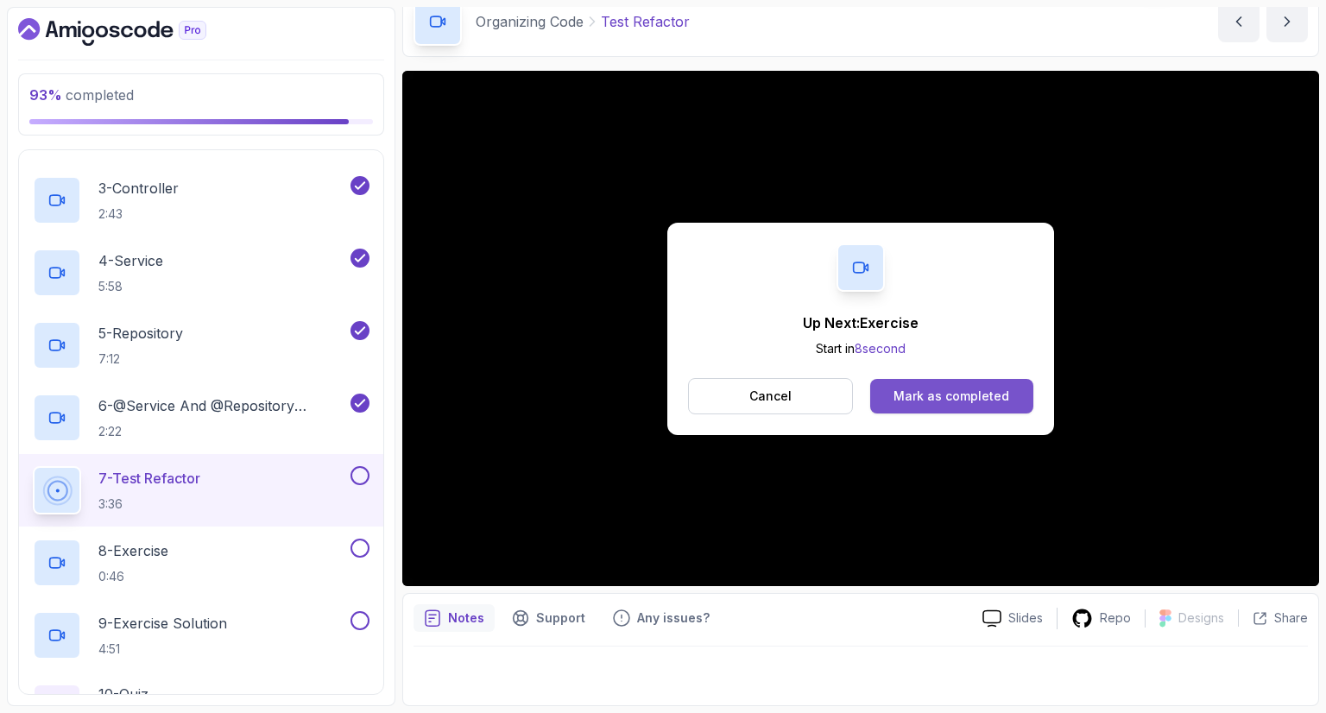
click at [961, 393] on div "Mark as completed" at bounding box center [951, 395] width 116 height 17
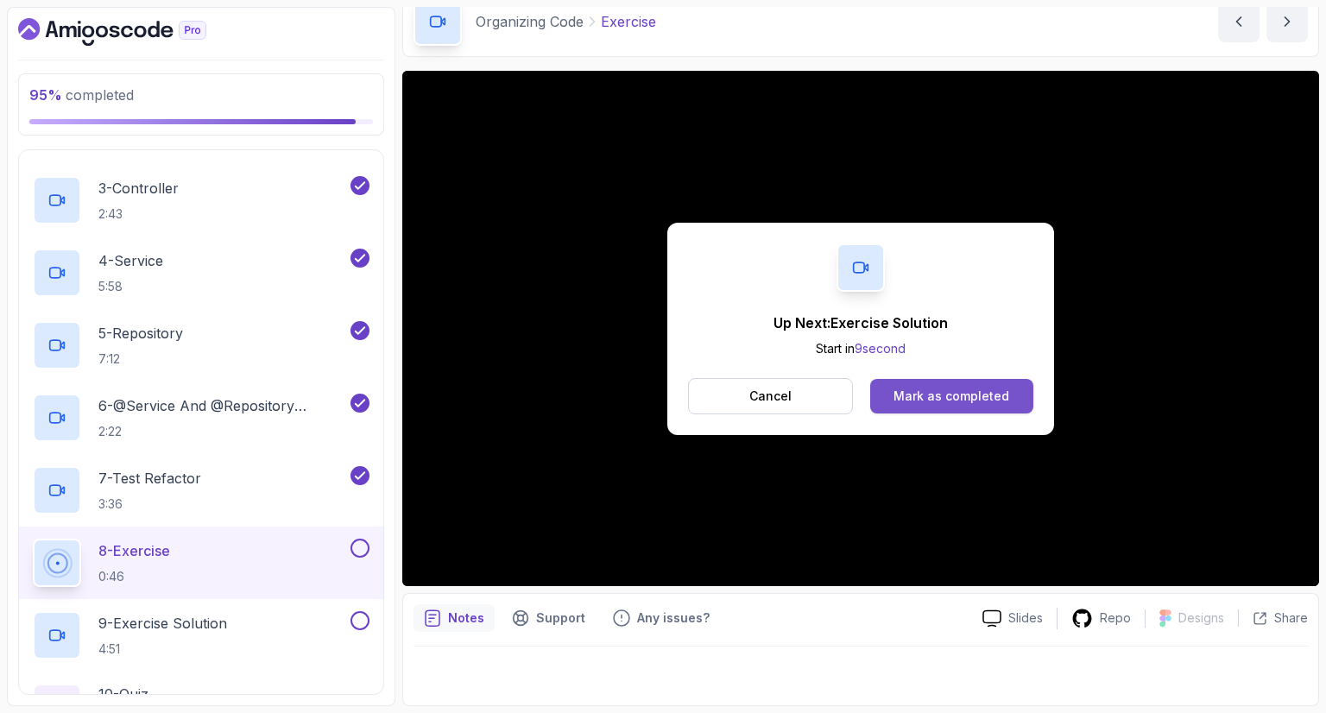
click at [947, 392] on div "Mark as completed" at bounding box center [951, 395] width 116 height 17
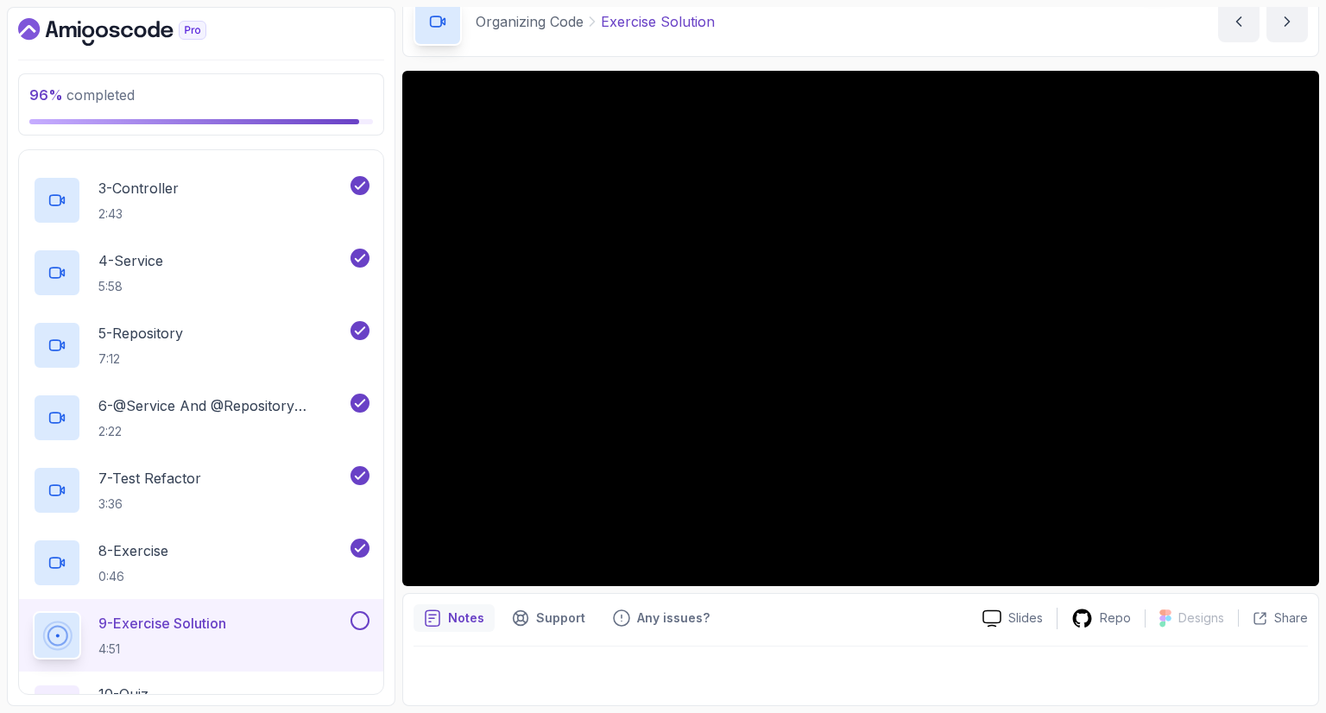
click at [362, 619] on button at bounding box center [359, 620] width 19 height 19
click at [833, 48] on div "Organizing Code Exercise Solution Exercise Solution by [PERSON_NAME]" at bounding box center [860, 21] width 916 height 71
click at [877, 656] on div at bounding box center [860, 670] width 894 height 48
click at [293, 688] on div "10 - Quiz Required- quiz" at bounding box center [201, 707] width 337 height 48
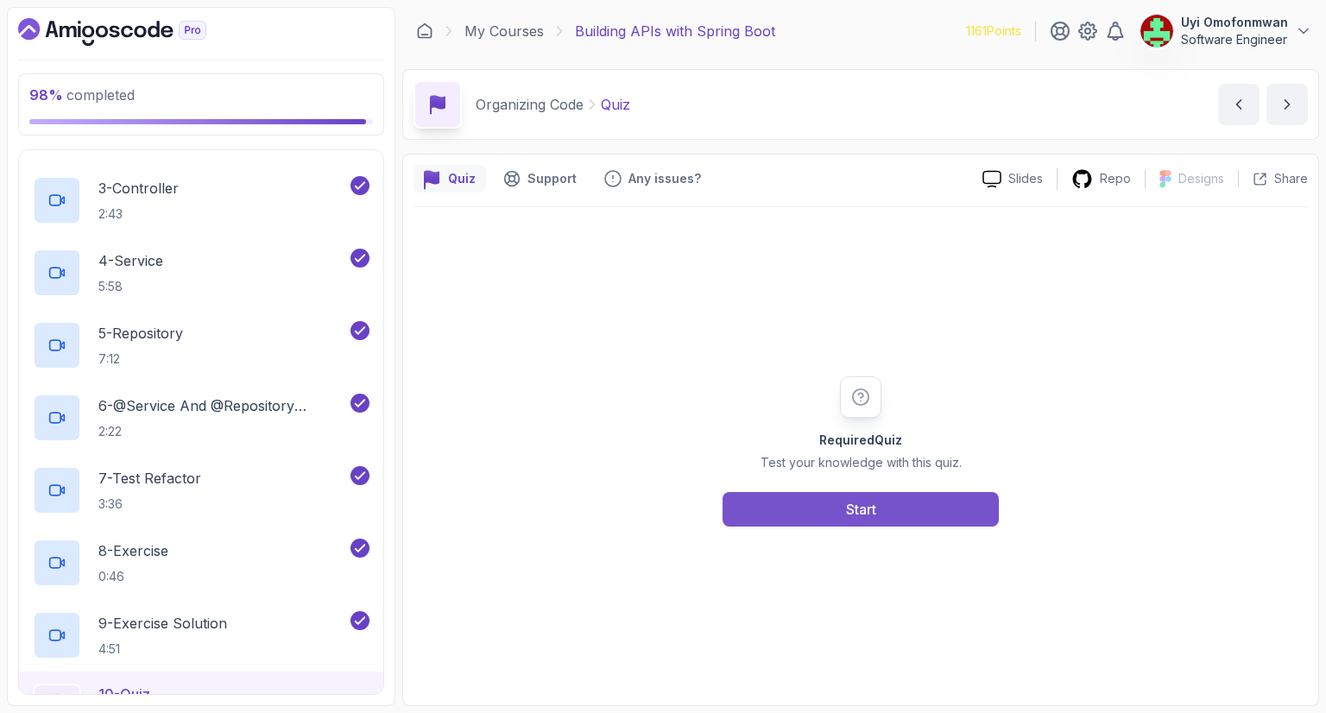
click at [771, 507] on button "Start" at bounding box center [860, 509] width 276 height 35
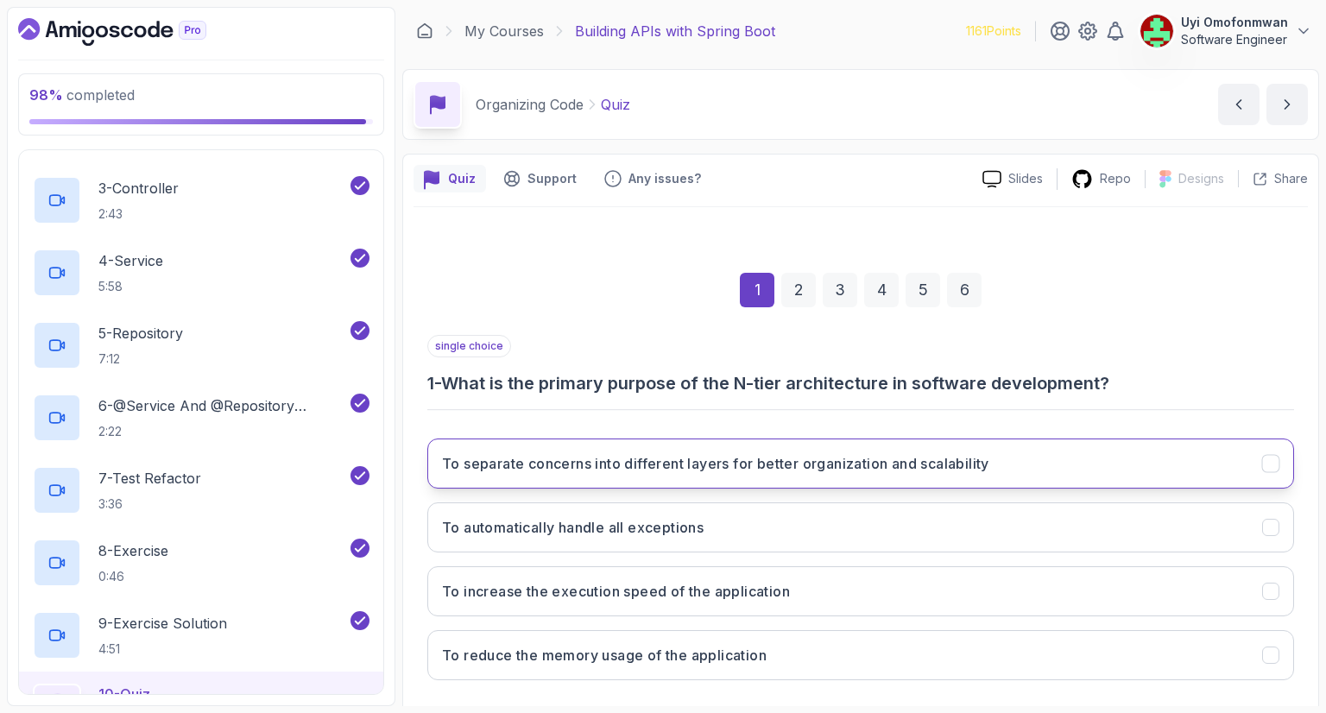
click at [737, 466] on h3 "To separate concerns into different layers for better organization and scalabil…" at bounding box center [715, 463] width 547 height 21
click at [1239, 361] on div "single choice 1 - What is the primary purpose of the N-tier architecture in sof…" at bounding box center [860, 365] width 866 height 60
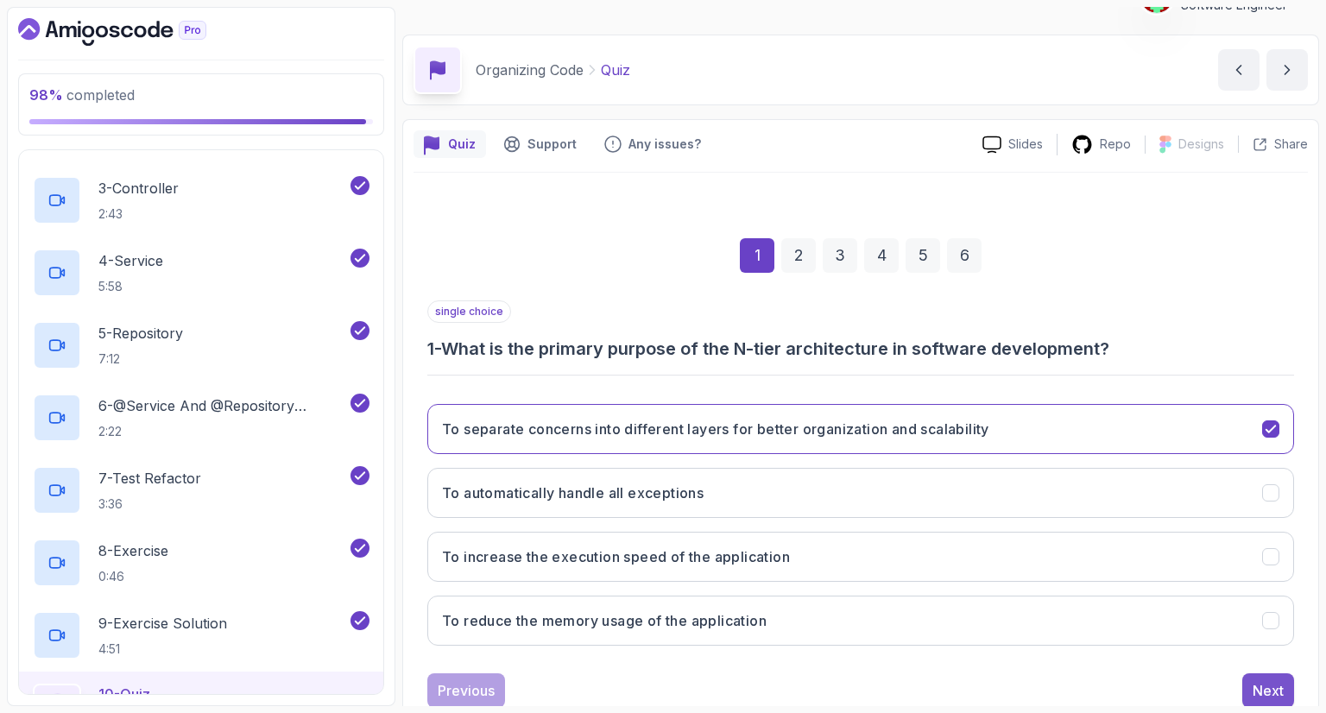
click at [1274, 688] on div "Next" at bounding box center [1267, 690] width 31 height 21
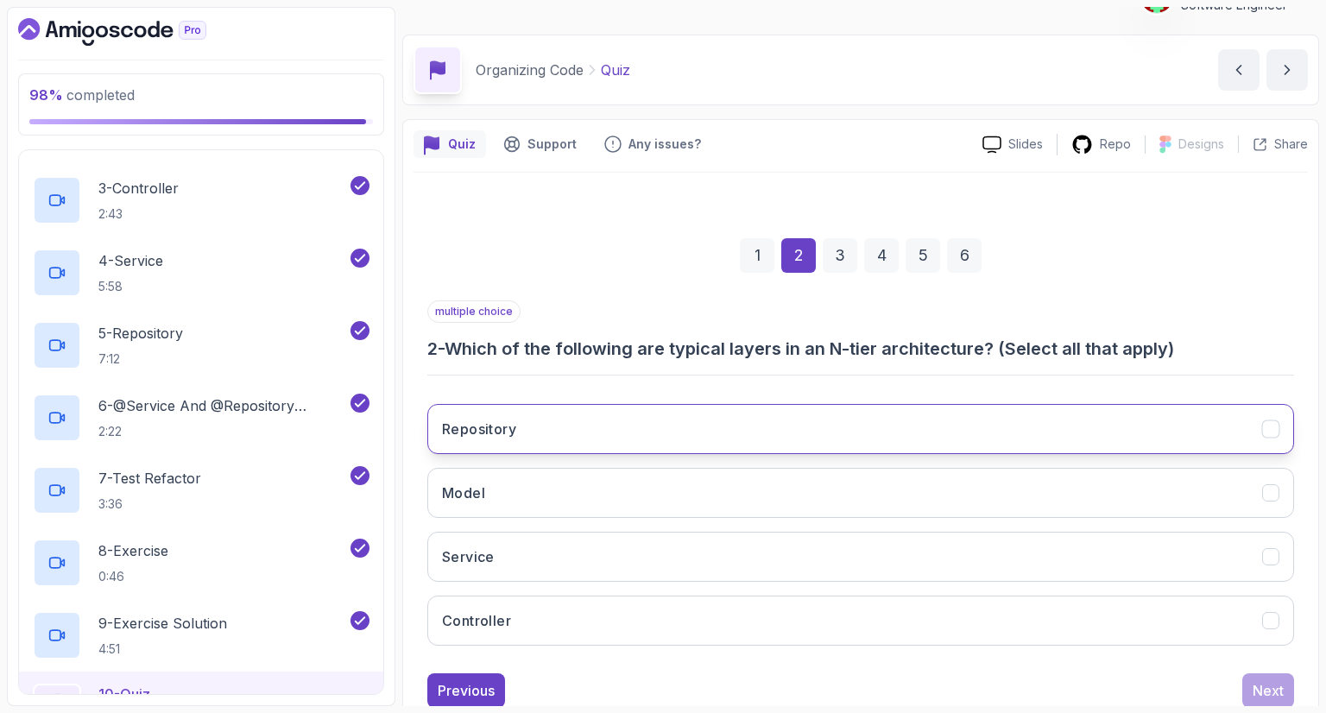
click at [1104, 422] on button "Repository" at bounding box center [860, 429] width 866 height 50
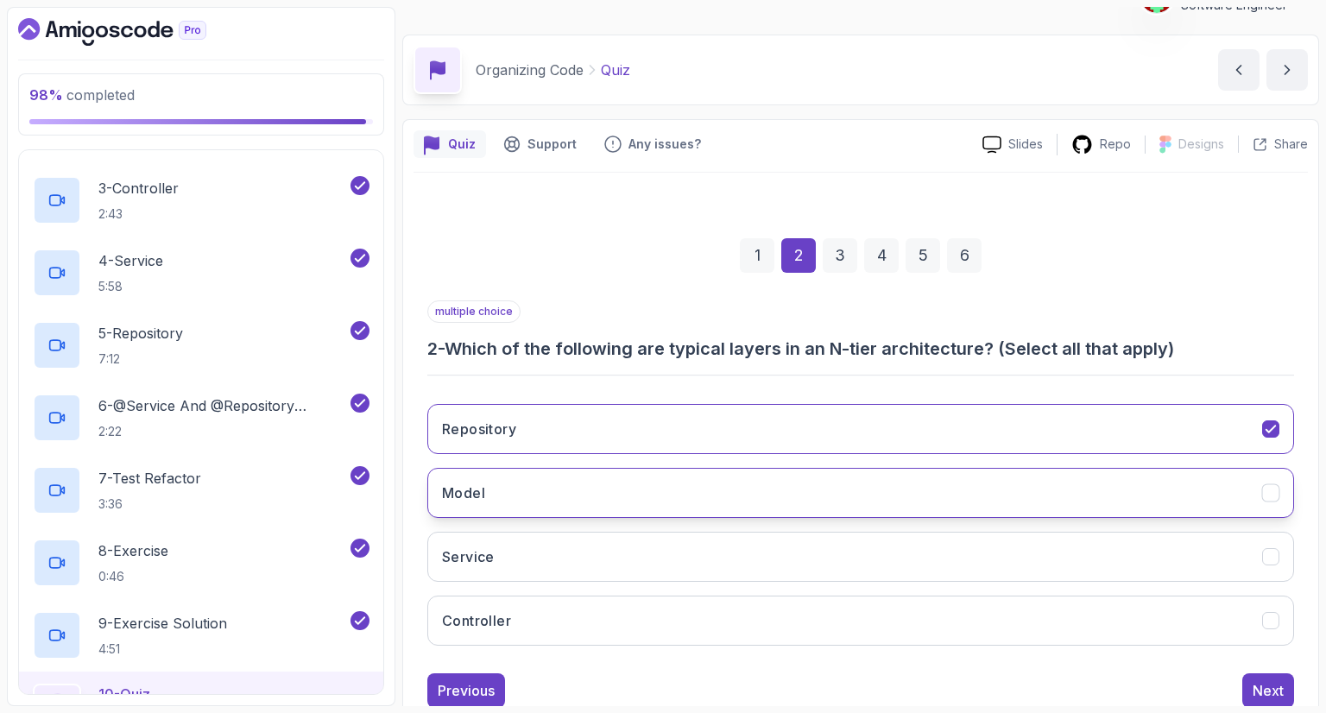
click at [1093, 482] on button "Model" at bounding box center [860, 493] width 866 height 50
click at [1084, 538] on button "Service" at bounding box center [860, 557] width 866 height 50
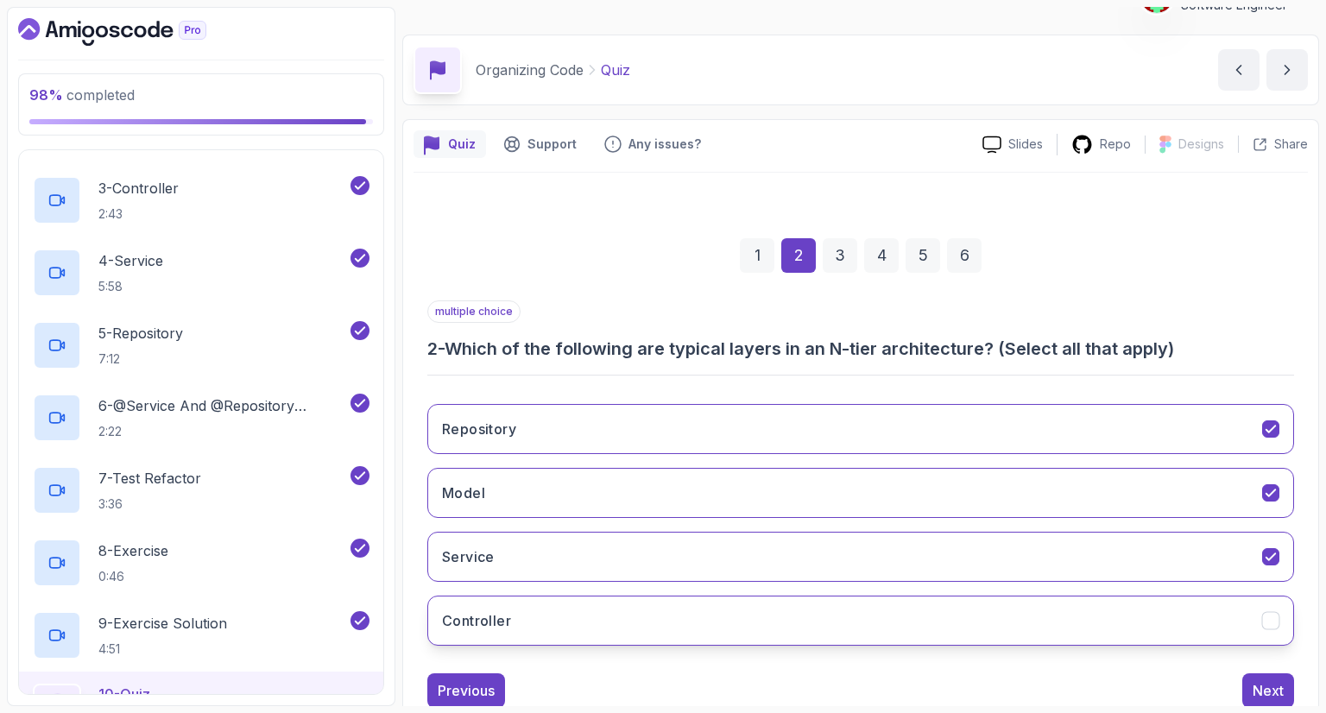
click at [1105, 620] on button "Controller" at bounding box center [860, 620] width 866 height 50
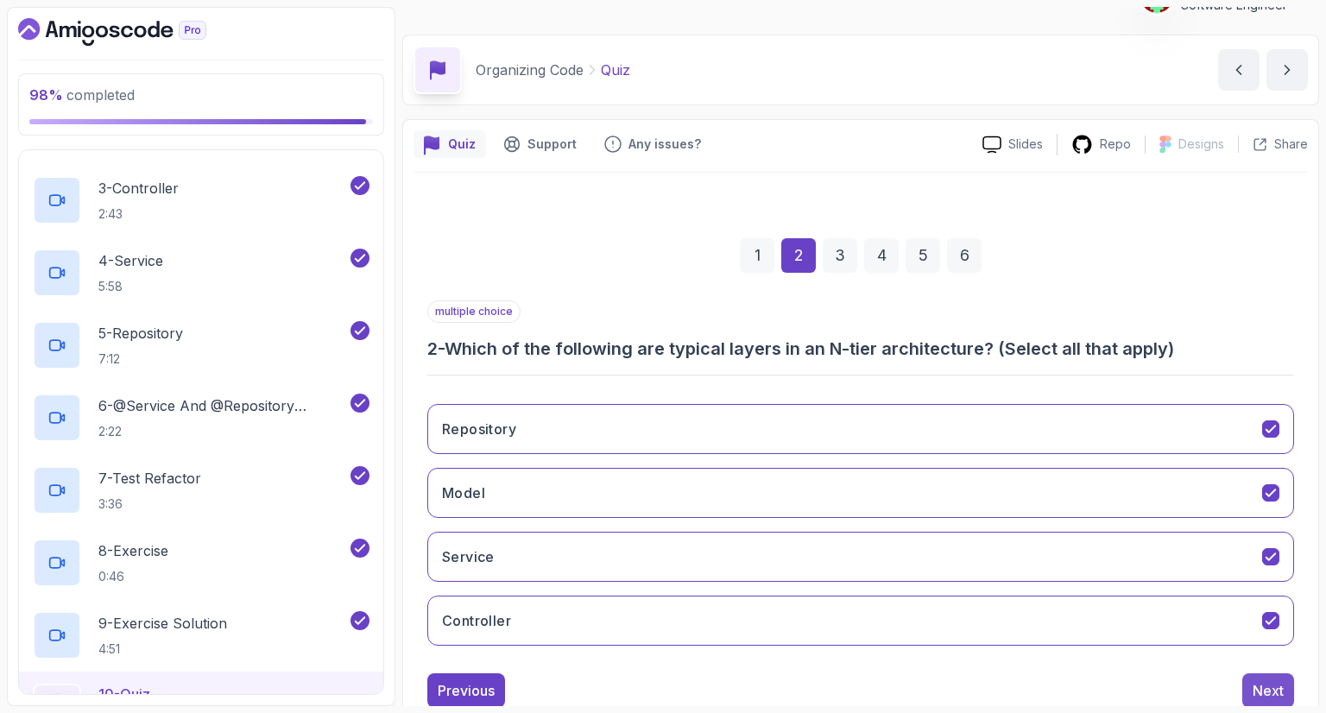
click at [1263, 687] on div "Next" at bounding box center [1267, 690] width 31 height 21
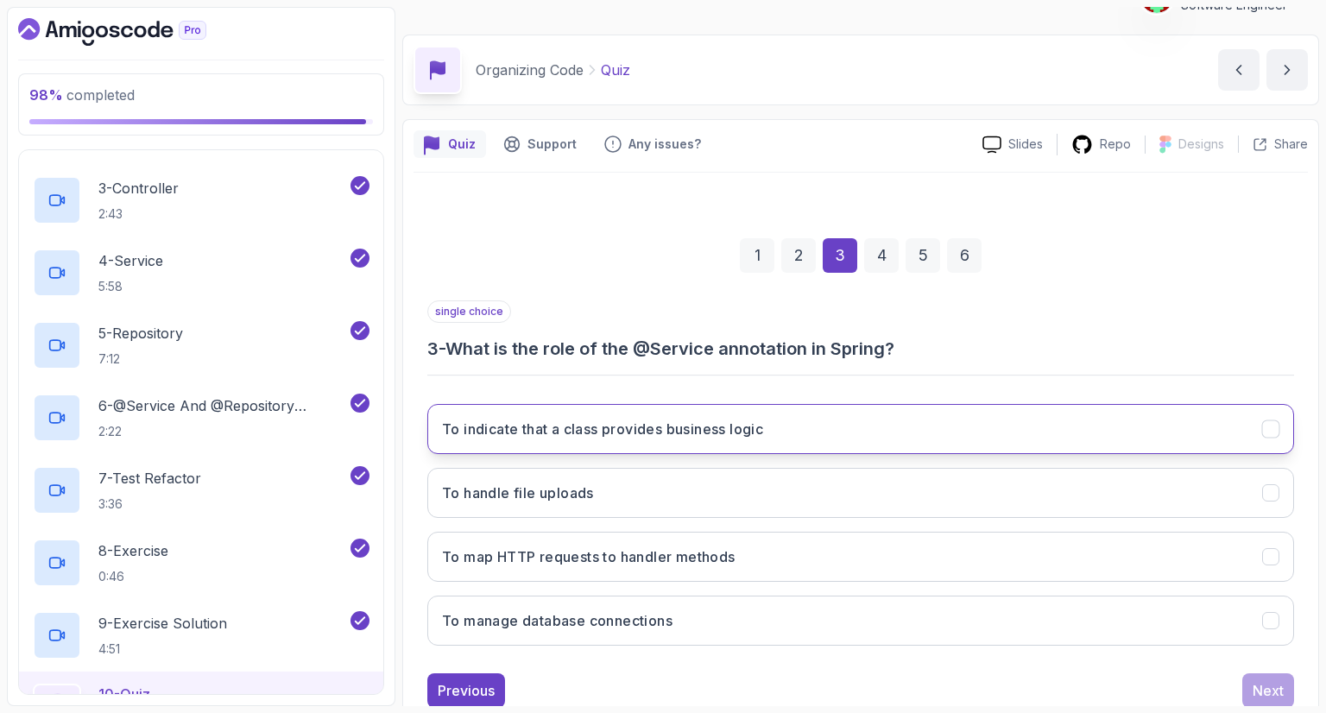
click at [956, 429] on button "To indicate that a class provides business logic" at bounding box center [860, 429] width 866 height 50
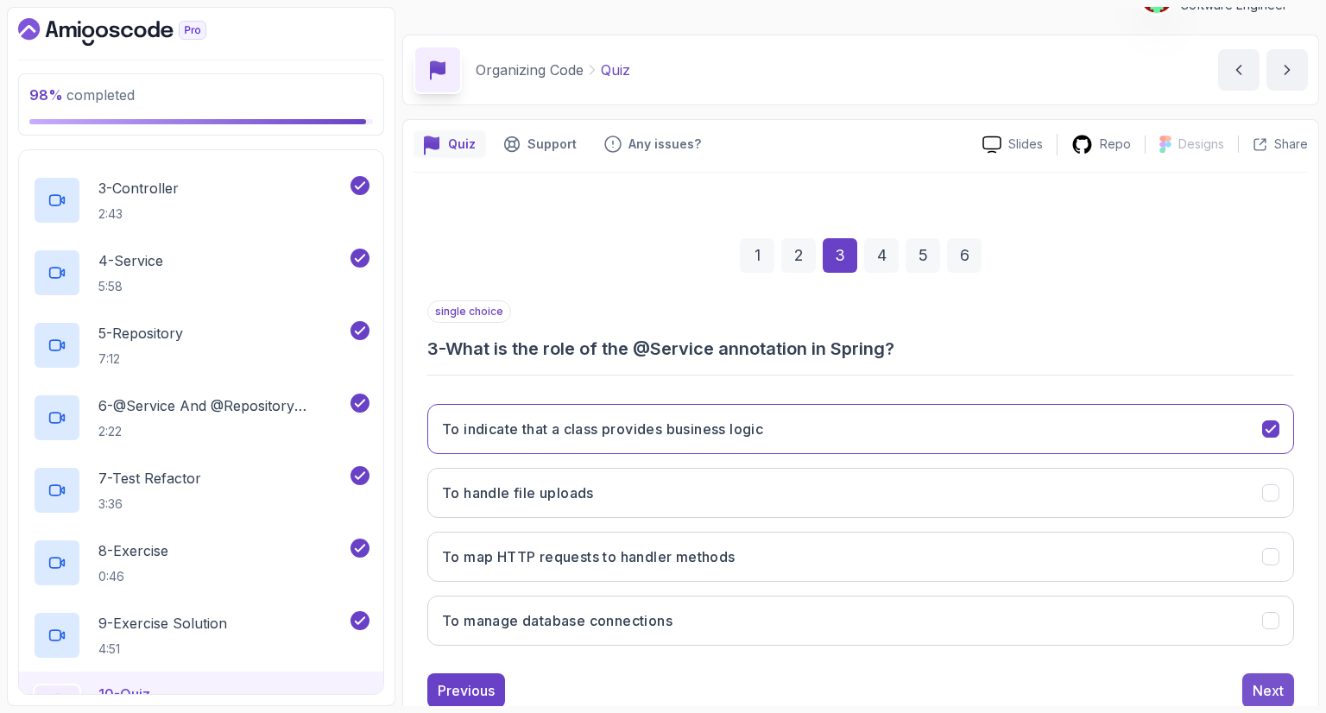
click at [1253, 696] on div "Next" at bounding box center [1267, 690] width 31 height 21
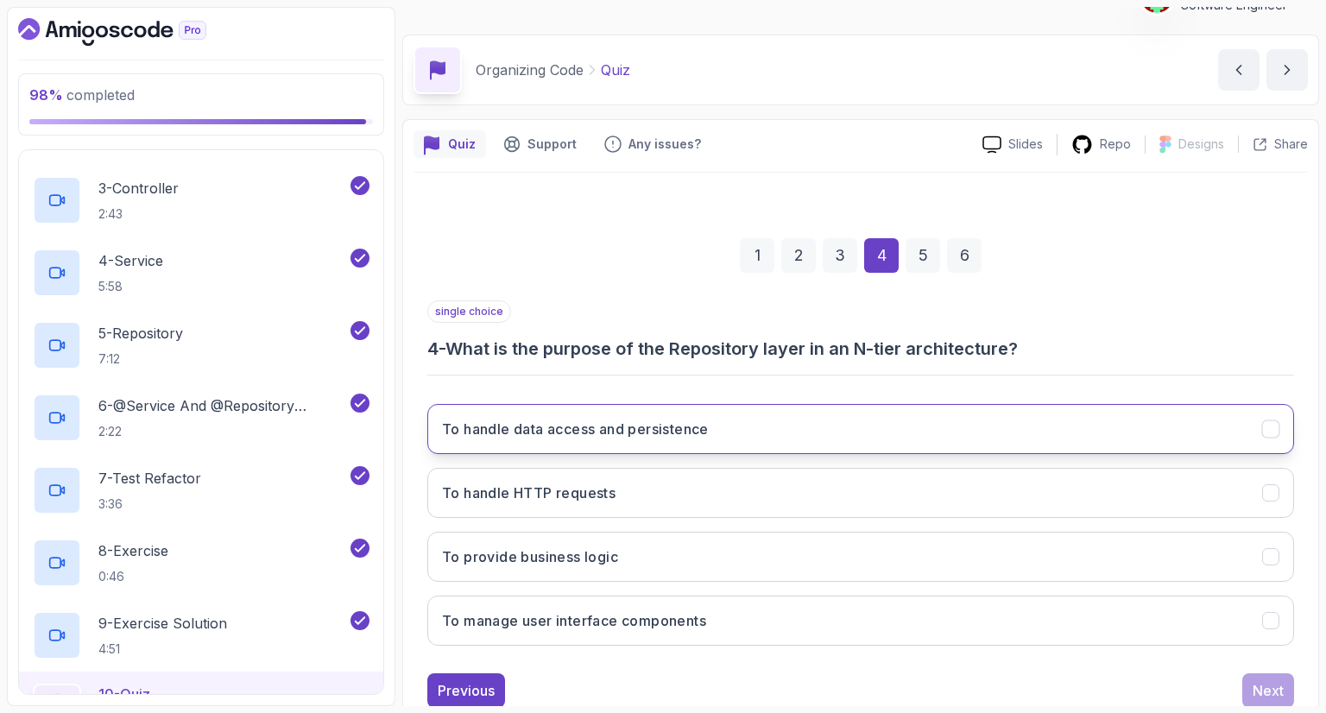
click at [890, 422] on button "To handle data access and persistence" at bounding box center [860, 429] width 866 height 50
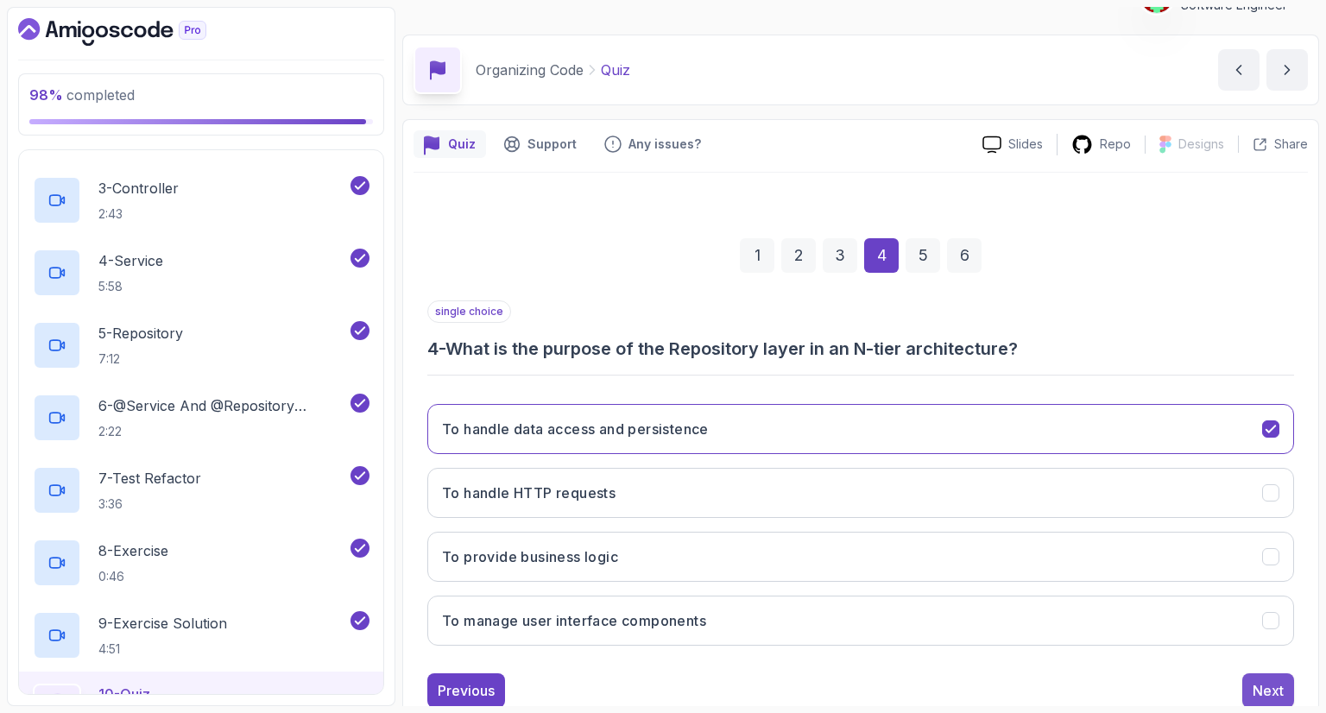
click at [1282, 680] on div "Next" at bounding box center [1267, 690] width 31 height 21
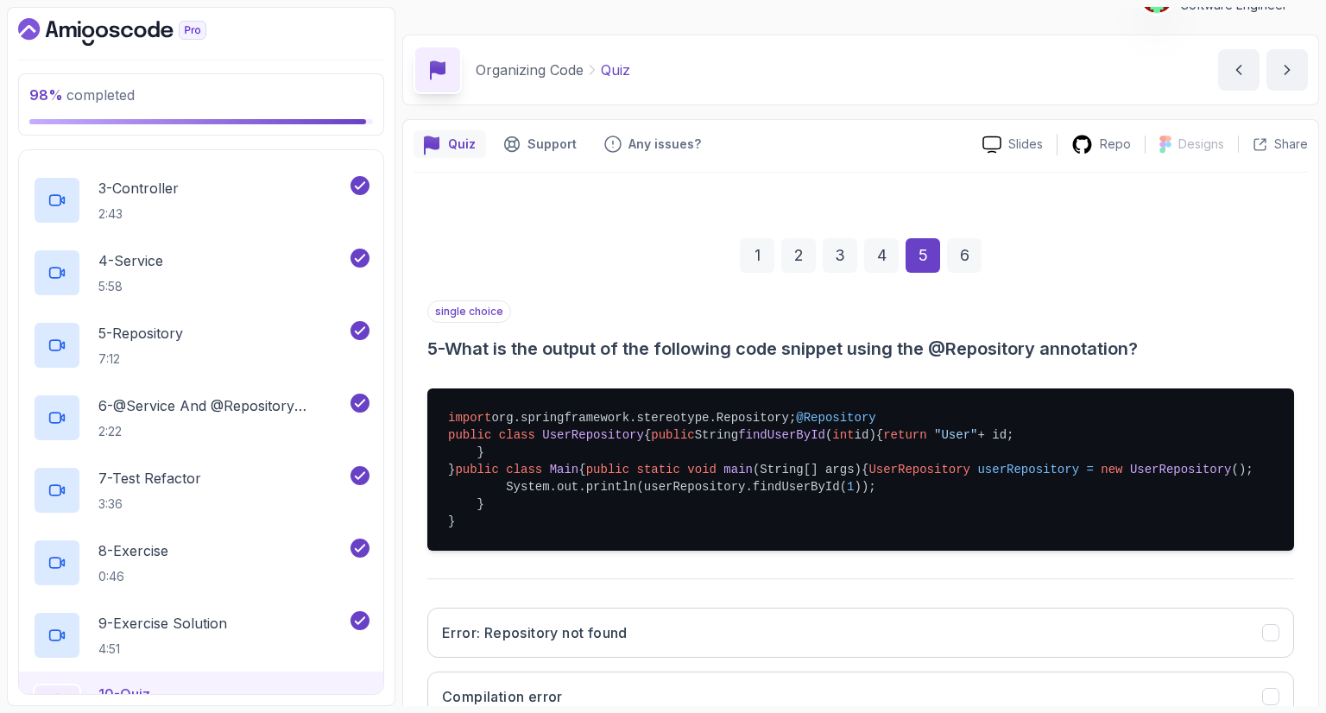
click at [893, 356] on h3 "5 - What is the output of the following code snippet using the @Repository anno…" at bounding box center [860, 349] width 866 height 24
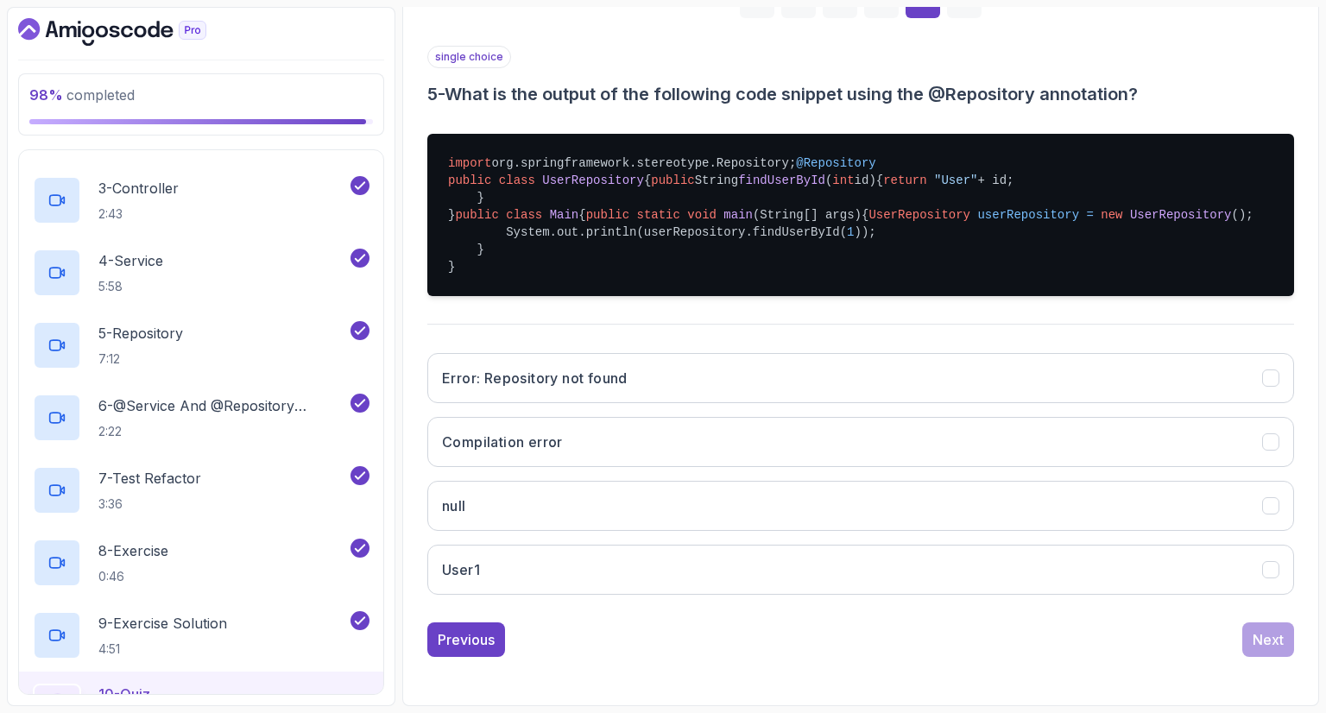
scroll to position [345, 0]
click at [531, 595] on button "User1" at bounding box center [860, 570] width 866 height 50
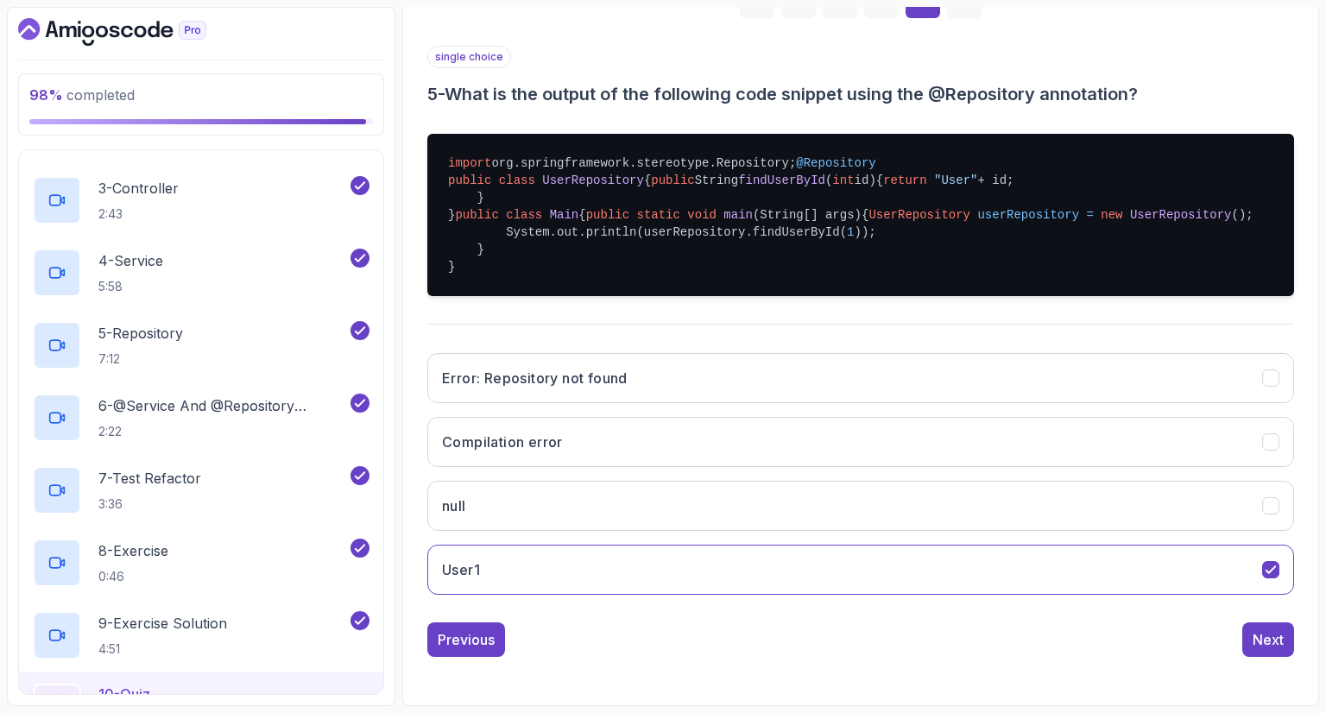
click at [963, 398] on div "single choice 5 - What is the output of the following code snippet using the @R…" at bounding box center [860, 327] width 866 height 563
click at [1255, 650] on div "Next" at bounding box center [1267, 639] width 31 height 21
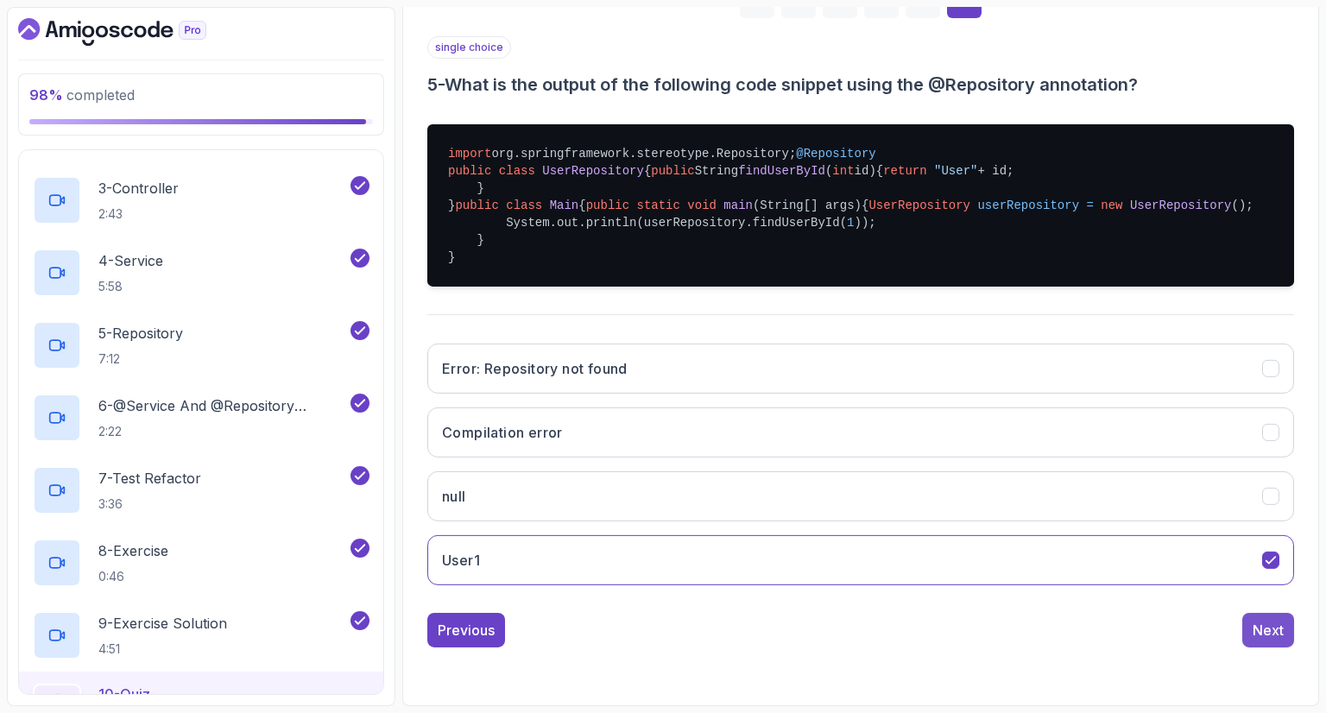
scroll to position [83, 0]
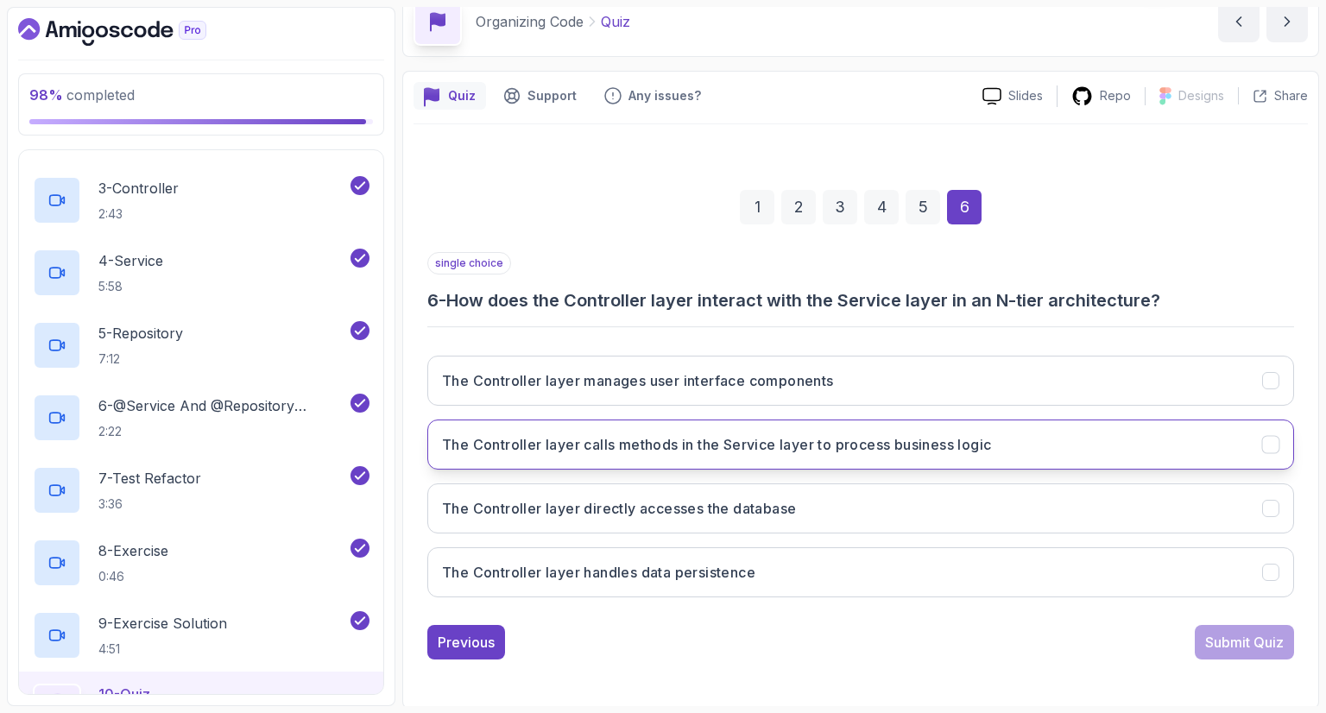
click at [593, 451] on h3 "The Controller layer calls methods in the Service layer to process business log…" at bounding box center [716, 444] width 549 height 21
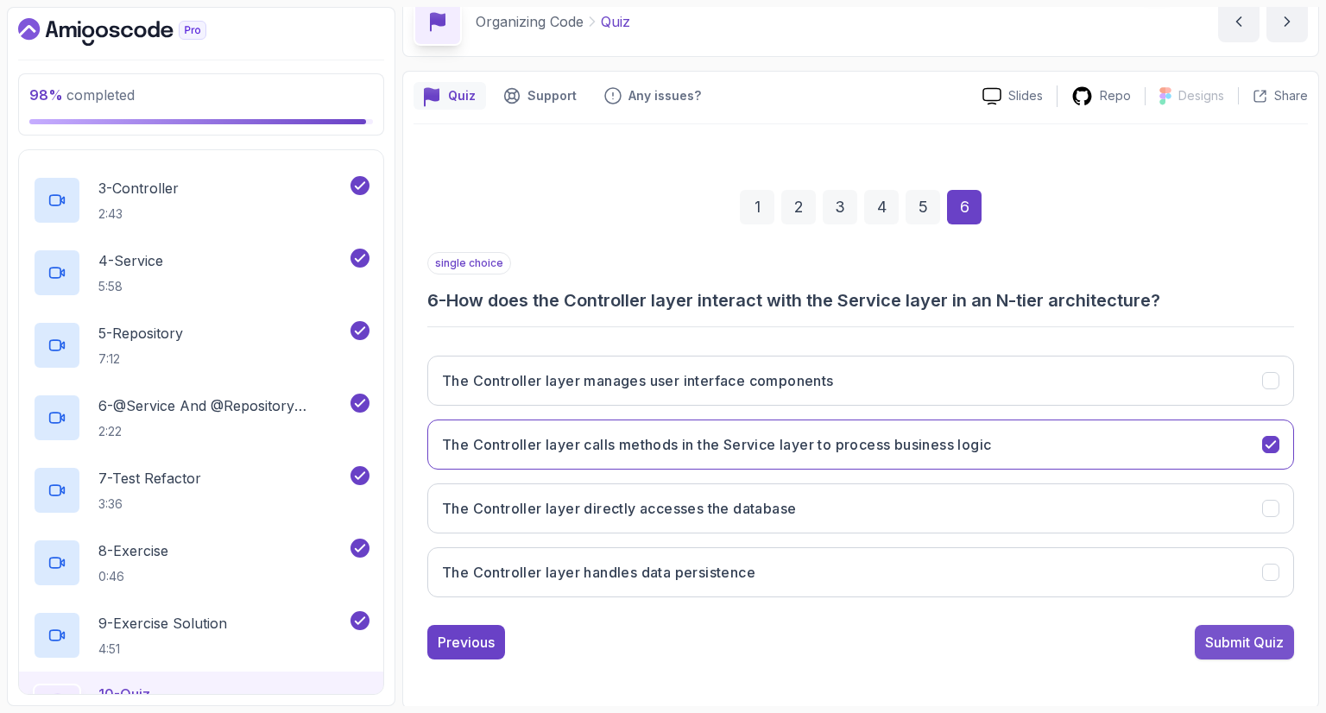
click at [1222, 639] on div "Submit Quiz" at bounding box center [1244, 642] width 79 height 21
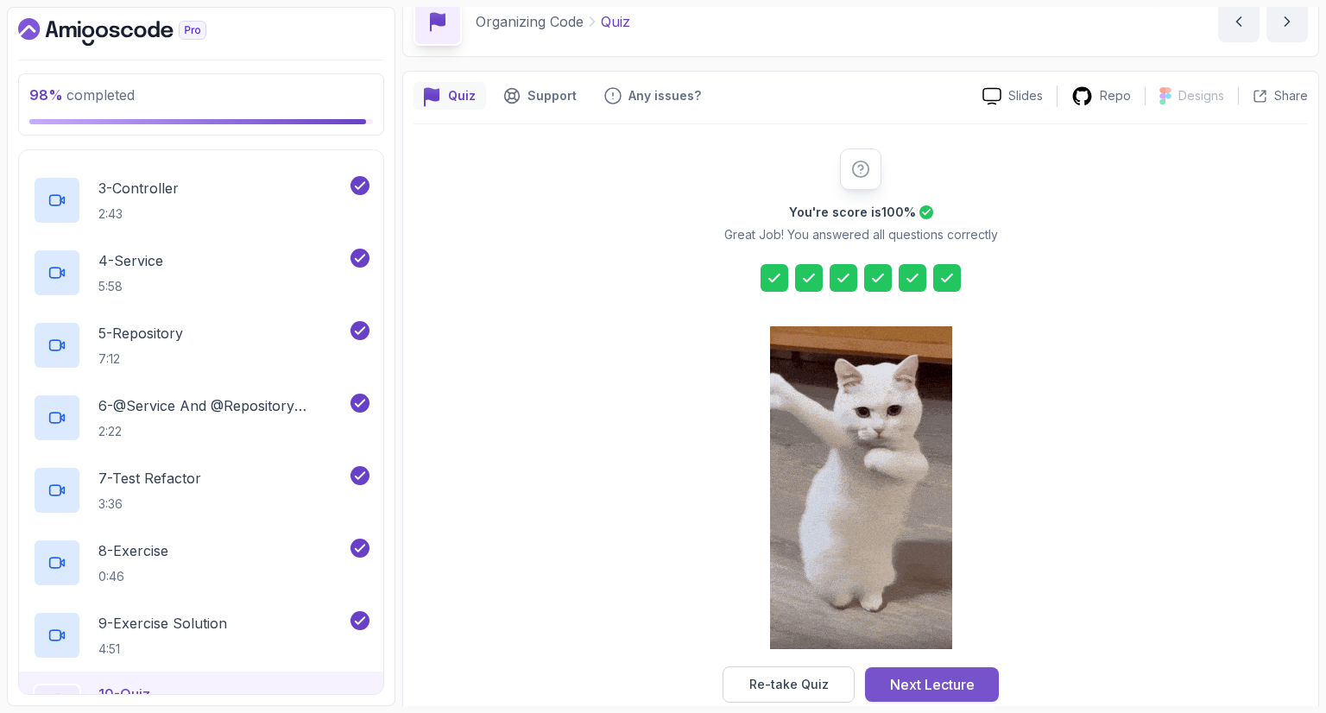
click at [939, 690] on div "Next Lecture" at bounding box center [932, 684] width 85 height 21
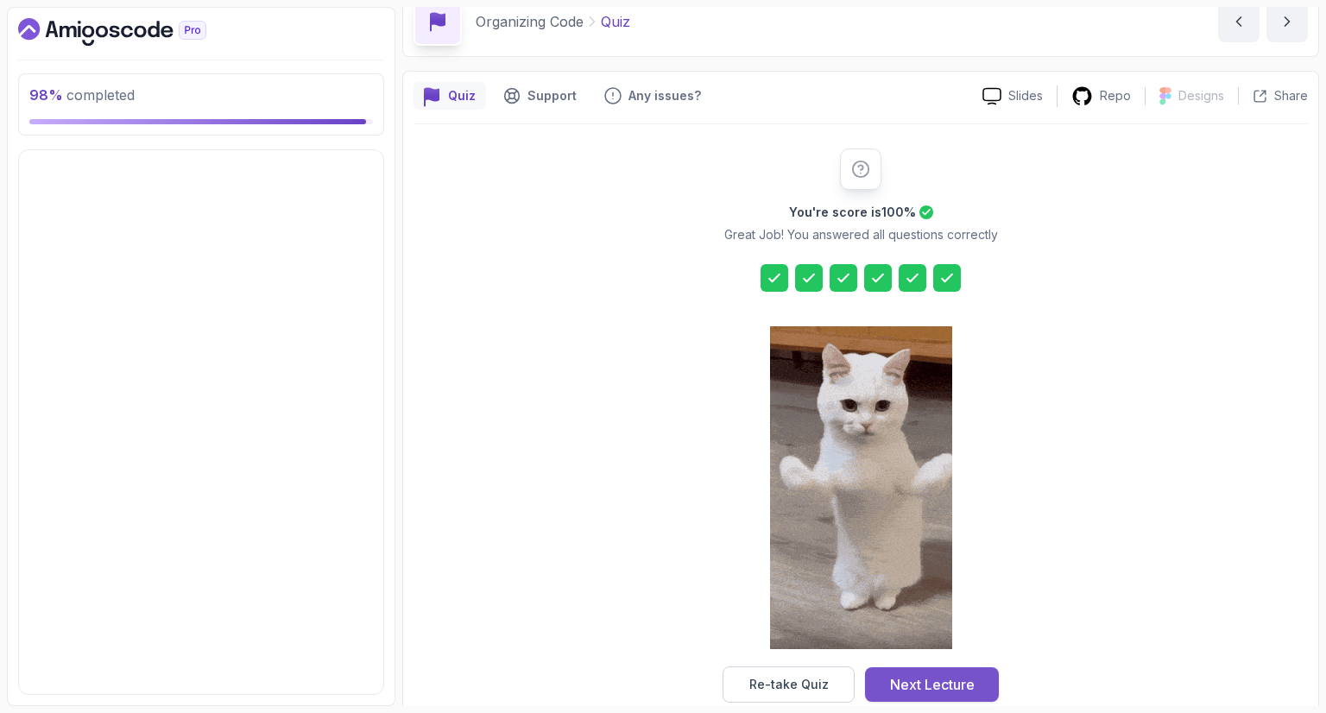
scroll to position [15, 0]
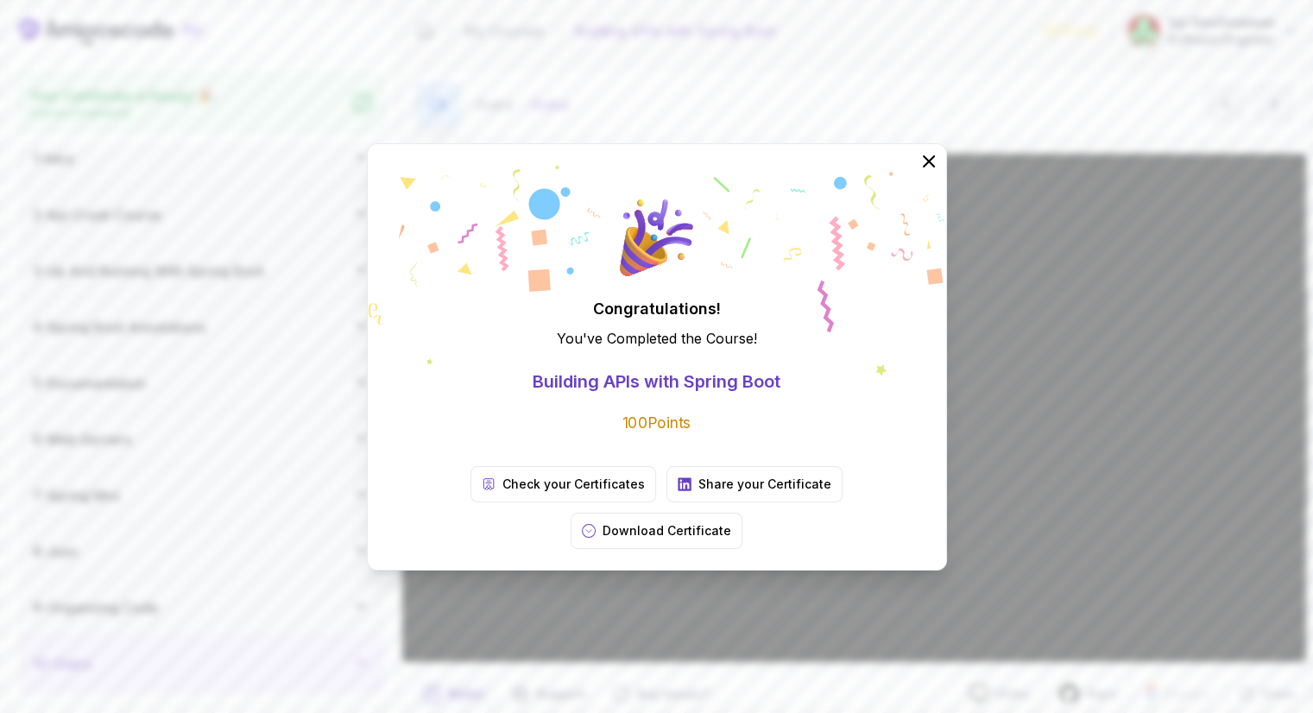
click at [521, 560] on div "Congratulations! You've Completed the Course ! Building APIs with Spring Boot 1…" at bounding box center [656, 356] width 1313 height 713
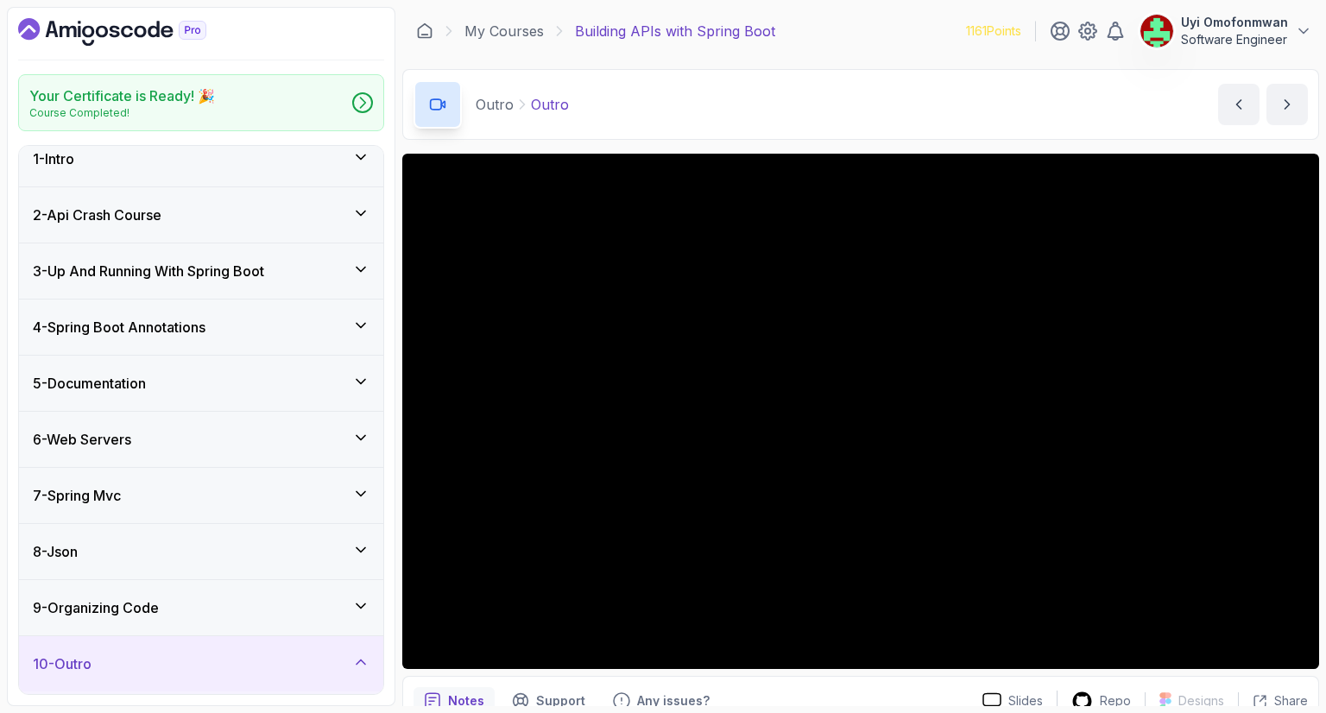
click at [356, 664] on icon at bounding box center [360, 661] width 17 height 17
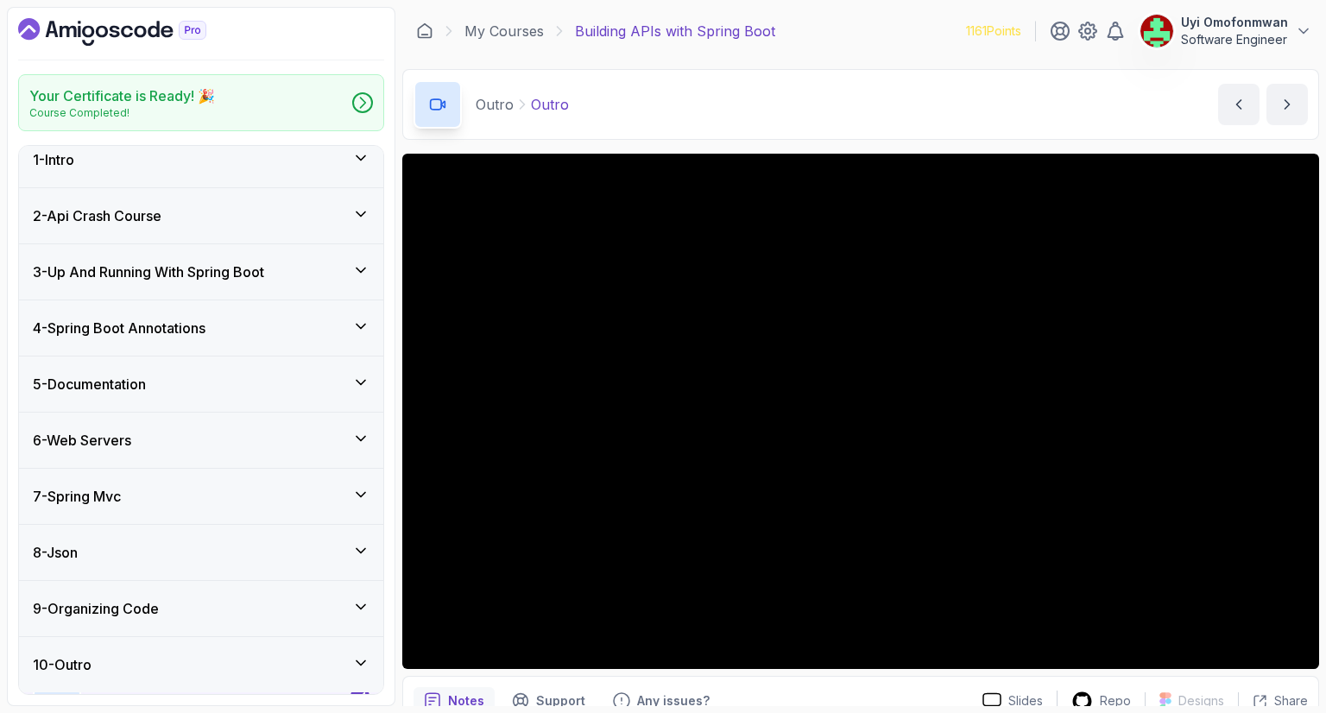
scroll to position [9, 0]
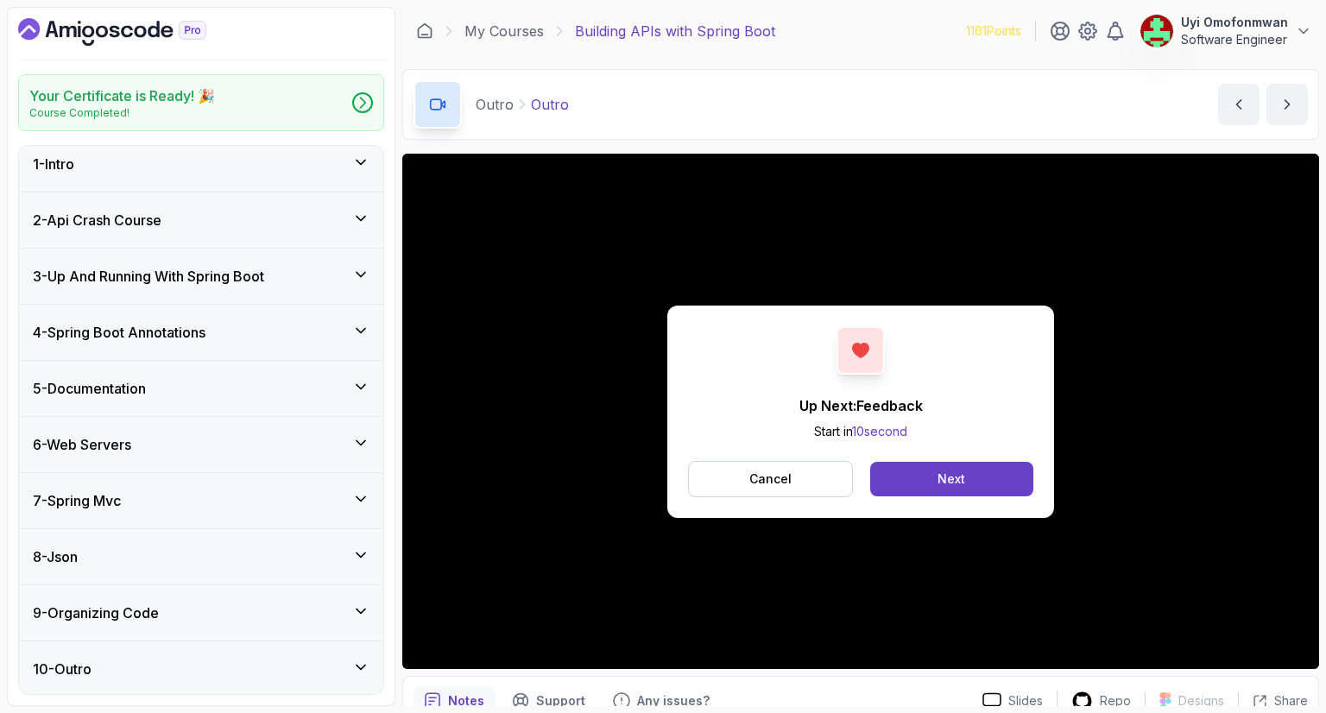
click at [295, 661] on div "10 - Outro" at bounding box center [201, 668] width 337 height 21
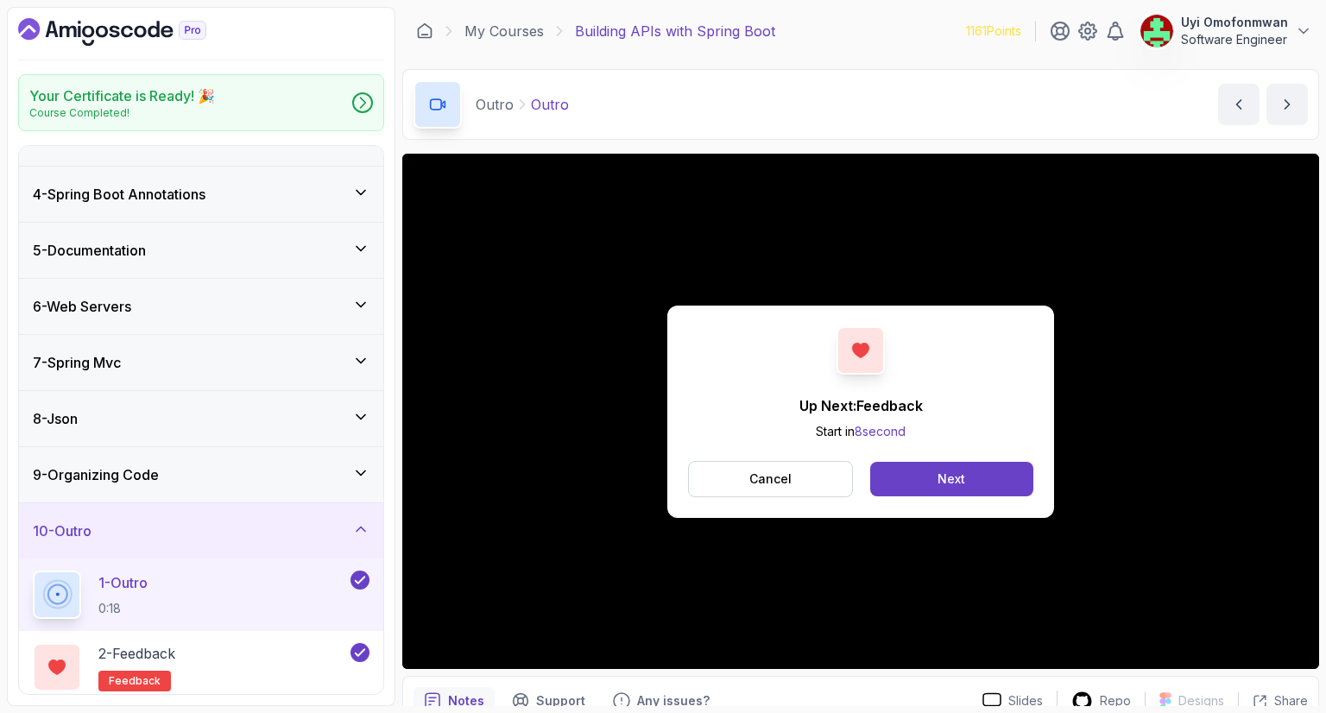
scroll to position [227, 0]
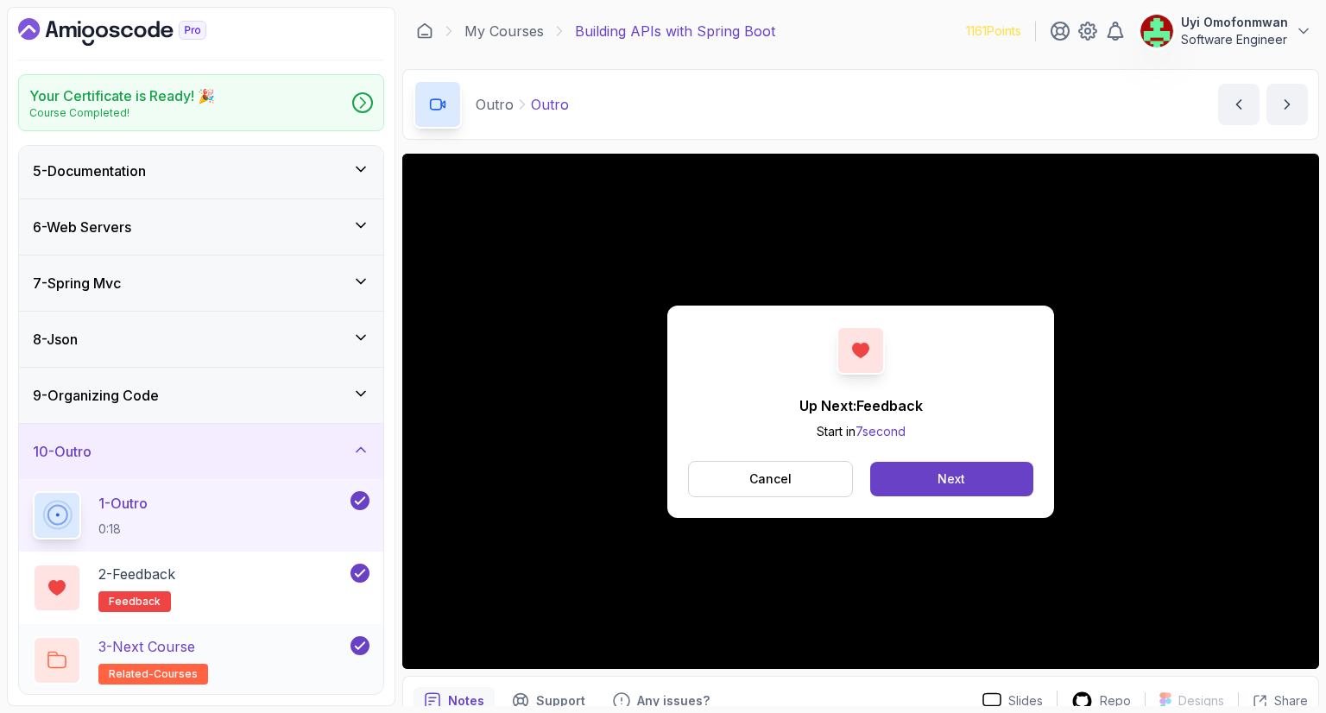
click at [260, 672] on div "3 - Next Course related-courses" at bounding box center [190, 660] width 314 height 48
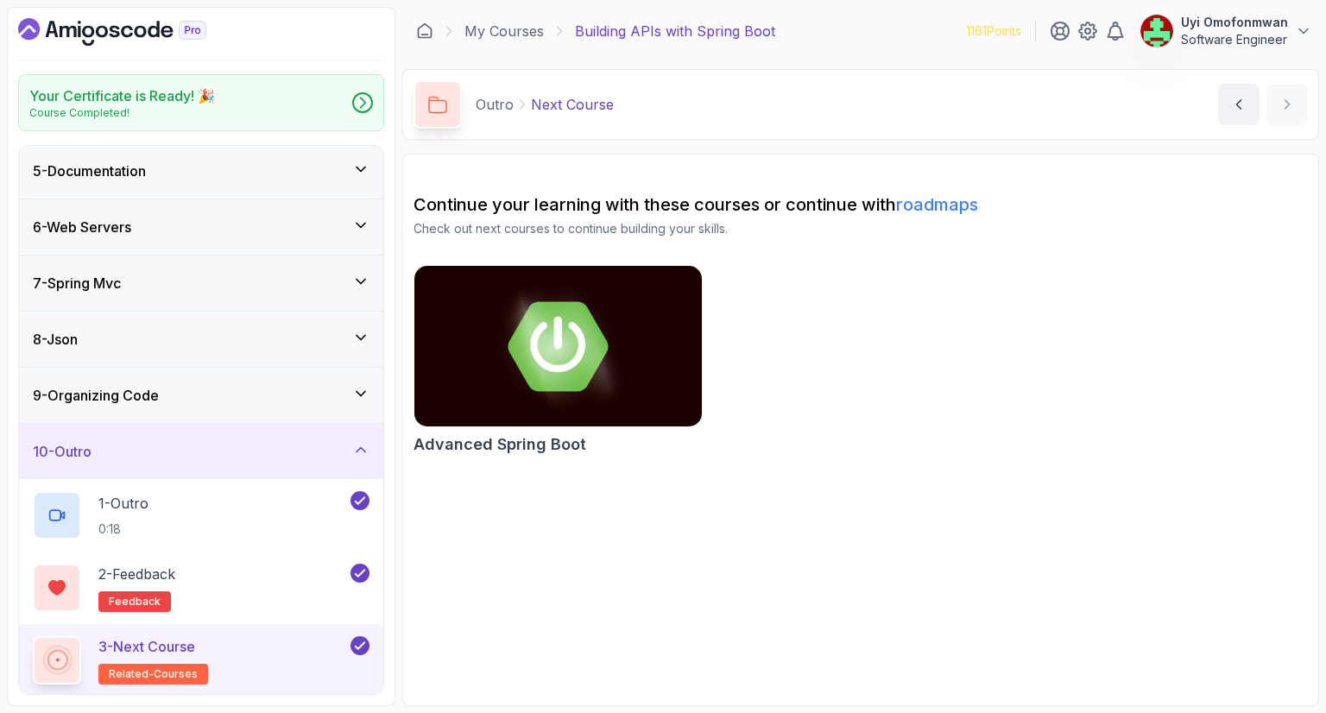
click at [490, 357] on img at bounding box center [557, 345] width 301 height 169
click at [170, 28] on icon "Dashboard" at bounding box center [167, 32] width 12 height 12
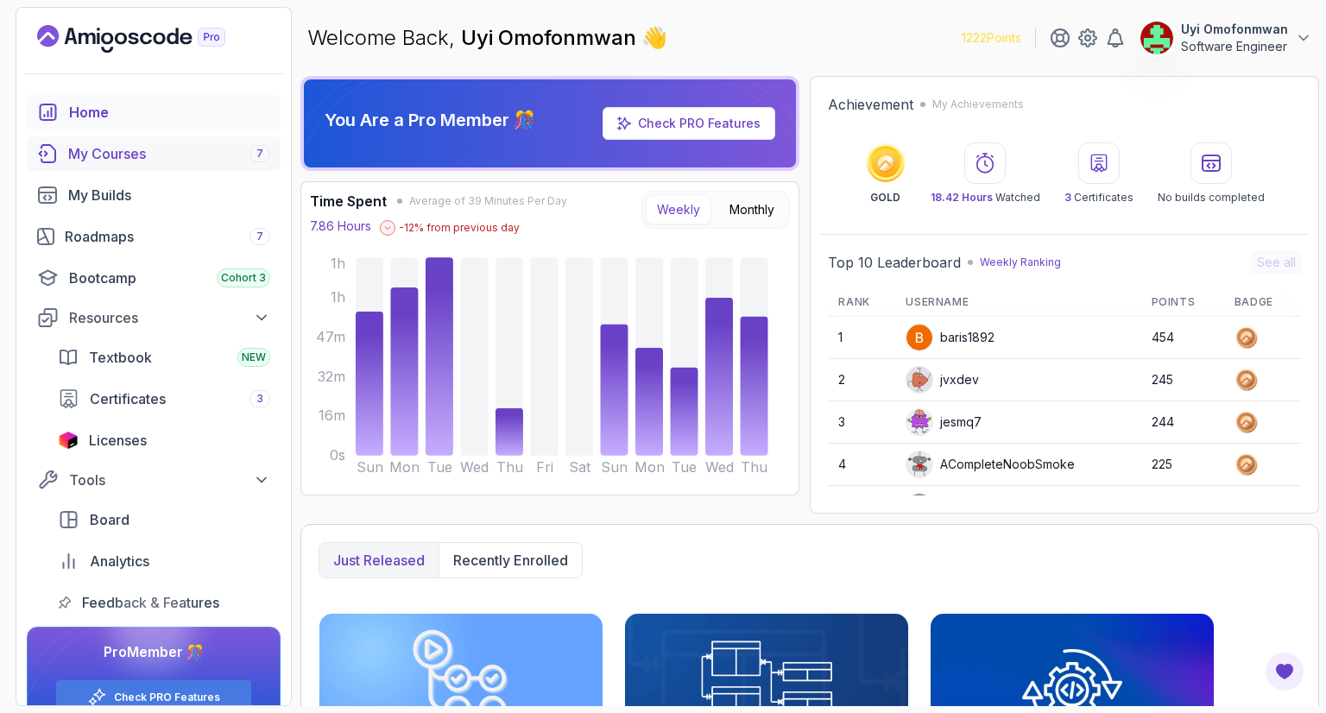
click at [121, 149] on div "My Courses 7" at bounding box center [169, 153] width 202 height 21
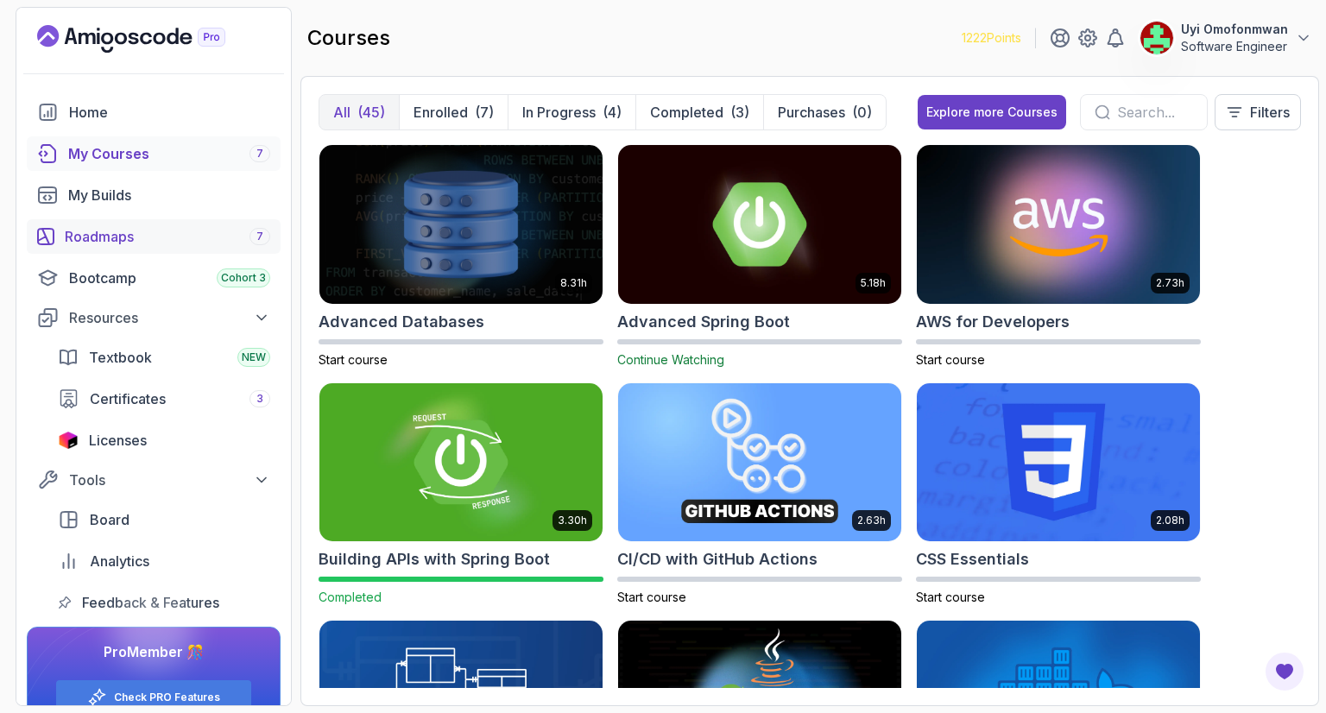
click at [99, 237] on div "Roadmaps 7" at bounding box center [167, 236] width 205 height 21
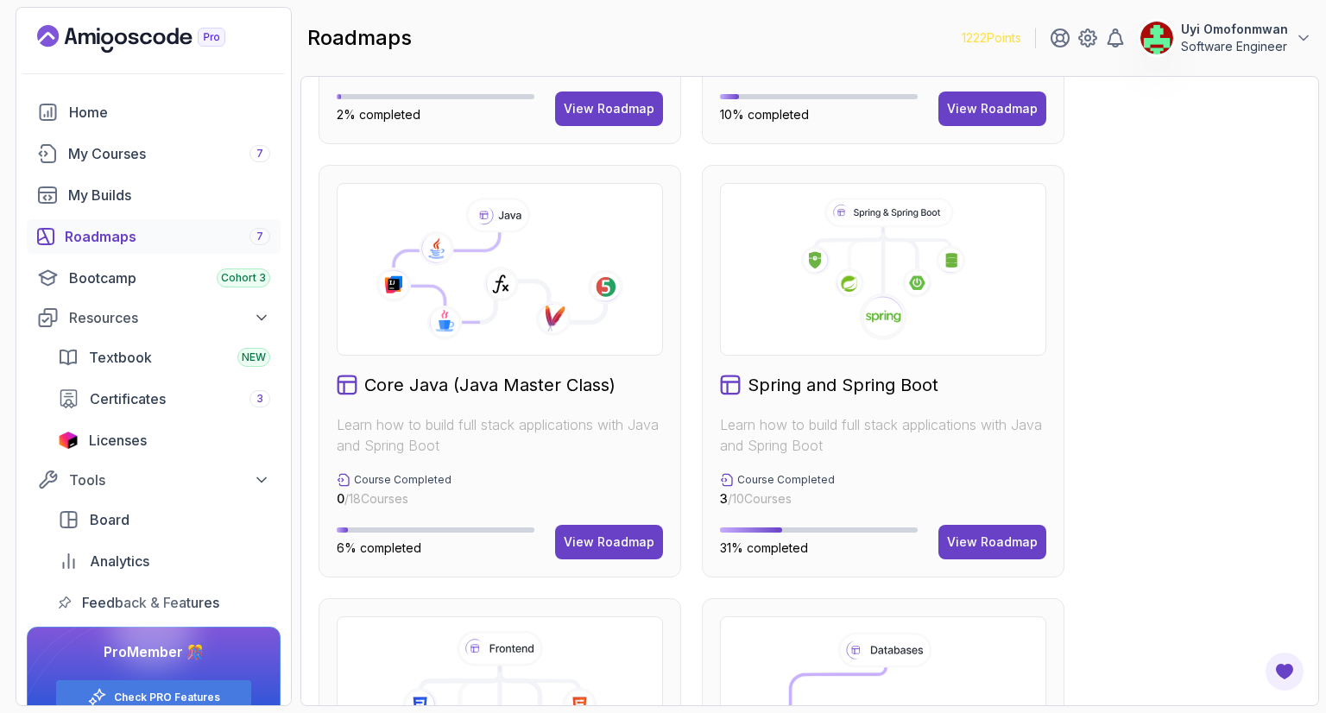
scroll to position [414, 0]
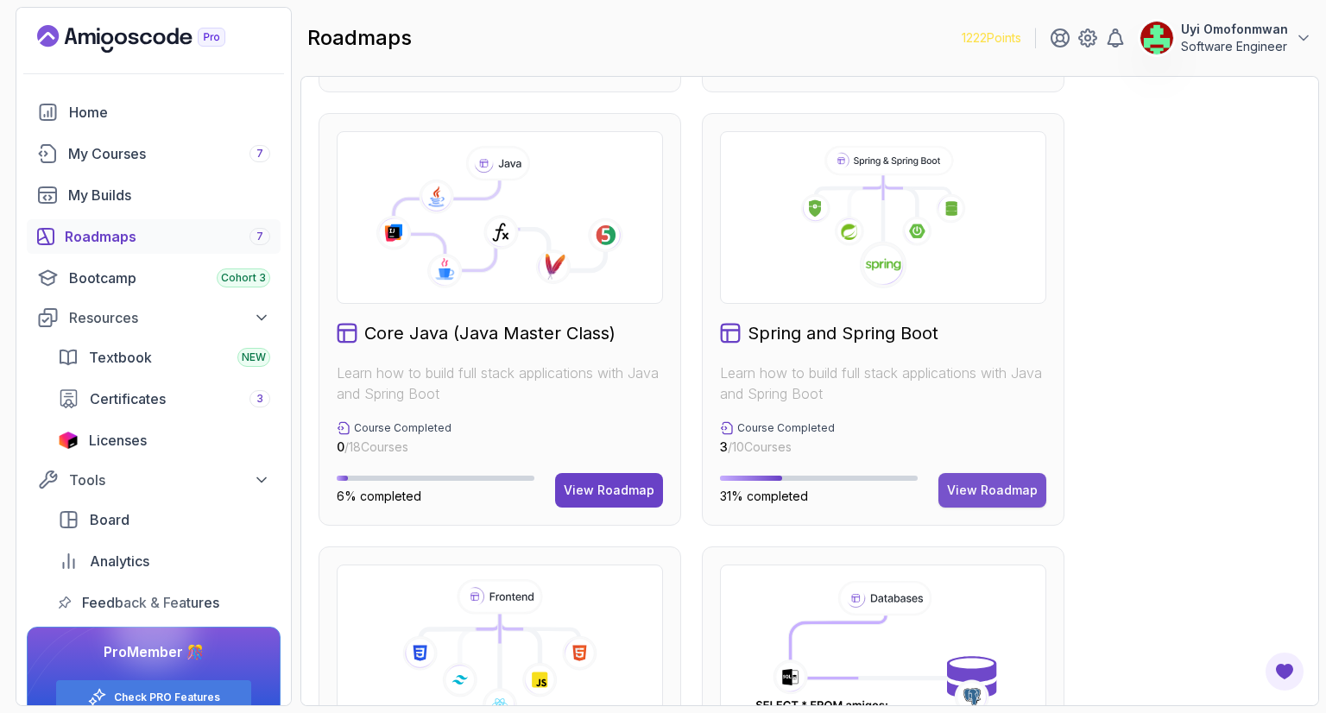
click at [976, 487] on div "View Roadmap" at bounding box center [992, 490] width 91 height 17
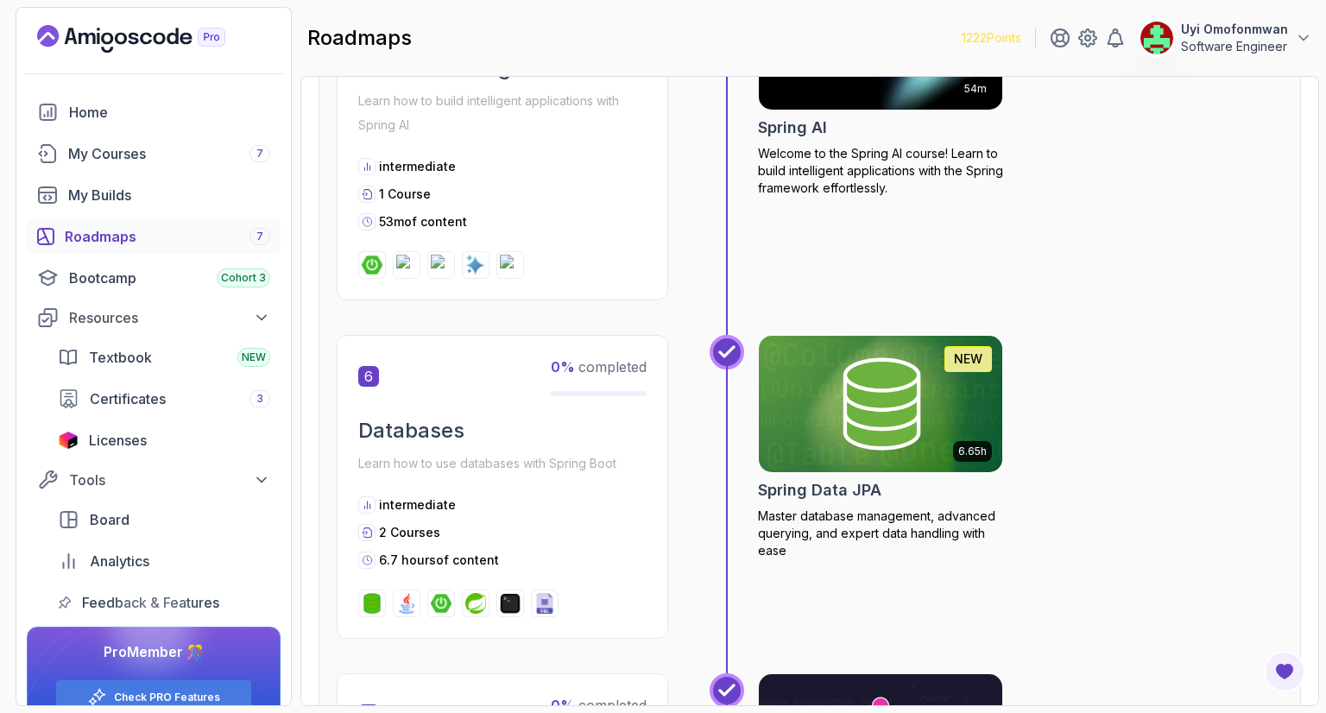
scroll to position [1985, 0]
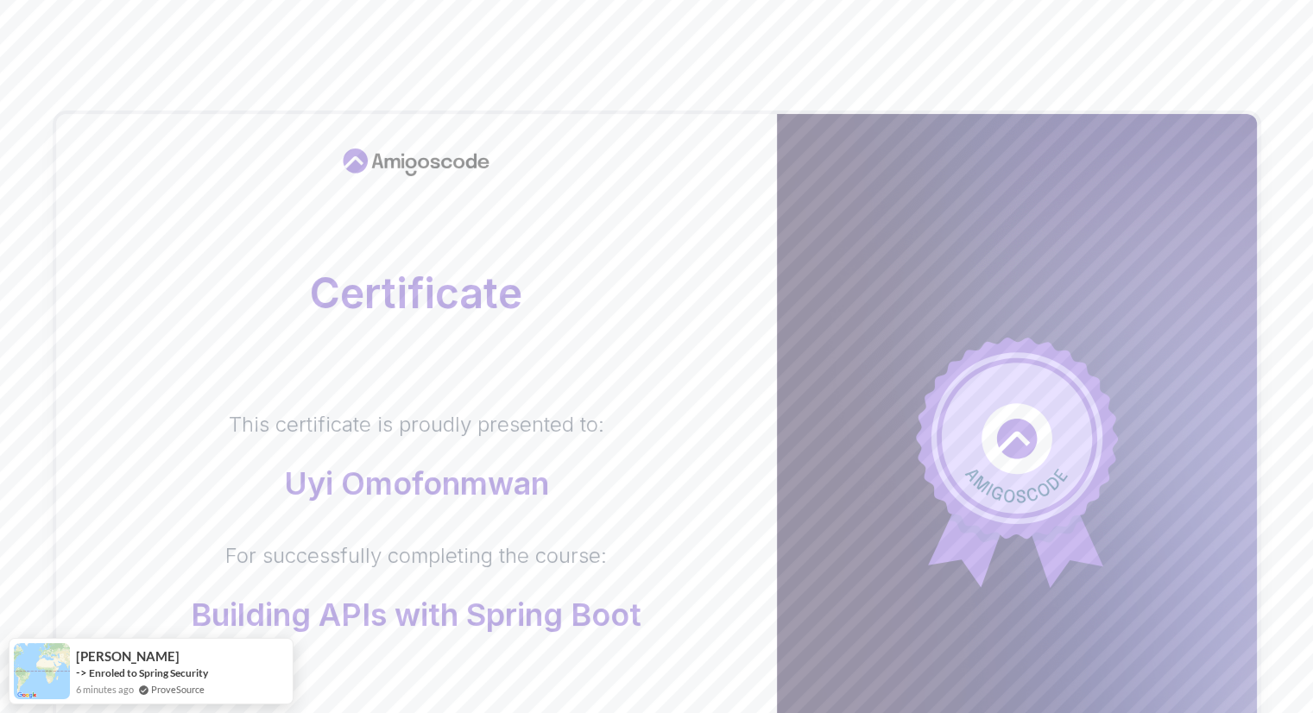
click at [911, 212] on body "Certificate This certificate is proudly presented to: Uyi Omofonmwan For succes…" at bounding box center [656, 546] width 1313 height 1093
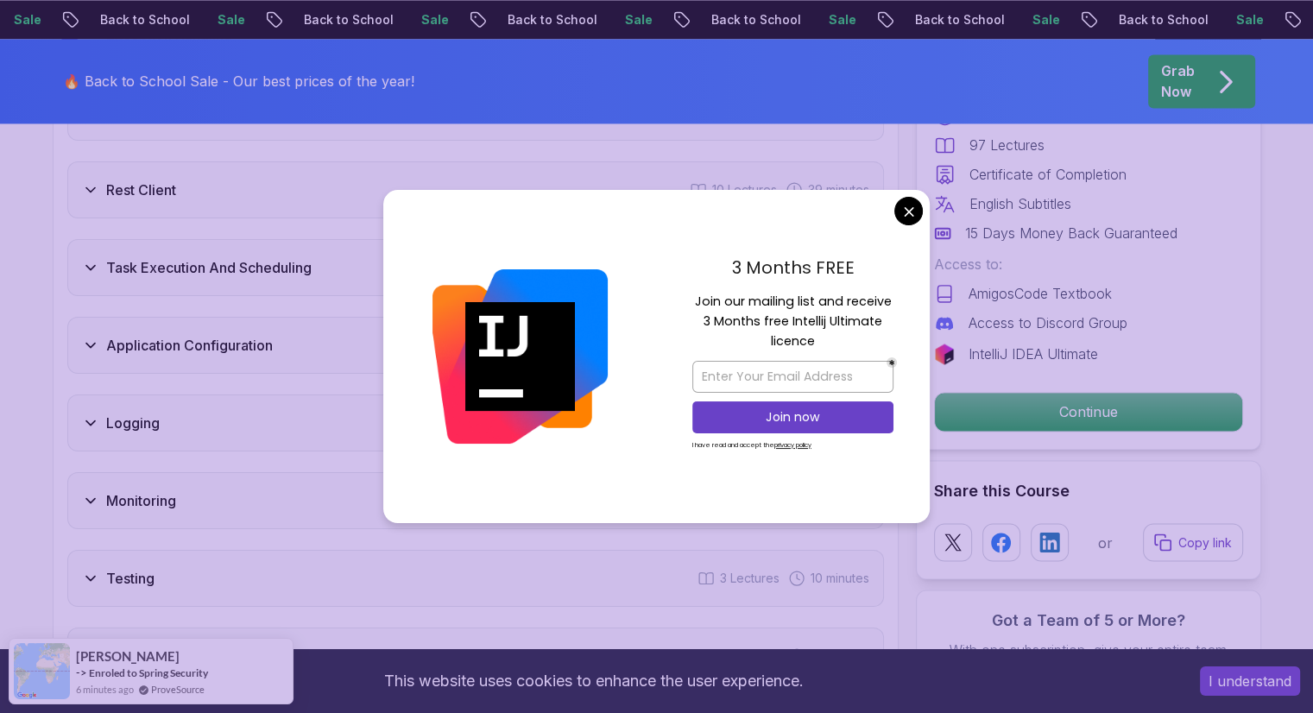
scroll to position [2846, 0]
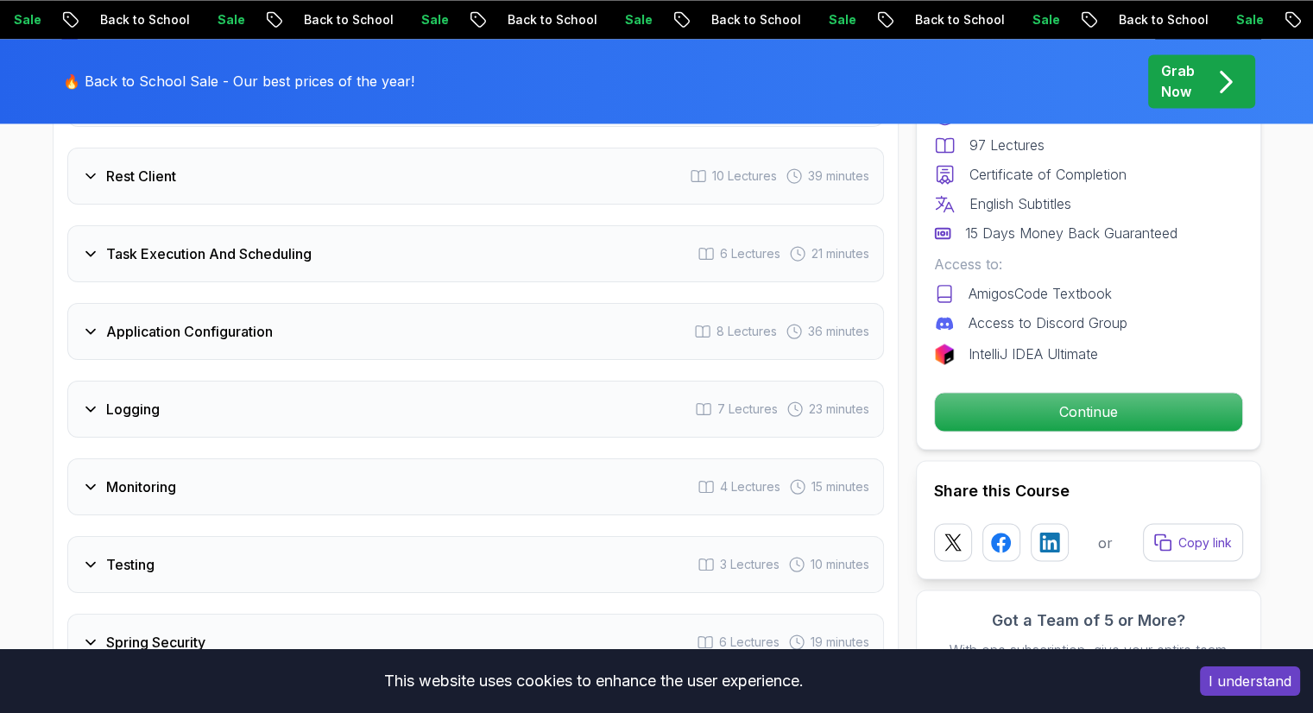
click at [916, 207] on body "Sale Back to School Sale Back to School Sale Back to School Sale Back to School…" at bounding box center [656, 556] width 1313 height 6805
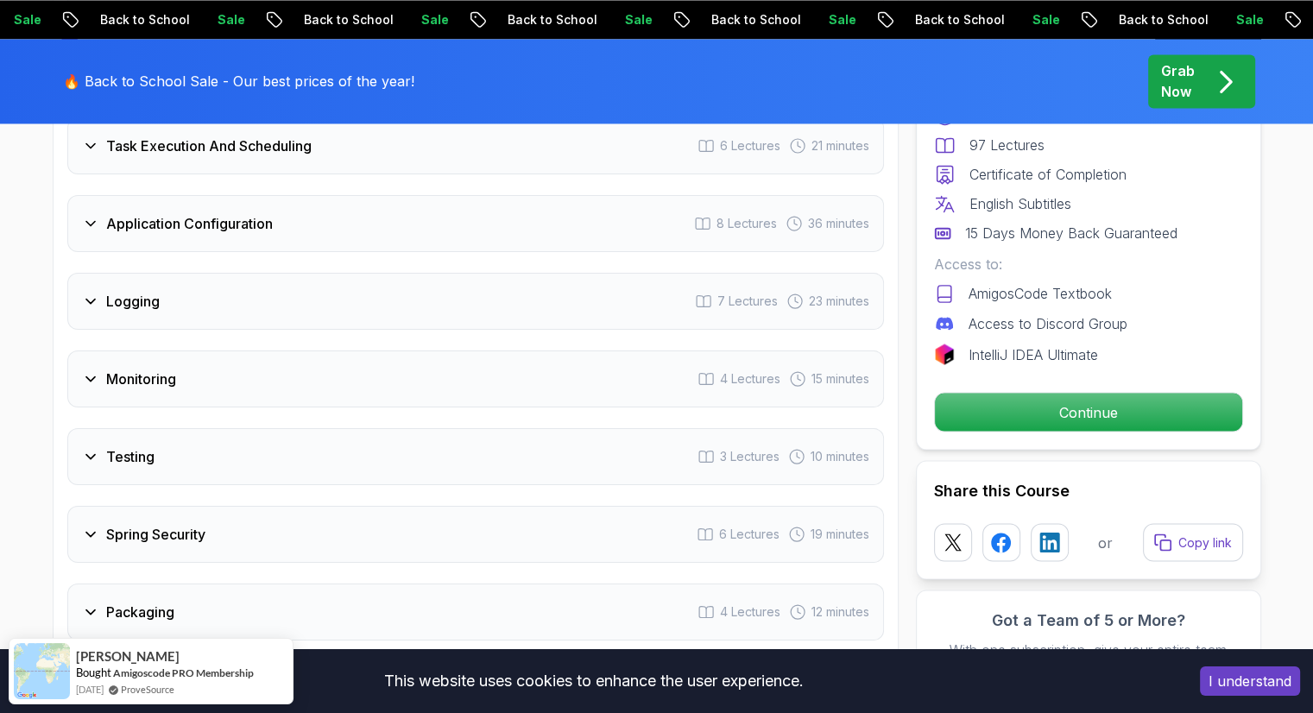
scroll to position [3001, 0]
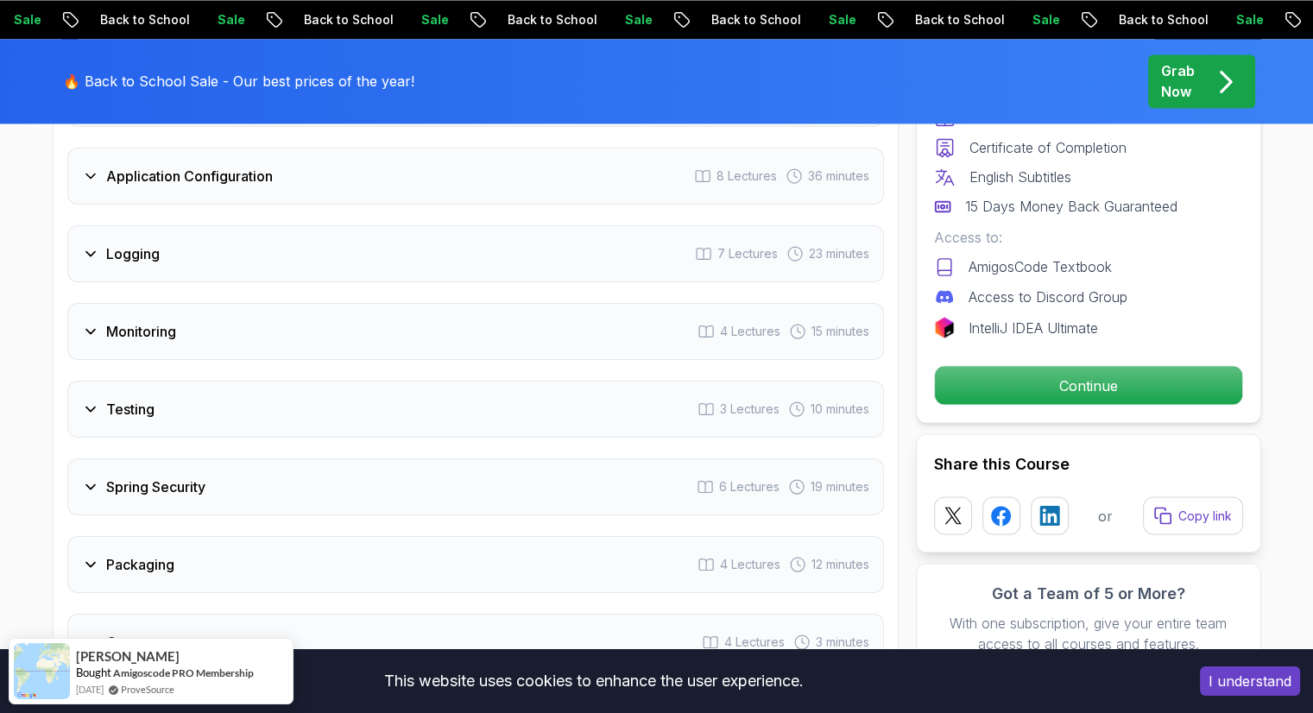
click at [457, 225] on div "Logging 7 Lectures 23 minutes" at bounding box center [475, 253] width 816 height 57
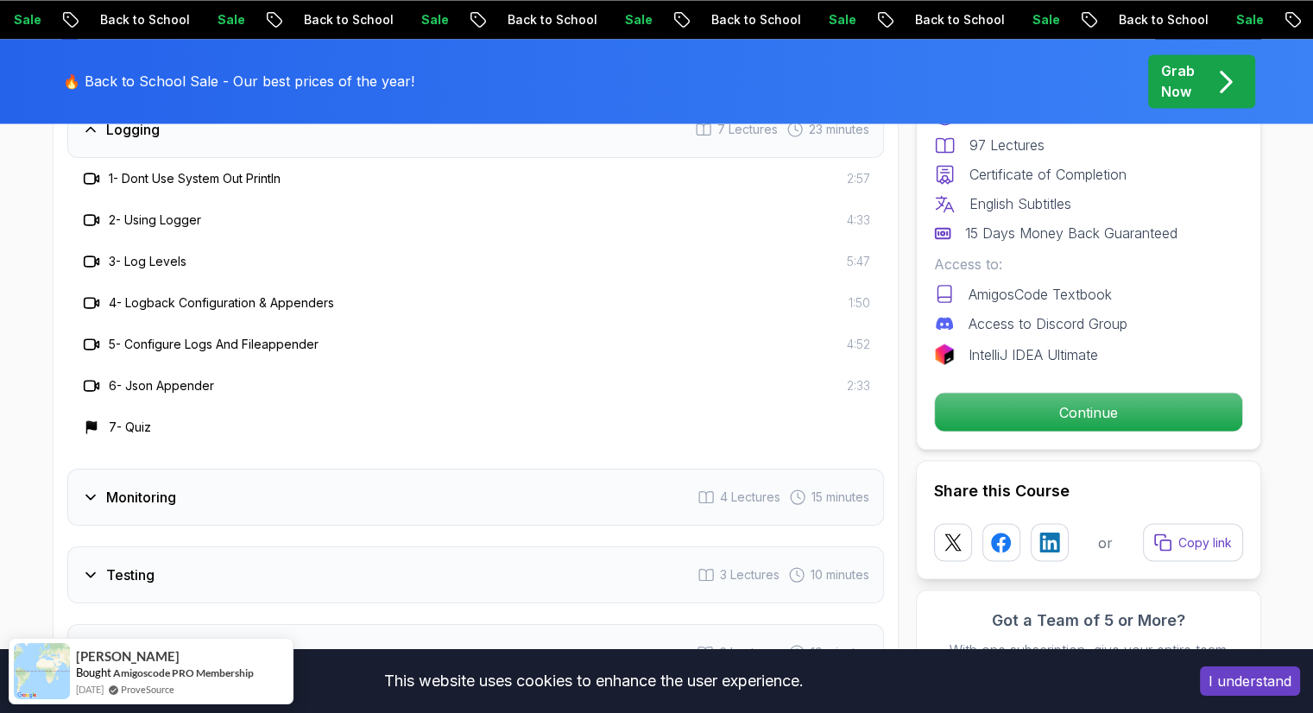
scroll to position [2877, 0]
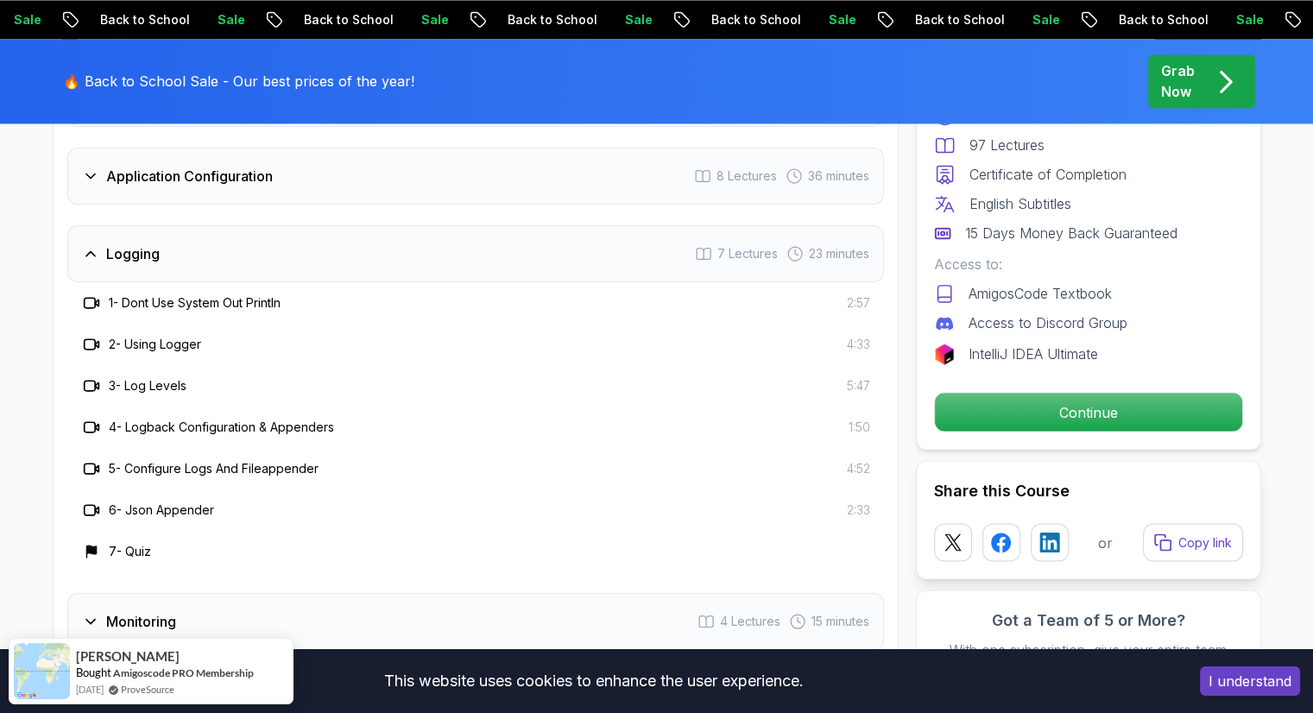
click at [457, 225] on div "Logging 7 Lectures 23 minutes" at bounding box center [475, 253] width 816 height 57
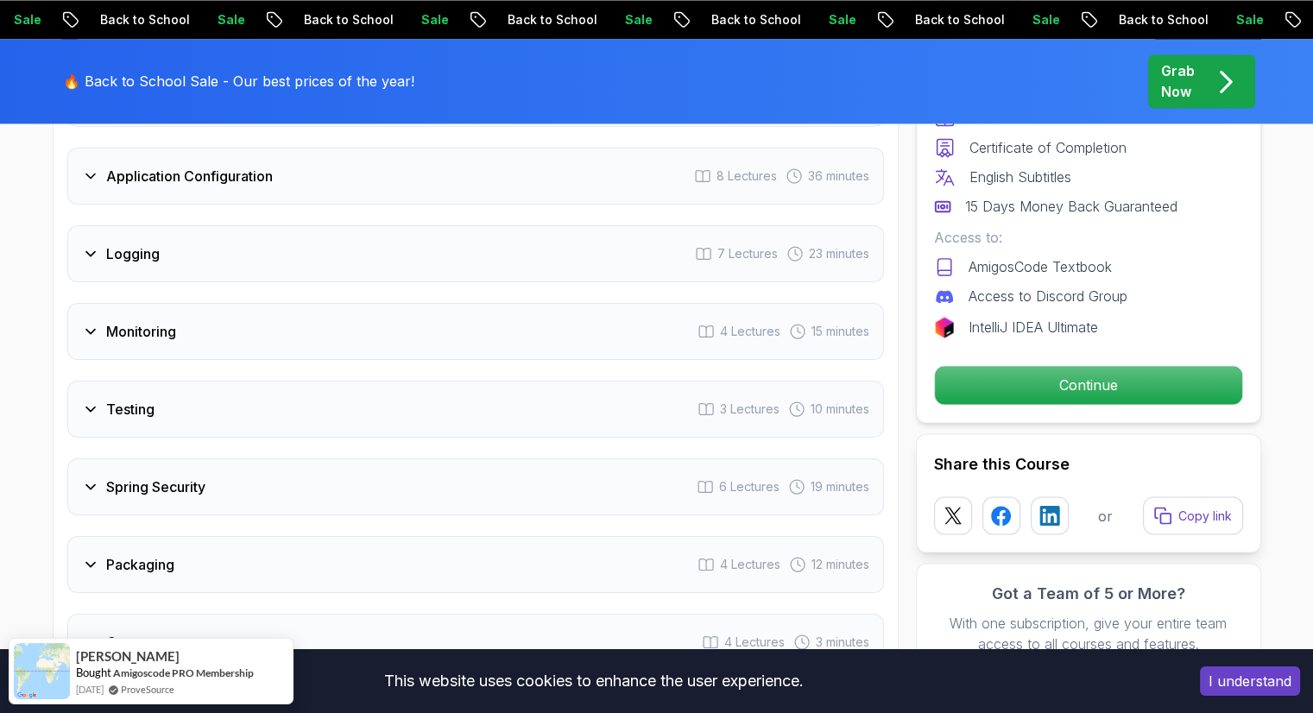
click at [520, 303] on div "Monitoring 4 Lectures 15 minutes" at bounding box center [475, 331] width 816 height 57
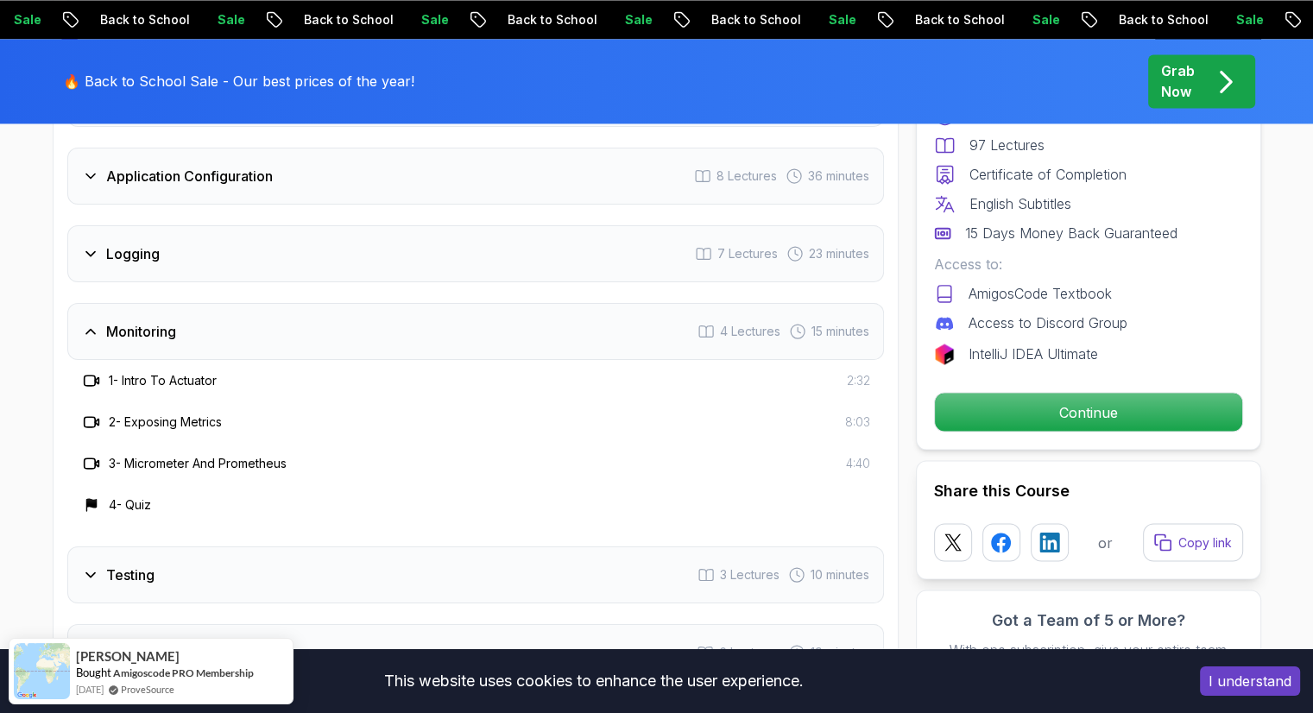
click at [520, 303] on div "Monitoring 4 Lectures 15 minutes" at bounding box center [475, 331] width 816 height 57
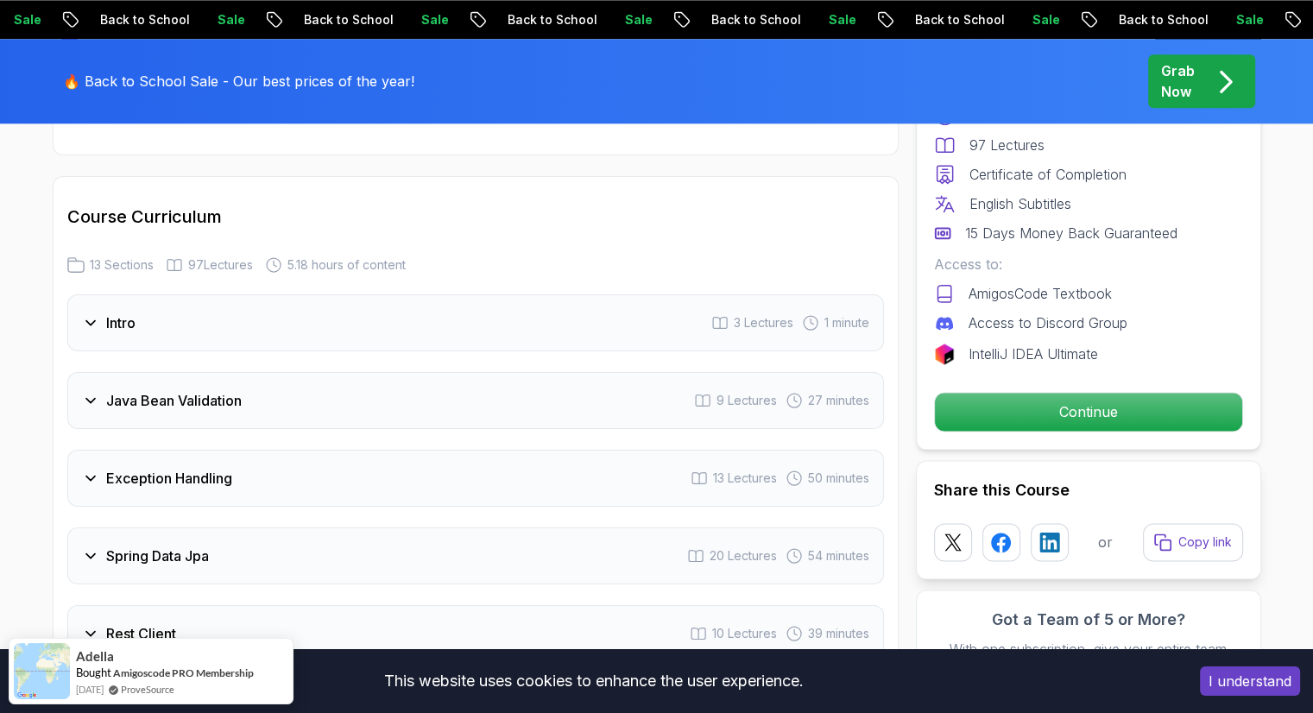
scroll to position [2271, 0]
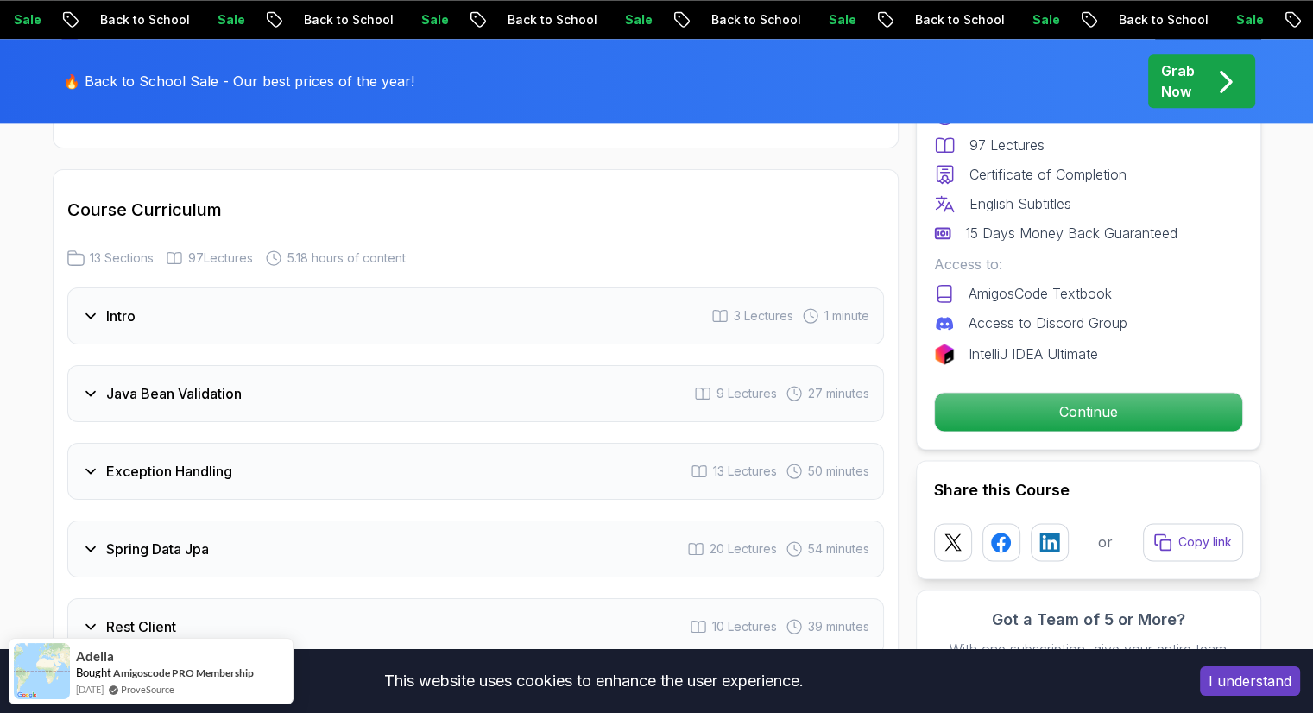
click at [412, 287] on div "Intro 3 Lectures 1 minute" at bounding box center [475, 315] width 816 height 57
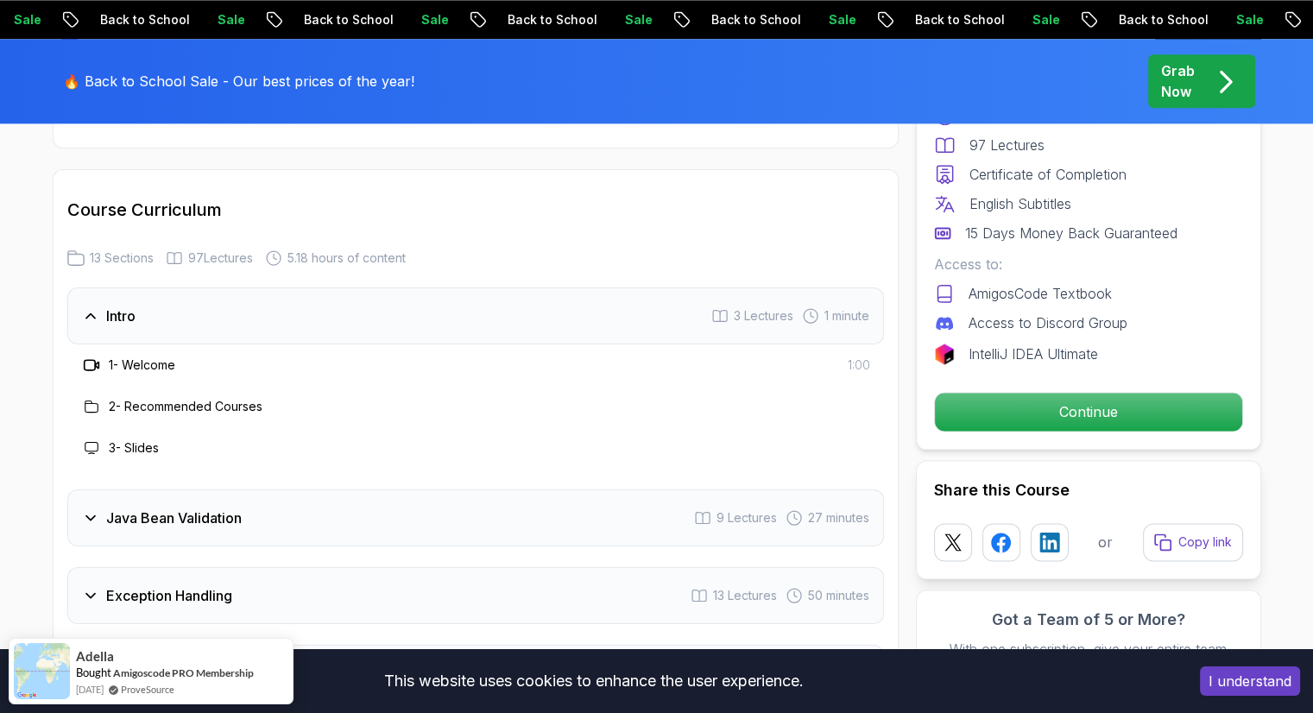
click at [145, 356] on h3 "1 - Welcome" at bounding box center [142, 364] width 66 height 17
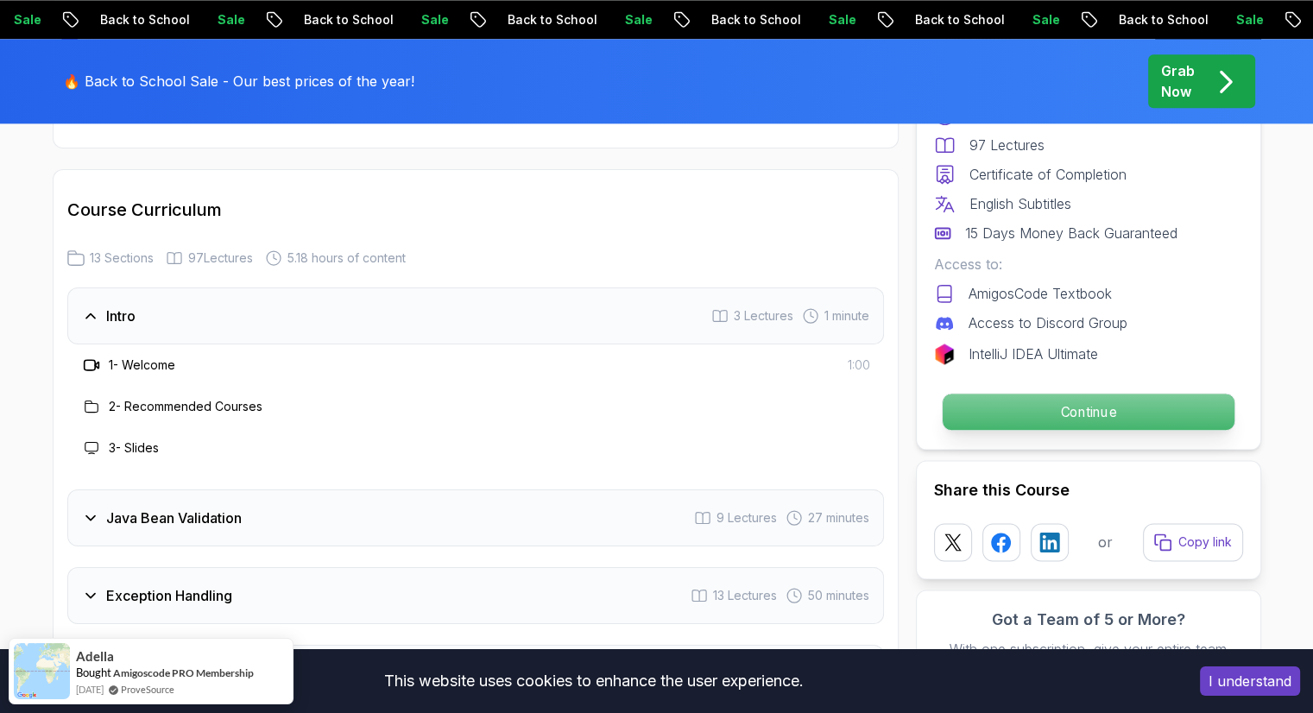
click at [979, 403] on p "Continue" at bounding box center [1087, 412] width 292 height 36
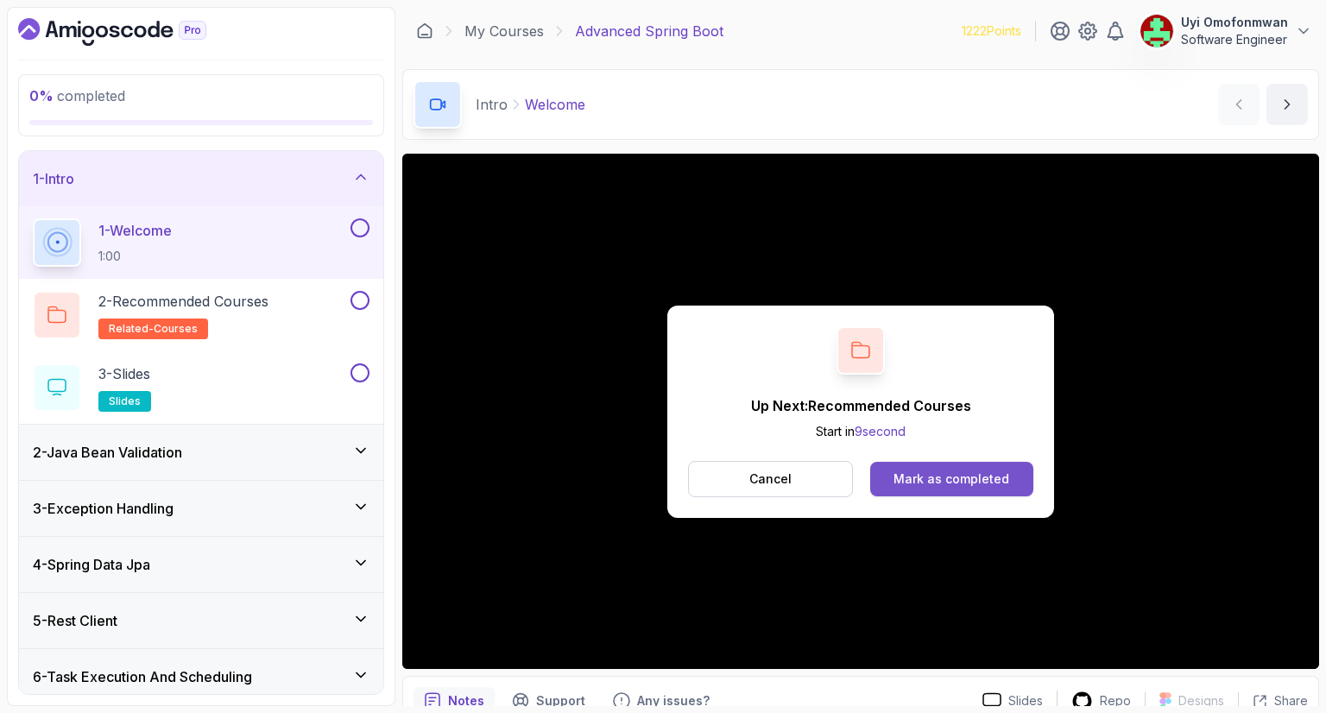
click at [963, 489] on button "Mark as completed" at bounding box center [951, 479] width 163 height 35
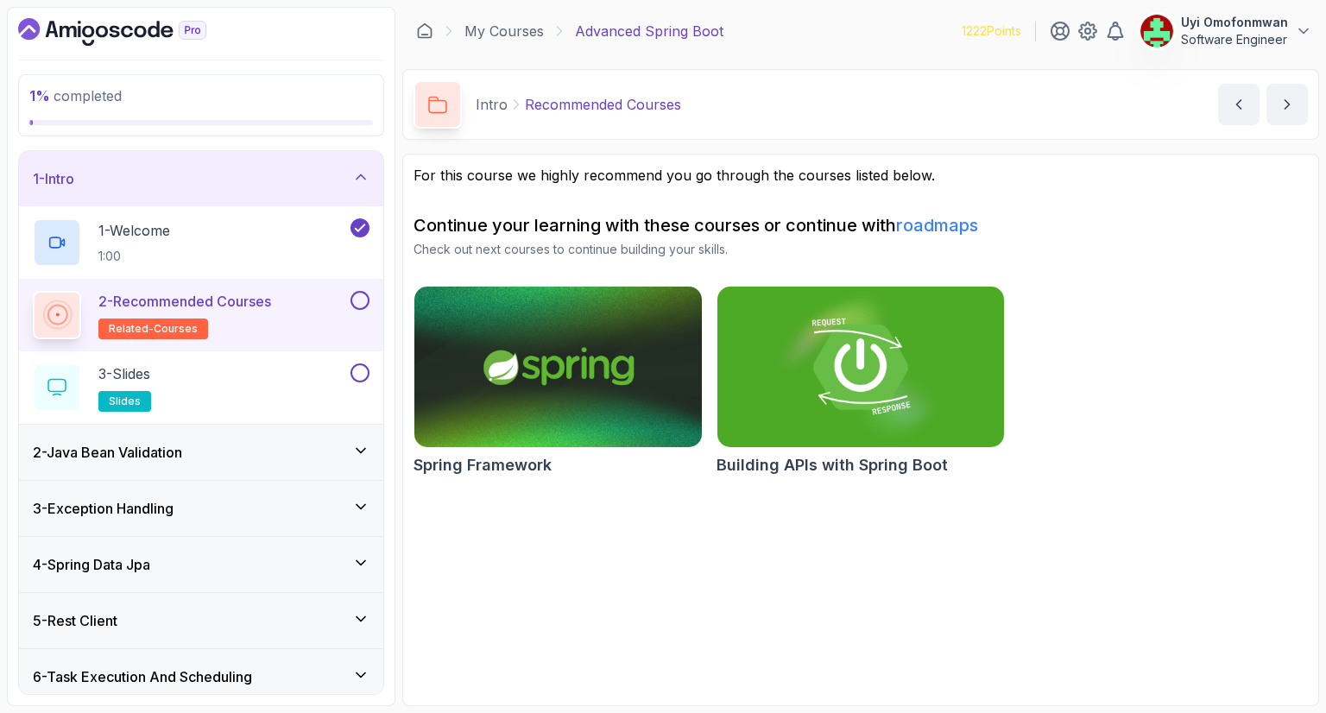
click at [361, 302] on button at bounding box center [359, 300] width 19 height 19
click at [293, 390] on div "3 - Slides slides" at bounding box center [190, 387] width 314 height 48
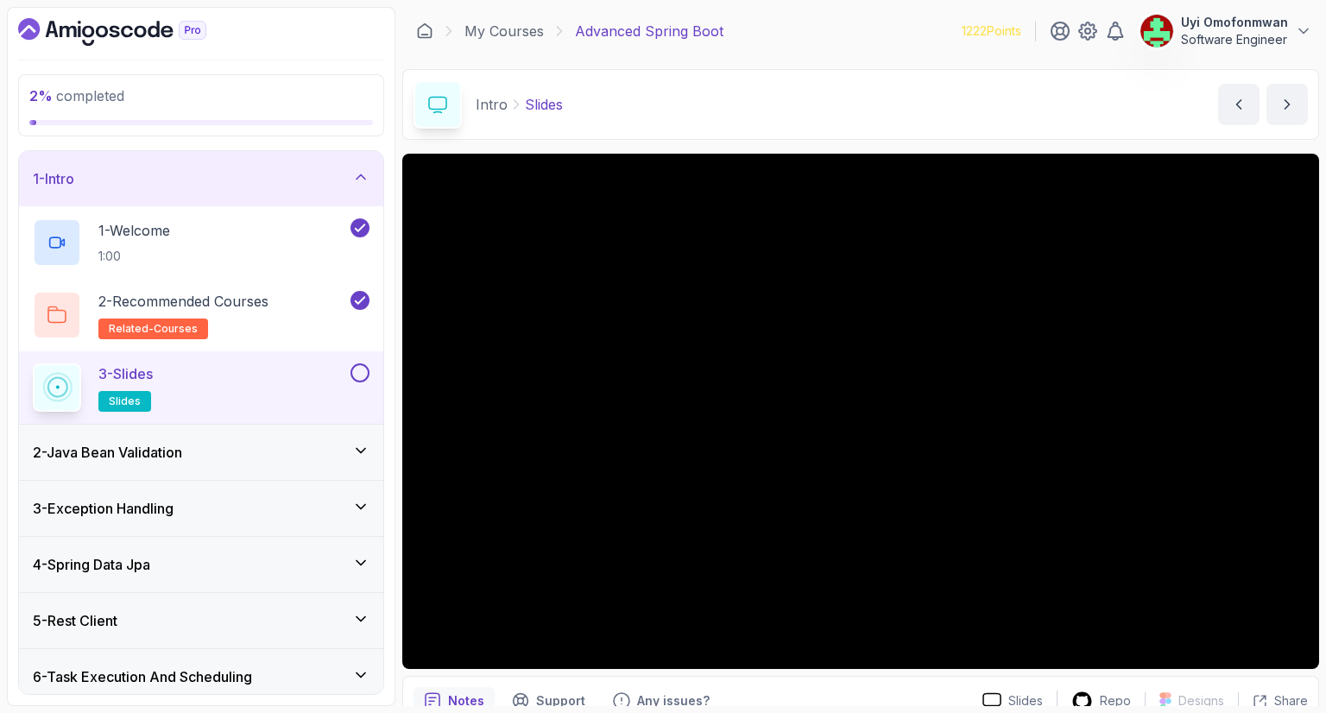
click at [361, 374] on button at bounding box center [359, 372] width 19 height 19
click at [275, 453] on div "2 - Java Bean Validation" at bounding box center [201, 452] width 337 height 21
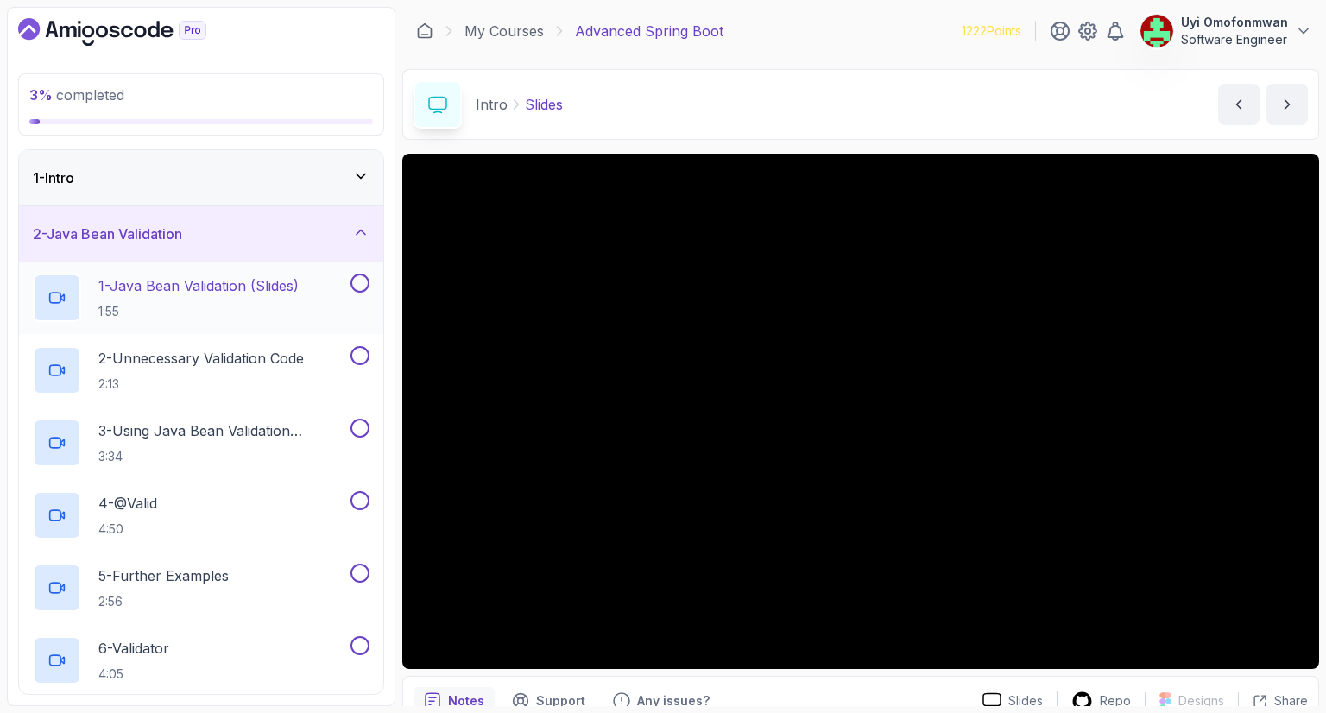
click at [211, 286] on p "1 - Java Bean Validation (Slides)" at bounding box center [198, 285] width 200 height 21
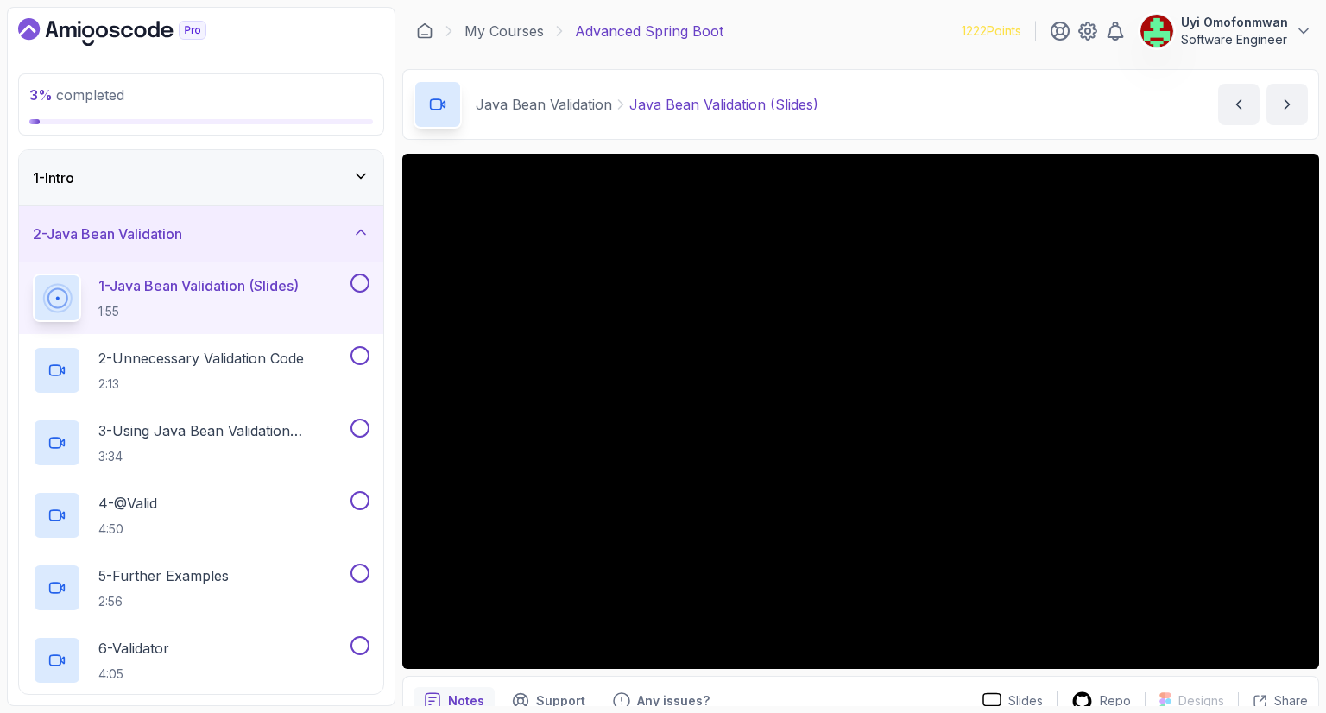
click at [85, 312] on div "1 - Java Bean Validation (Slides) 1:55" at bounding box center [190, 298] width 314 height 48
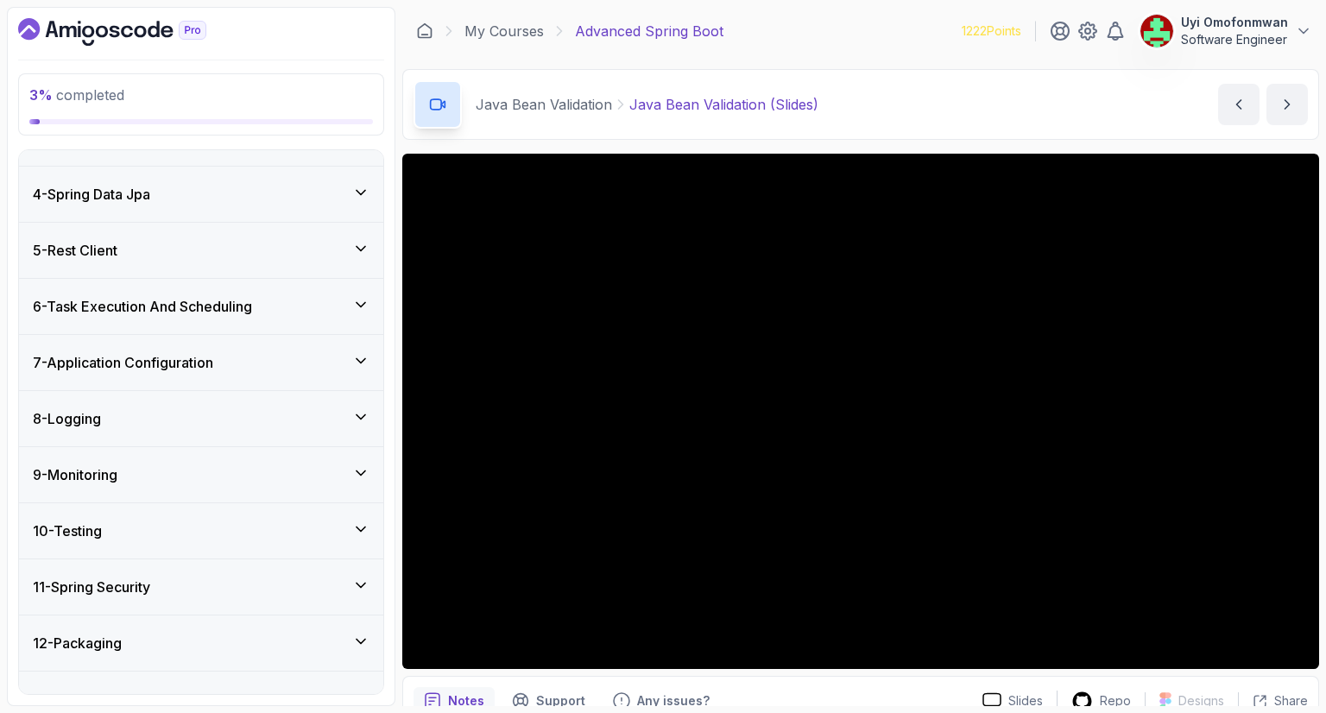
scroll to position [828, 0]
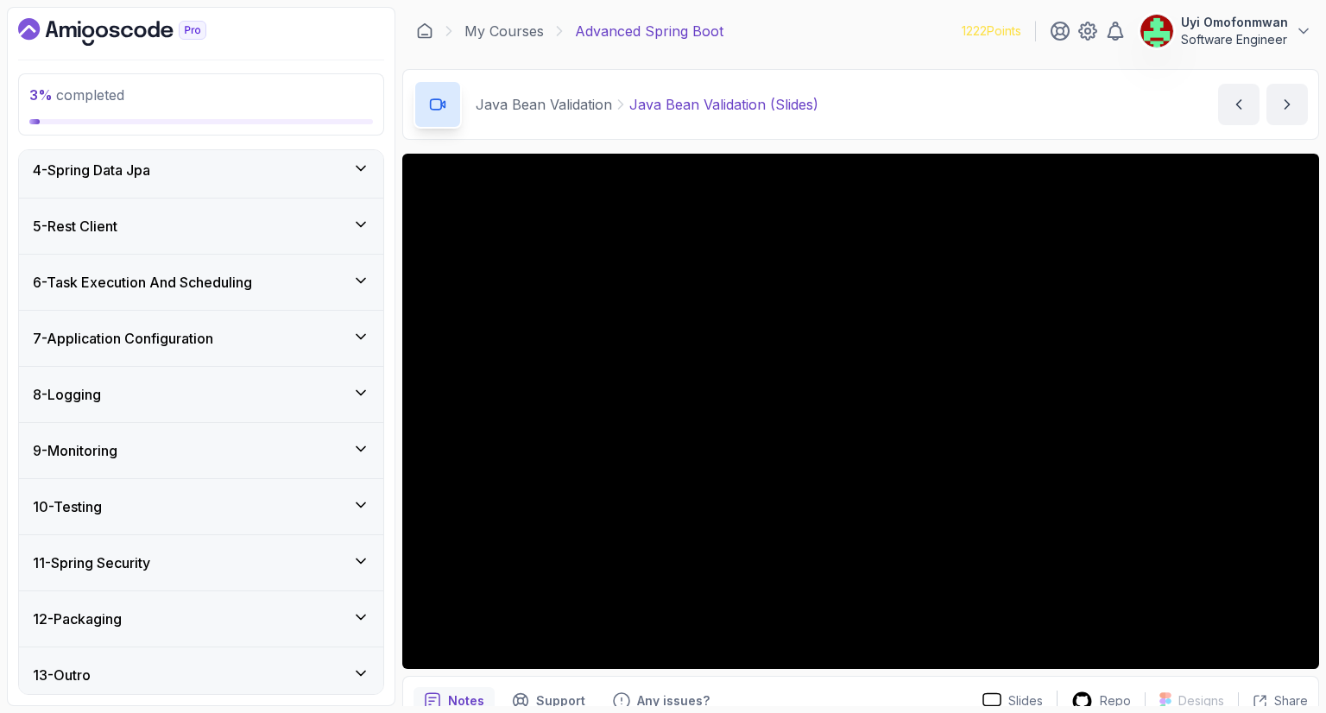
click at [81, 177] on h3 "4 - Spring Data Jpa" at bounding box center [91, 170] width 117 height 21
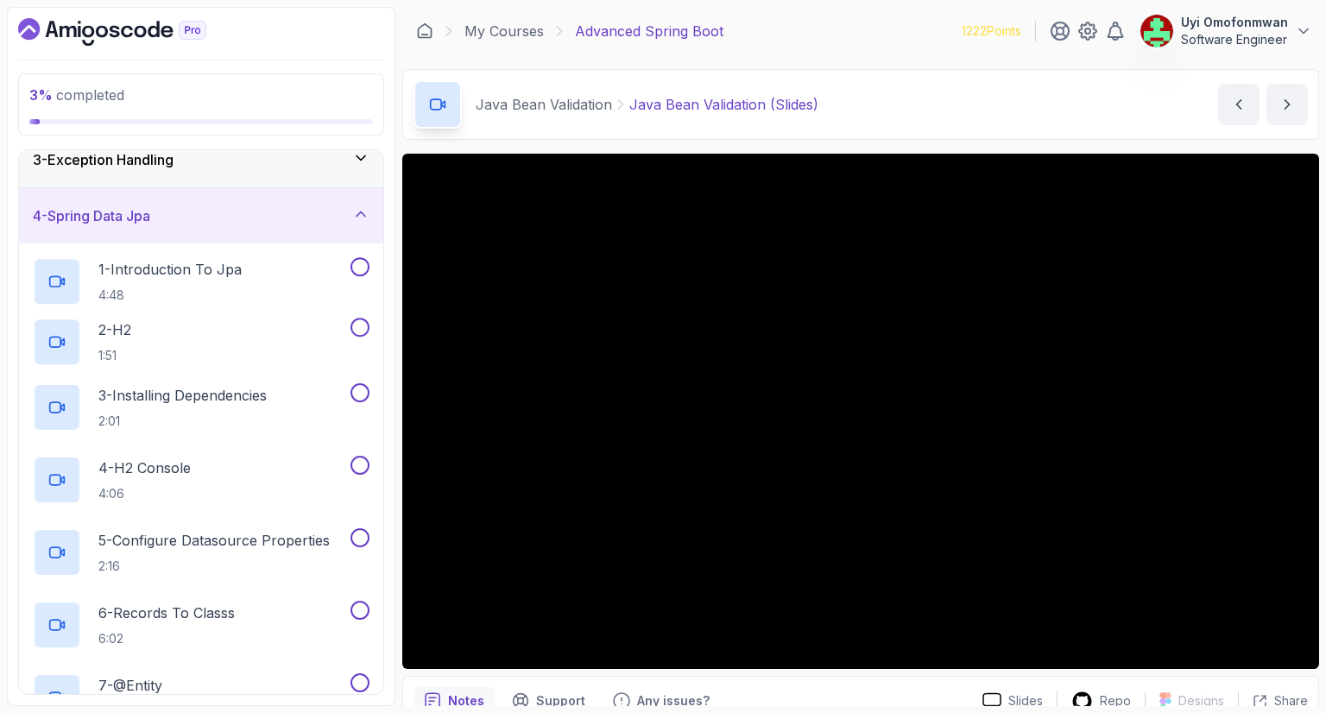
scroll to position [176, 0]
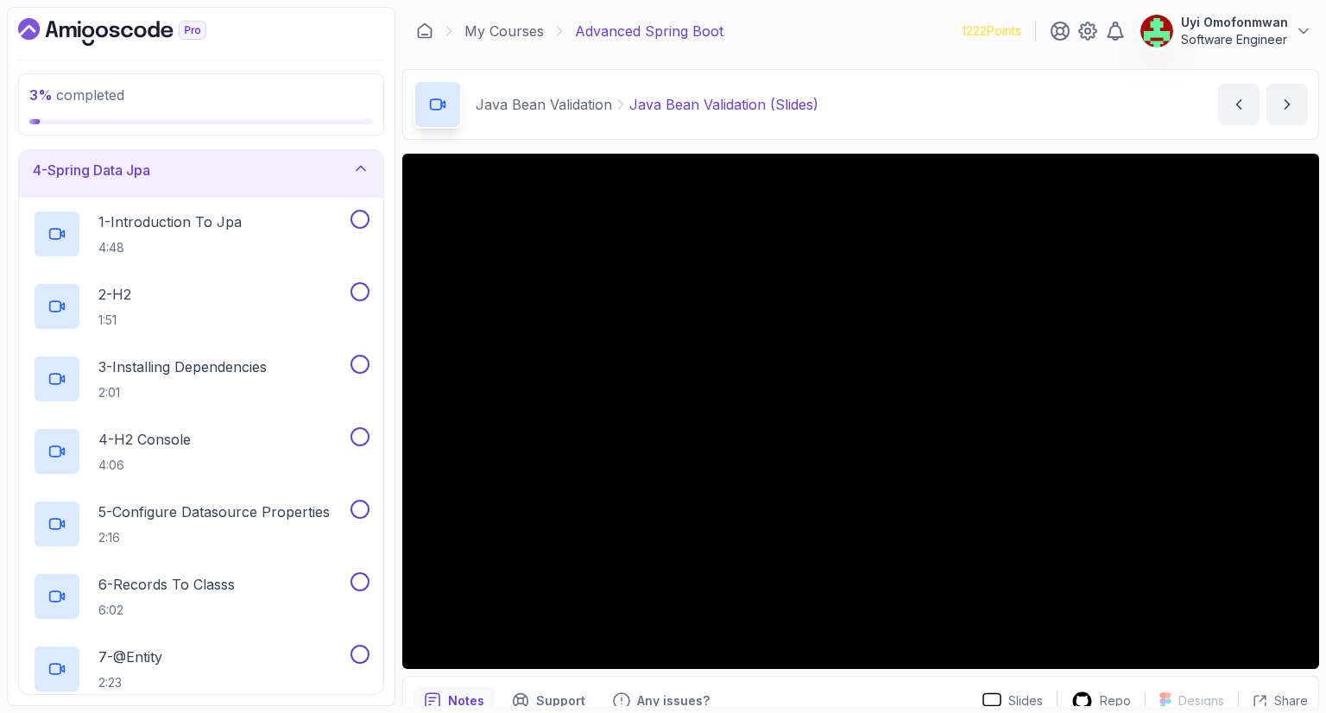
click at [81, 177] on h3 "4 - Spring Data Jpa" at bounding box center [91, 170] width 117 height 21
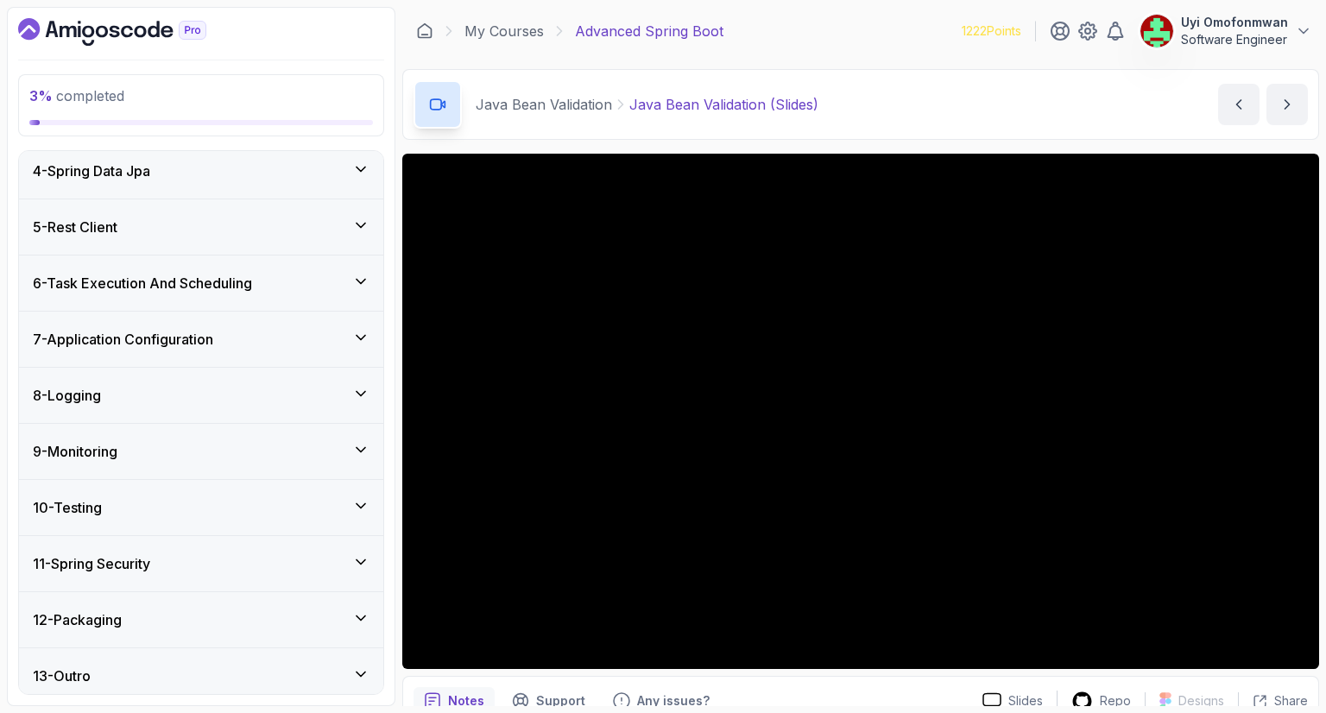
click at [81, 177] on h3 "4 - Spring Data Jpa" at bounding box center [91, 171] width 117 height 21
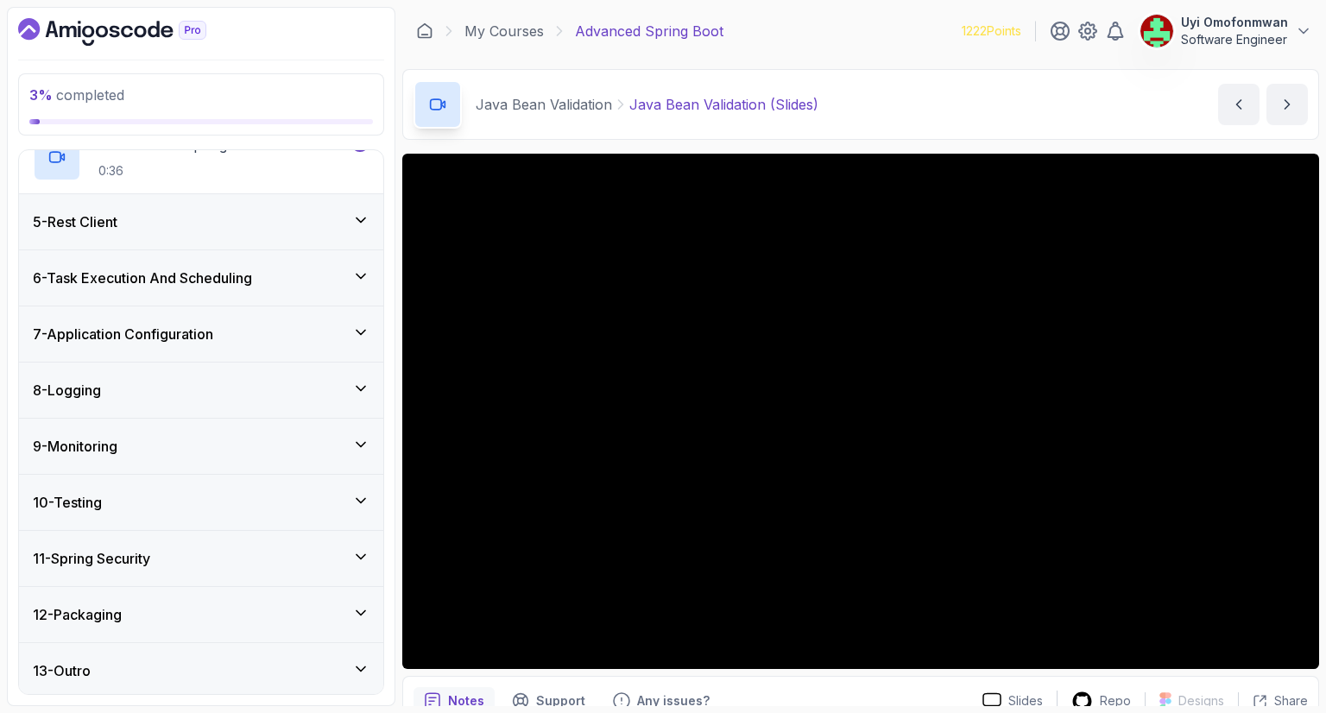
scroll to position [1632, 0]
click at [56, 231] on div "5 - Rest Client" at bounding box center [201, 219] width 364 height 55
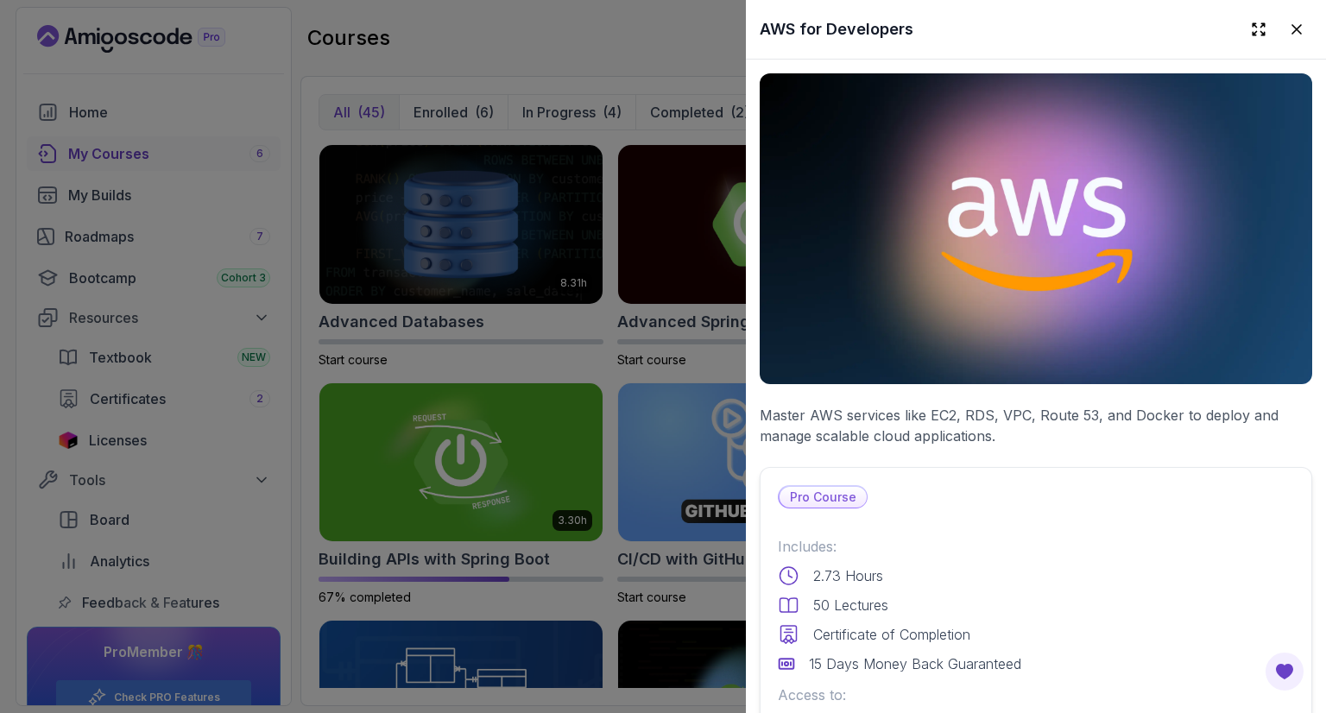
scroll to position [3182, 0]
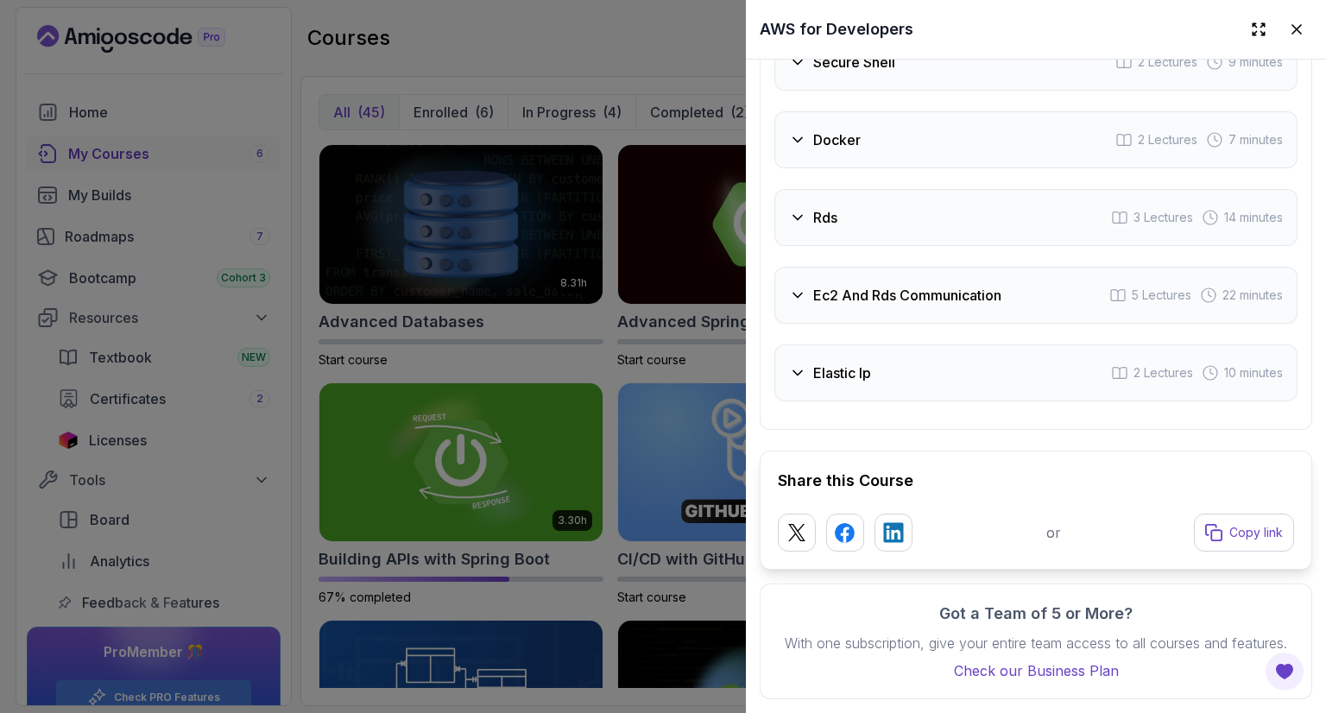
click at [520, 146] on div at bounding box center [663, 356] width 1326 height 713
